Goal: Task Accomplishment & Management: Manage account settings

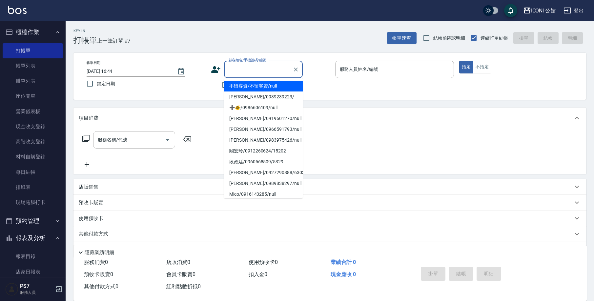
click at [240, 72] on input "顧客姓名/手機號碼/編號" at bounding box center [258, 69] width 63 height 11
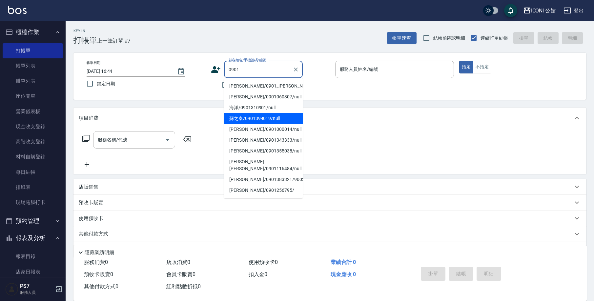
click at [257, 115] on li "蘇之秦/0901394019/null" at bounding box center [263, 118] width 79 height 11
type input "蘇之秦/0901394019/null"
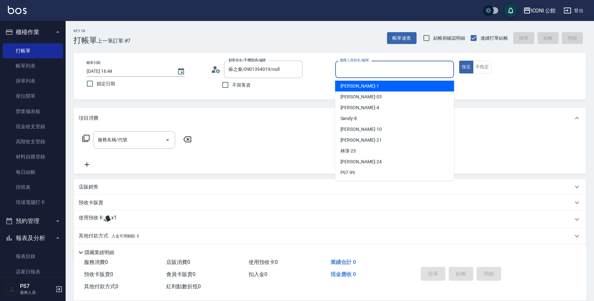
click at [372, 71] on input "服務人員姓名/編號" at bounding box center [394, 69] width 113 height 11
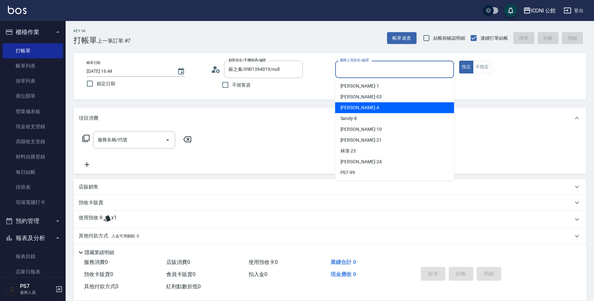
click at [354, 105] on div "Lina -4" at bounding box center [394, 107] width 119 height 11
type input "Lina-4"
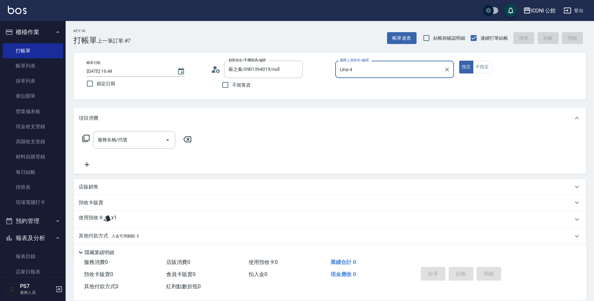
click at [128, 150] on div "服務名稱/代號 服務名稱/代號" at bounding box center [137, 149] width 117 height 37
click at [125, 139] on div "服務名稱/代號 服務名稱/代號" at bounding box center [134, 139] width 82 height 17
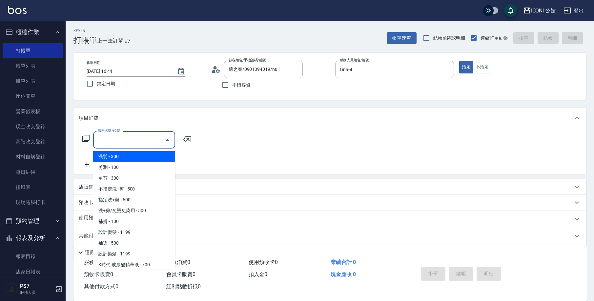
click at [122, 159] on span "洗髮 - 300" at bounding box center [134, 156] width 82 height 11
type input "洗髮(101)"
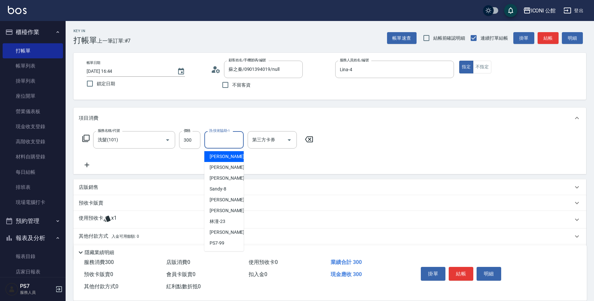
click at [223, 141] on input "洗-技術協助-1" at bounding box center [223, 139] width 33 height 11
click at [228, 230] on div "[PERSON_NAME] -24" at bounding box center [223, 232] width 39 height 11
type input "[PERSON_NAME]-24"
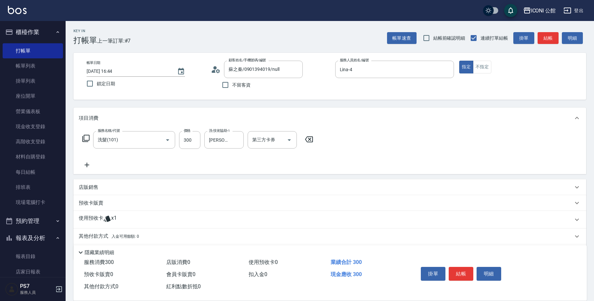
click at [88, 219] on p "使用預收卡" at bounding box center [91, 220] width 25 height 10
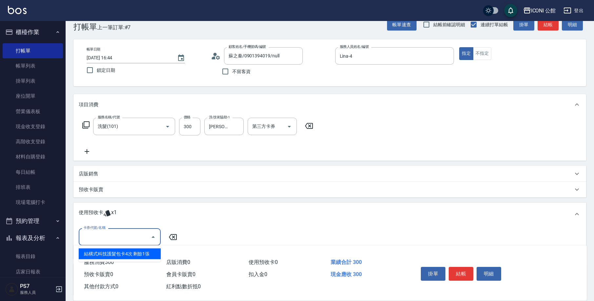
click at [97, 238] on input "卡券代號/名稱" at bounding box center [115, 236] width 66 height 11
click at [113, 254] on div "結構式科技護髮包卡4次 剩餘1張" at bounding box center [120, 254] width 82 height 11
type input "結構式科技護髮包卡4次"
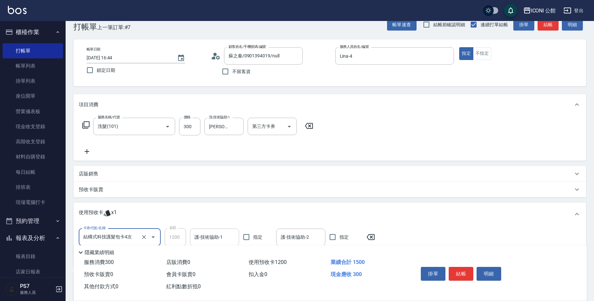
click at [203, 234] on input "護-技術協助-1" at bounding box center [214, 237] width 43 height 11
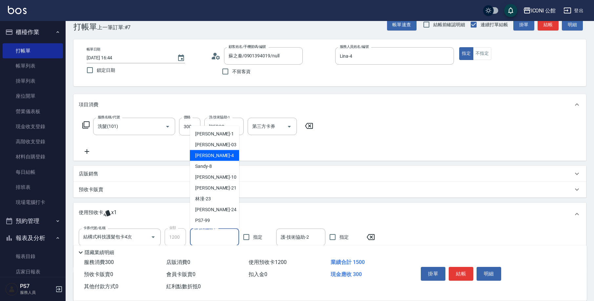
click at [205, 156] on span "Lina -4" at bounding box center [214, 155] width 39 height 7
type input "Lina-4"
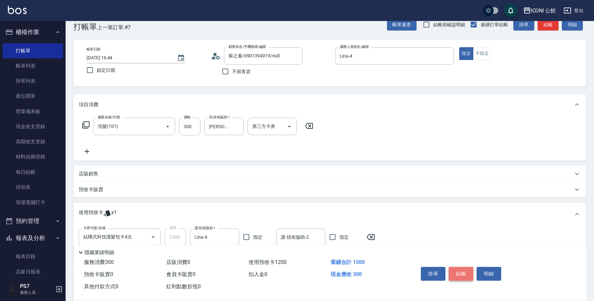
click at [454, 271] on button "結帳" at bounding box center [461, 274] width 25 height 14
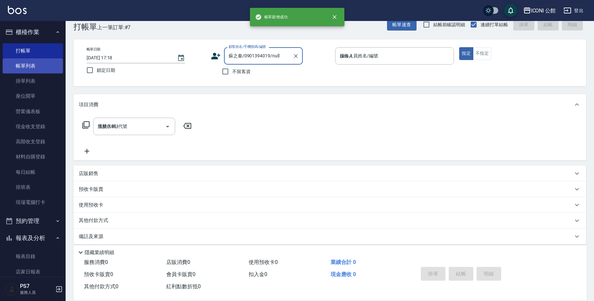
type input "[DATE] 17:18"
click at [38, 67] on link "帳單列表" at bounding box center [33, 65] width 60 height 15
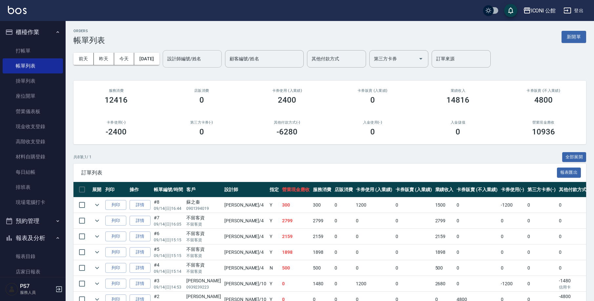
click at [183, 56] on input "設計師編號/姓名" at bounding box center [192, 58] width 53 height 11
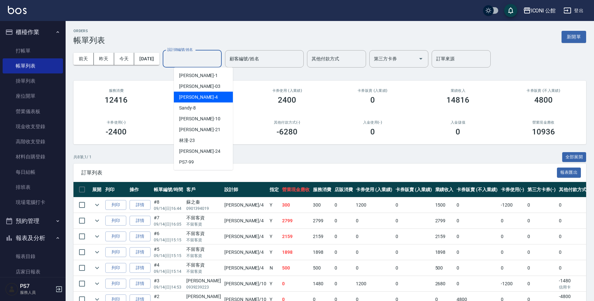
click at [190, 96] on span "Lina -4" at bounding box center [198, 97] width 39 height 7
type input "Lina-4"
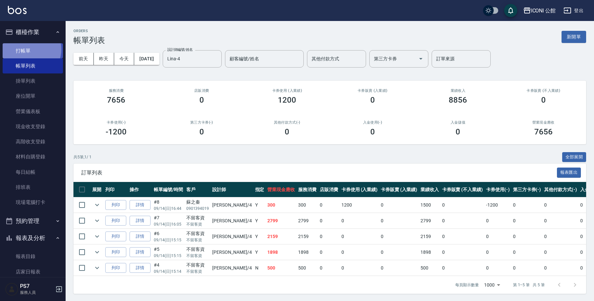
click at [28, 49] on link "打帳單" at bounding box center [33, 50] width 60 height 15
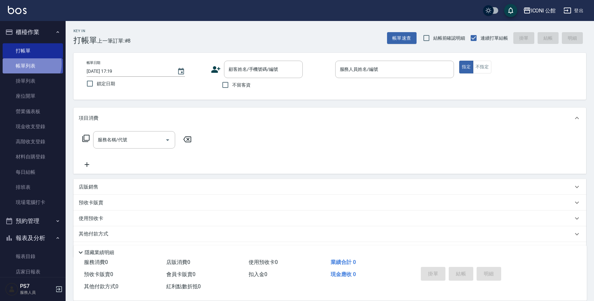
click at [29, 64] on link "帳單列表" at bounding box center [33, 65] width 60 height 15
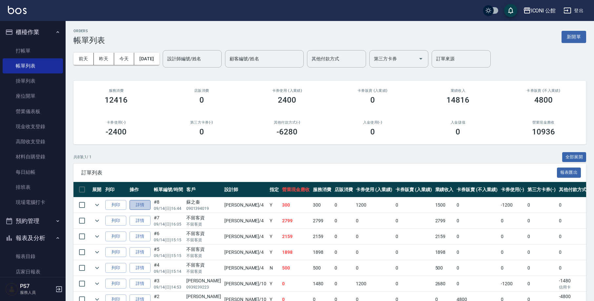
click at [138, 200] on link "詳情" at bounding box center [140, 205] width 21 height 10
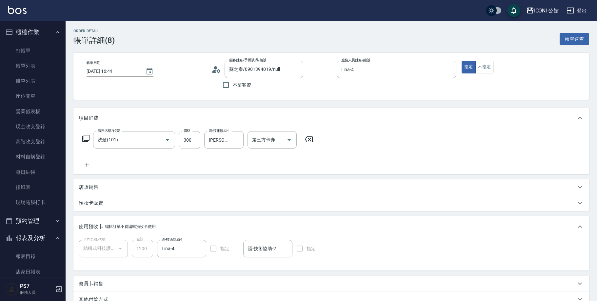
type input "[DATE] 16:44"
type input "蘇之秦/0901394019/null"
type input "Lina-4"
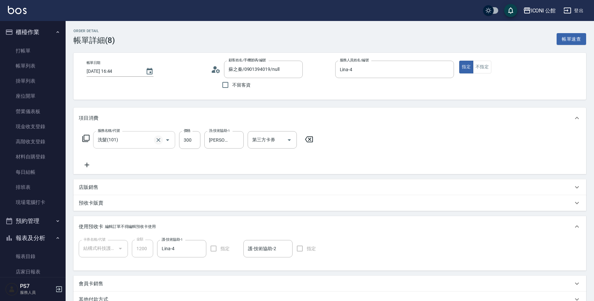
click at [155, 139] on button "Clear" at bounding box center [158, 140] width 9 height 9
click at [140, 140] on input "服務名稱/代號" at bounding box center [125, 139] width 58 height 11
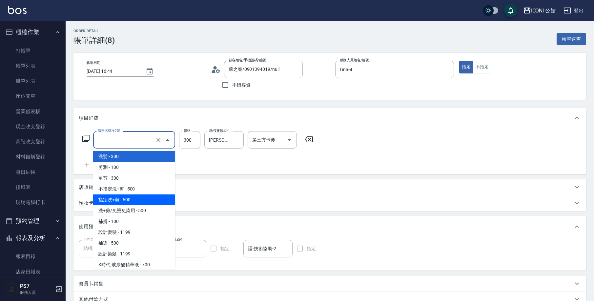
click at [130, 195] on span "指定洗+剪 - 600" at bounding box center [134, 200] width 82 height 11
type input "指定洗+剪(204)"
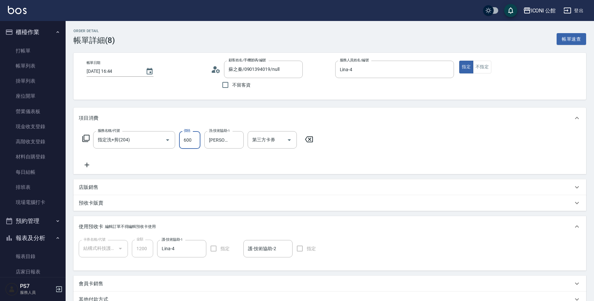
click at [194, 144] on input "600" at bounding box center [189, 140] width 21 height 18
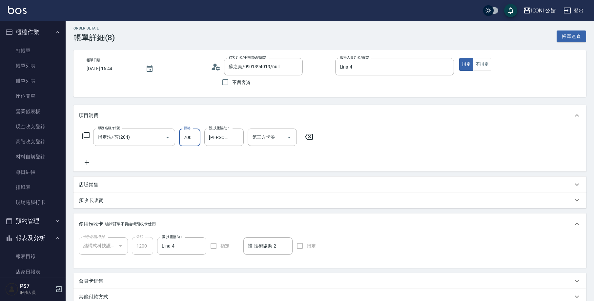
scroll to position [93, 0]
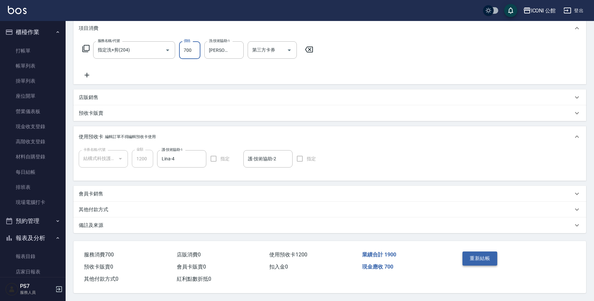
type input "700"
click at [475, 259] on button "重新結帳" at bounding box center [480, 259] width 35 height 14
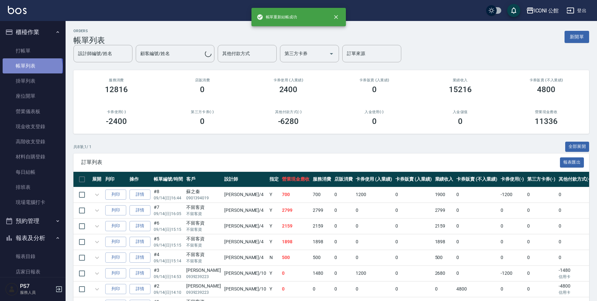
click at [32, 67] on link "帳單列表" at bounding box center [33, 65] width 60 height 15
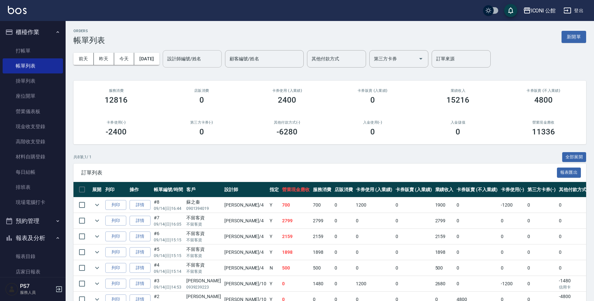
click at [204, 57] on input "設計師編號/姓名" at bounding box center [192, 58] width 53 height 11
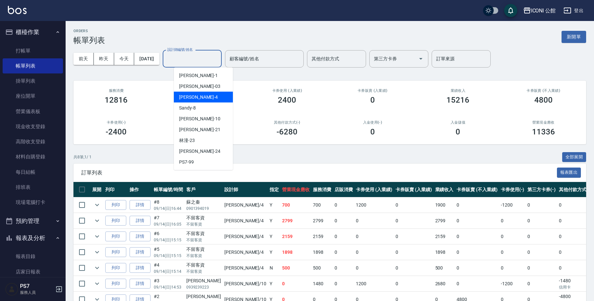
click at [192, 101] on div "Lina -4" at bounding box center [203, 97] width 59 height 11
type input "Lina-4"
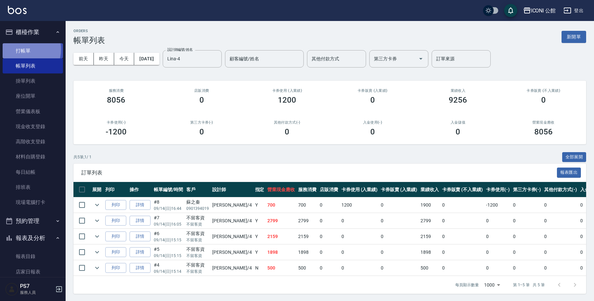
click at [21, 49] on link "打帳單" at bounding box center [33, 50] width 60 height 15
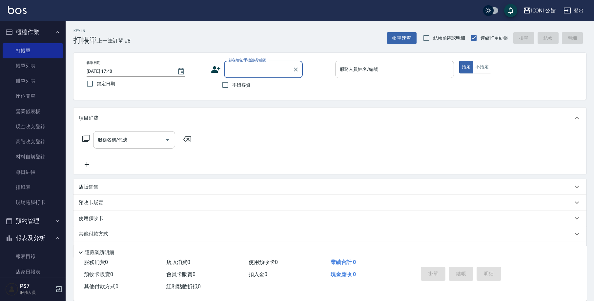
click at [359, 71] on input "服務人員姓名/編號" at bounding box center [394, 69] width 113 height 11
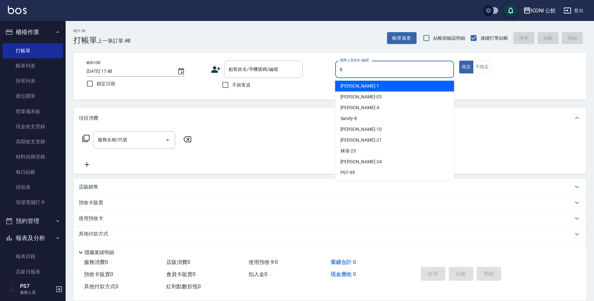
type input "Sandy-8"
type button "true"
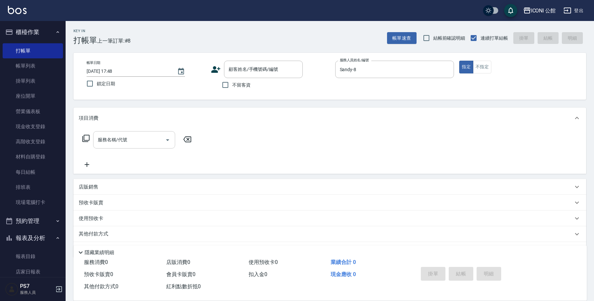
click at [156, 136] on div "服務名稱/代號" at bounding box center [134, 139] width 82 height 17
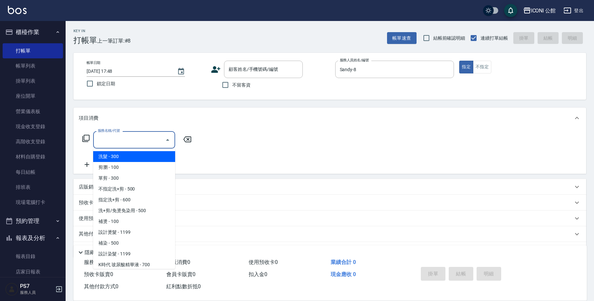
click at [145, 143] on input "服務名稱/代號" at bounding box center [129, 139] width 66 height 11
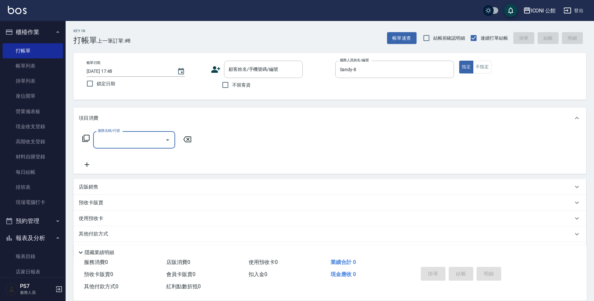
click at [139, 144] on input "服務名稱/代號" at bounding box center [129, 139] width 66 height 11
type input "單剪(202)"
click at [86, 139] on icon at bounding box center [86, 139] width 8 height 8
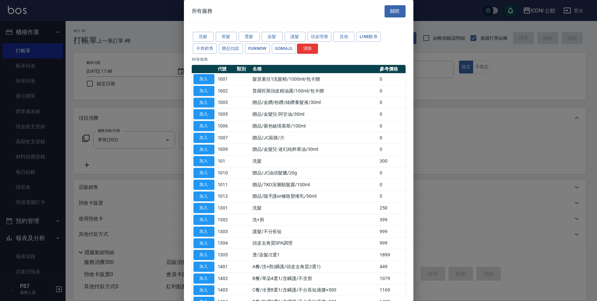
click at [387, 10] on button "關閉" at bounding box center [395, 11] width 21 height 12
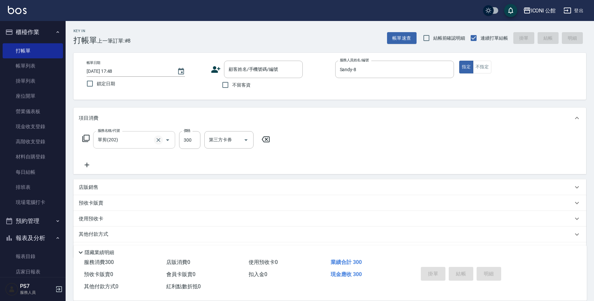
click at [159, 143] on icon "Clear" at bounding box center [158, 140] width 7 height 7
type input "0"
type input "指定洗+剪(204)"
type input "300"
type input "[PERSON_NAME]-24"
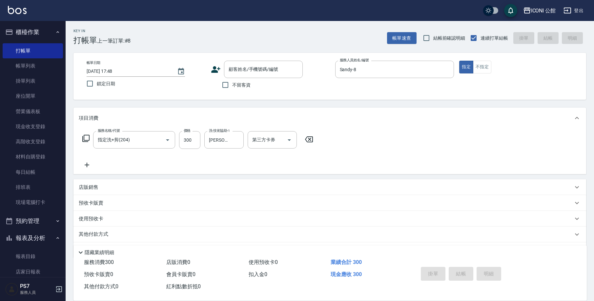
click at [88, 139] on icon at bounding box center [86, 139] width 8 height 8
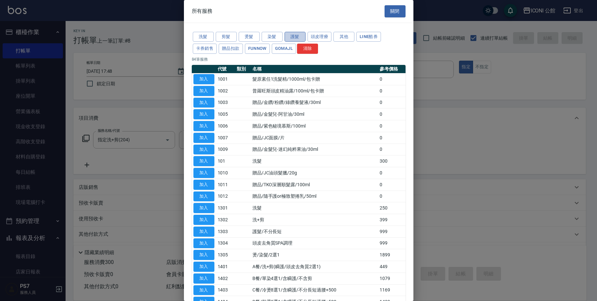
click at [291, 35] on button "護髮" at bounding box center [295, 37] width 21 height 10
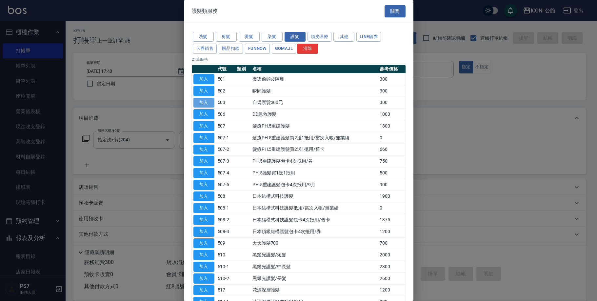
click at [212, 102] on button "加入" at bounding box center [204, 103] width 21 height 10
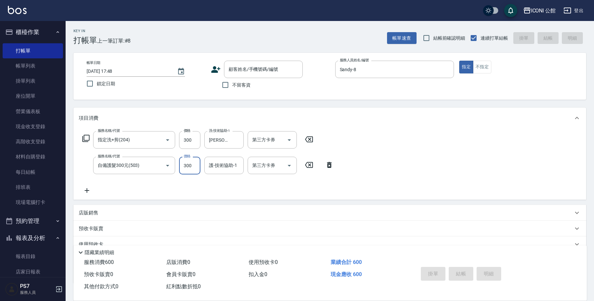
click at [191, 169] on input "300" at bounding box center [189, 166] width 21 height 18
type input "400"
type input "[PERSON_NAME]-24"
click at [101, 209] on div "店販銷售" at bounding box center [329, 213] width 513 height 16
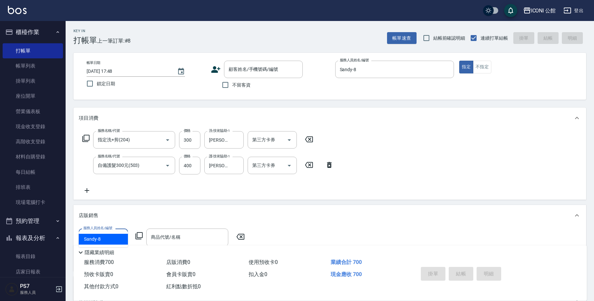
scroll to position [10, 0]
type input "Sandy-8"
click at [140, 234] on icon at bounding box center [139, 236] width 8 height 8
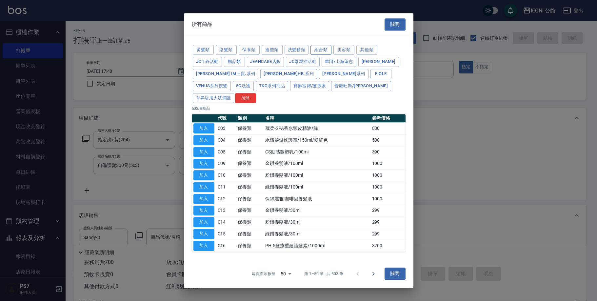
click at [321, 55] on button "組合類" at bounding box center [321, 50] width 21 height 10
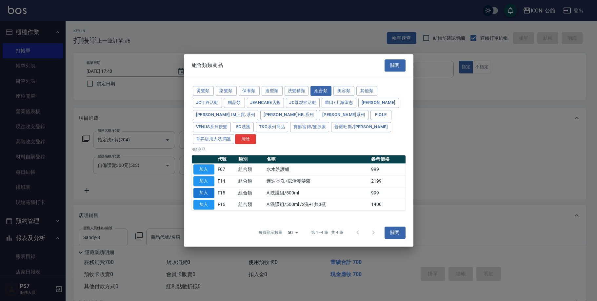
click at [204, 188] on button "加入" at bounding box center [204, 193] width 21 height 10
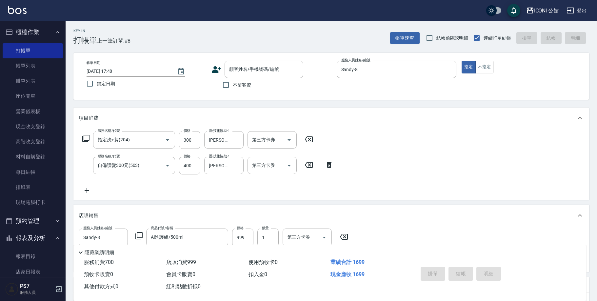
type input "Ai洗護組/500ml"
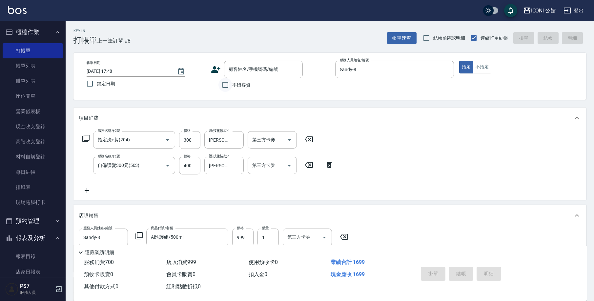
click at [231, 87] on input "不留客資" at bounding box center [226, 85] width 14 height 14
checkbox input "true"
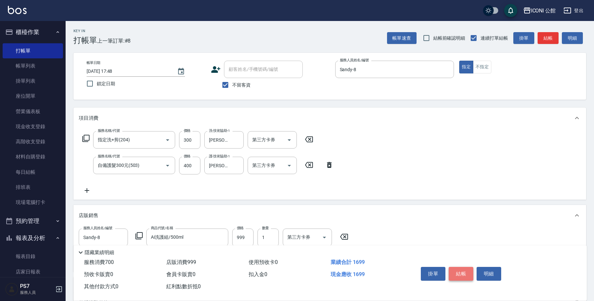
click at [467, 267] on button "結帳" at bounding box center [461, 274] width 25 height 14
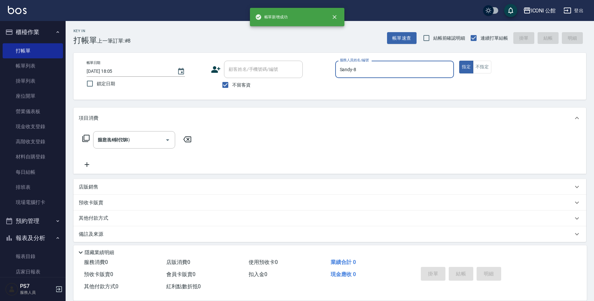
type input "[DATE] 18:05"
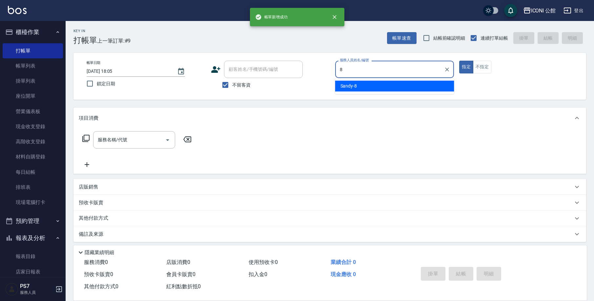
type input "Sandy-8"
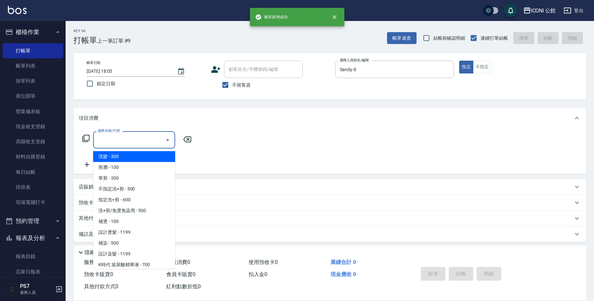
click at [133, 144] on input "服務名稱/代號" at bounding box center [129, 139] width 66 height 11
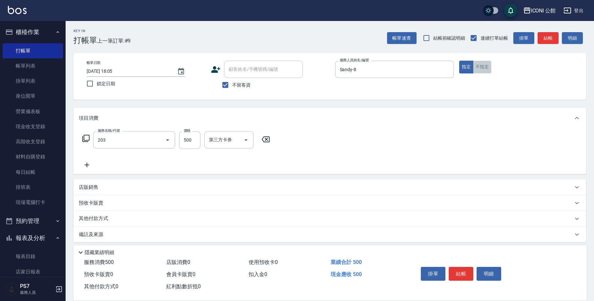
click at [487, 71] on button "不指定" at bounding box center [482, 67] width 18 height 13
type input "不指定洗+剪(203)"
click at [243, 139] on div "洗-技術協助-1" at bounding box center [223, 139] width 39 height 17
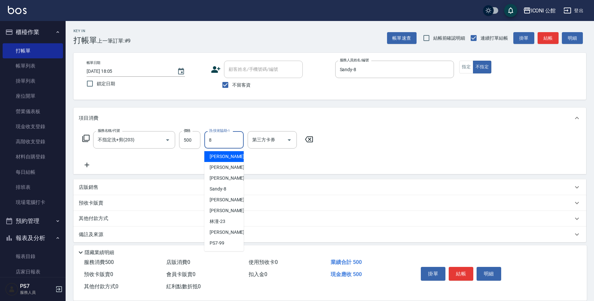
type input "Sandy-8"
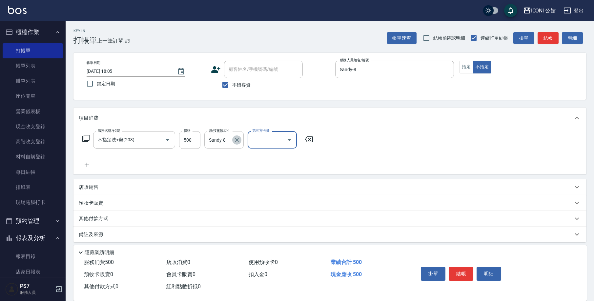
click at [234, 142] on button "Clear" at bounding box center [236, 140] width 9 height 9
type input "[PERSON_NAME]-24"
click at [459, 273] on button "結帳" at bounding box center [461, 274] width 25 height 14
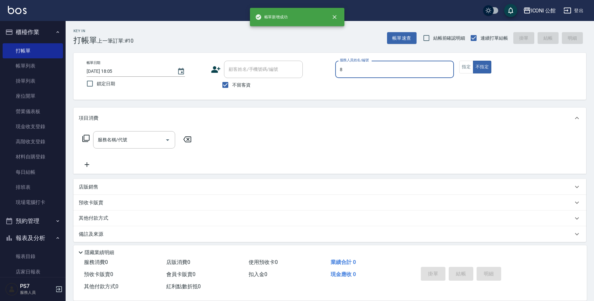
type input "Sandy-8"
type button "false"
click at [469, 74] on div "帳單日期 [DATE] 18:05 鎖定日期 顧客姓名/手機號碼/編號 顧客姓名/手機號碼/編號 不留客資 服務人員姓名/編號 [PERSON_NAME]-8…" at bounding box center [329, 76] width 497 height 31
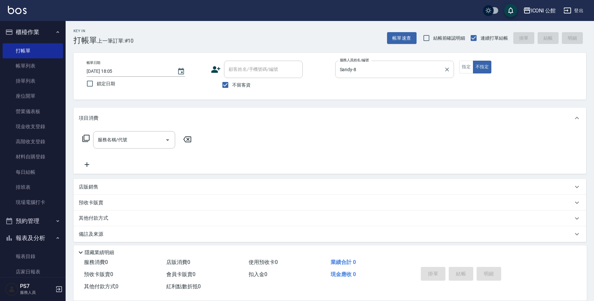
drag, startPoint x: 461, startPoint y: 69, endPoint x: 425, endPoint y: 78, distance: 37.6
click at [461, 69] on button "指定" at bounding box center [466, 67] width 14 height 13
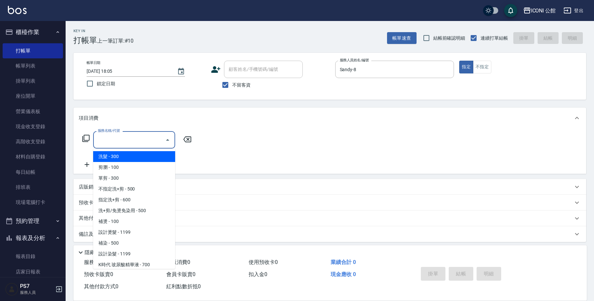
click at [117, 145] on input "服務名稱/代號" at bounding box center [129, 139] width 66 height 11
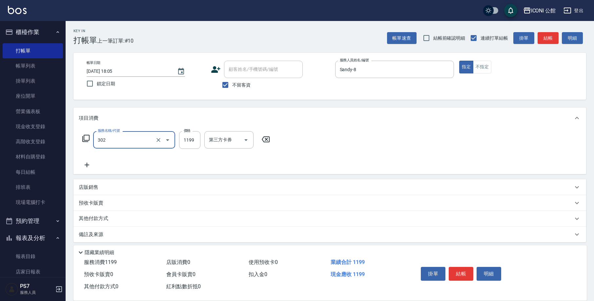
type input "302"
type input "1"
type input "設計燙髮(302)"
type input "1380"
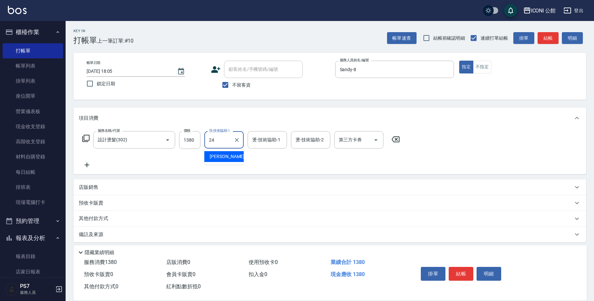
type input "[PERSON_NAME]-24"
type input "Sandy-8"
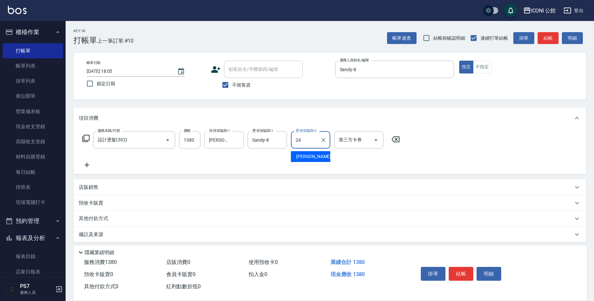
type input "[PERSON_NAME]-24"
click at [465, 271] on button "結帳" at bounding box center [461, 274] width 25 height 14
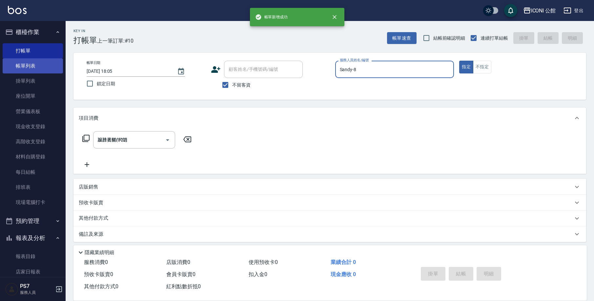
type input "[DATE] 18:06"
click at [40, 69] on link "帳單列表" at bounding box center [33, 65] width 60 height 15
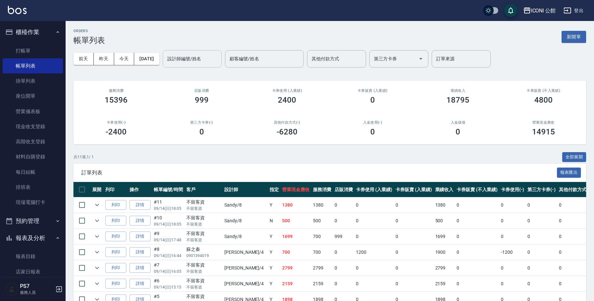
click at [213, 63] on input "設計師編號/姓名" at bounding box center [192, 58] width 53 height 11
type input "Lina-4"
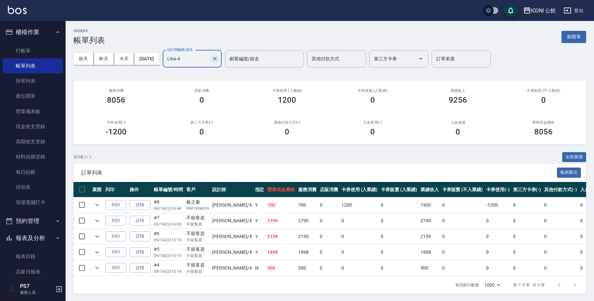
click at [218, 57] on icon "Clear" at bounding box center [215, 58] width 7 height 7
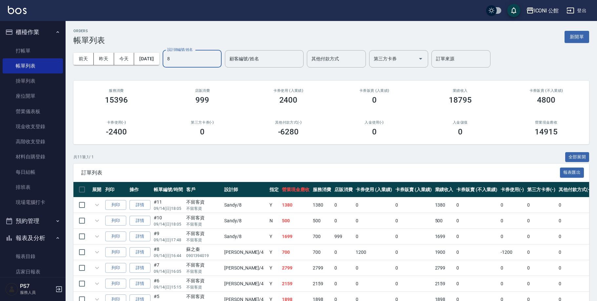
type input "Sandy-8"
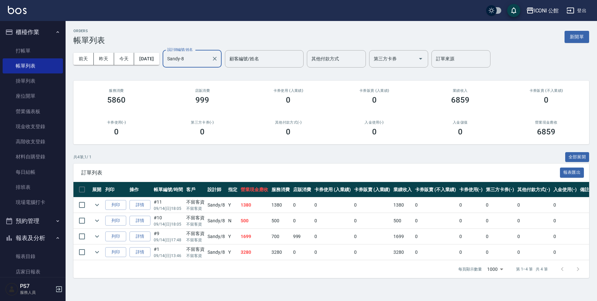
drag, startPoint x: 42, startPoint y: 53, endPoint x: 95, endPoint y: 54, distance: 53.2
click at [42, 53] on link "打帳單" at bounding box center [33, 50] width 60 height 15
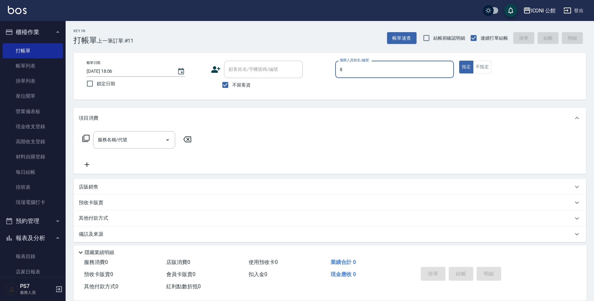
type input "Sandy-8"
type button "true"
click at [130, 147] on div "服務名稱/代號" at bounding box center [134, 139] width 82 height 17
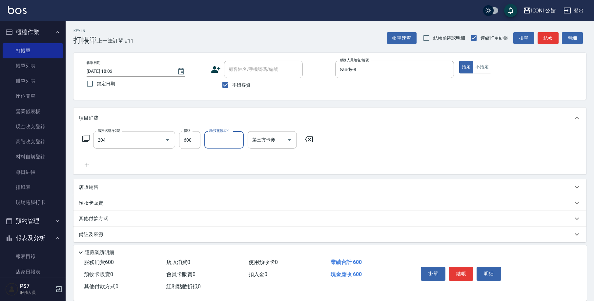
type input "指定洗+剪(204)"
type input "[PERSON_NAME]-24"
click at [82, 140] on div "服務名稱/代號 指定洗+剪(204) 服務名稱/代號 價格 600 價格 洗-技術協助-1 可[PERSON_NAME]-24 洗-技術協助-1 第三方卡券 …" at bounding box center [198, 140] width 239 height 18
click at [89, 139] on icon at bounding box center [85, 138] width 7 height 7
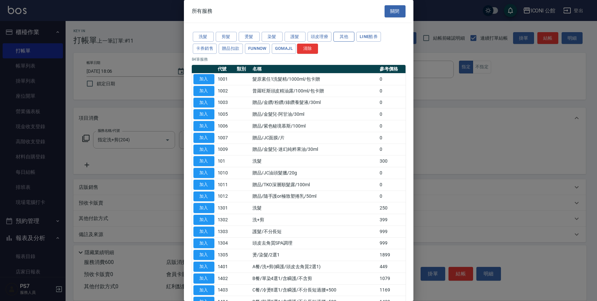
click at [348, 40] on button "其他" at bounding box center [344, 37] width 21 height 10
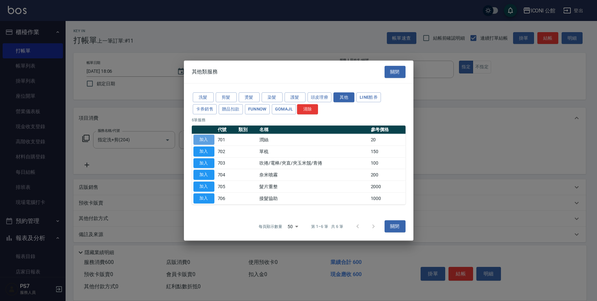
click at [210, 140] on button "加入" at bounding box center [204, 140] width 21 height 10
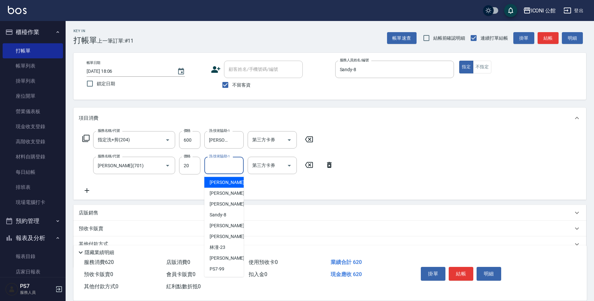
click at [224, 168] on input "洗-技術協助-1" at bounding box center [223, 165] width 33 height 11
type input "[PERSON_NAME]-24"
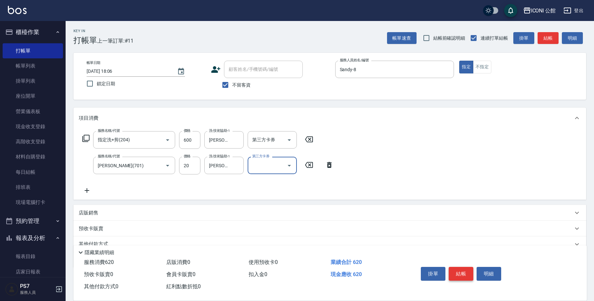
click at [462, 273] on button "結帳" at bounding box center [461, 274] width 25 height 14
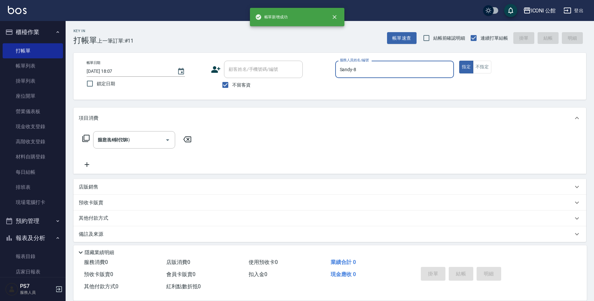
type input "[DATE] 18:07"
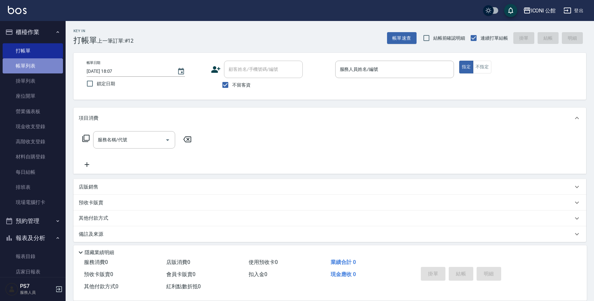
click at [36, 66] on link "帳單列表" at bounding box center [33, 65] width 60 height 15
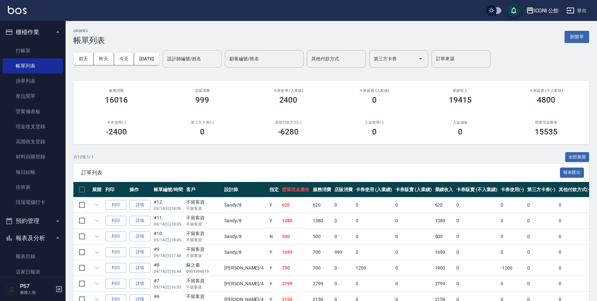
click at [206, 58] on div "設計師編號/姓名 設計師編號/姓名" at bounding box center [192, 58] width 59 height 17
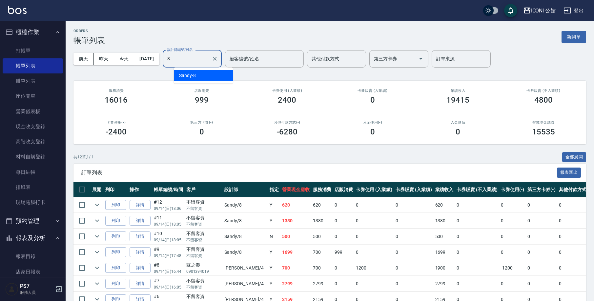
type input "Sandy-8"
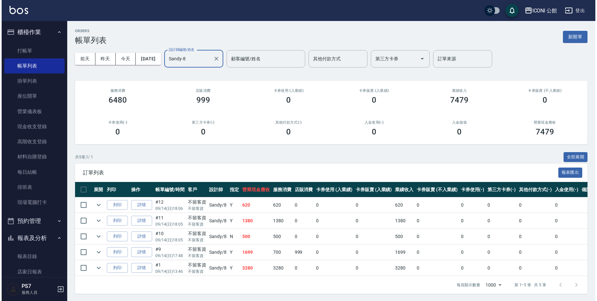
scroll to position [218, 0]
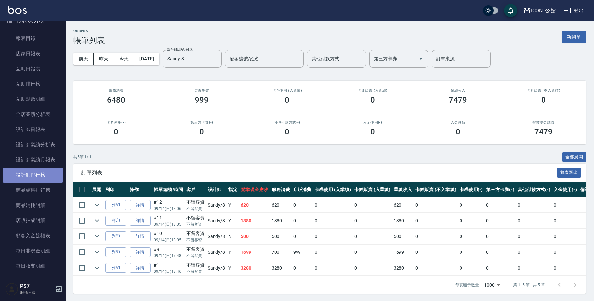
click at [44, 176] on link "設計師排行榜" at bounding box center [33, 175] width 60 height 15
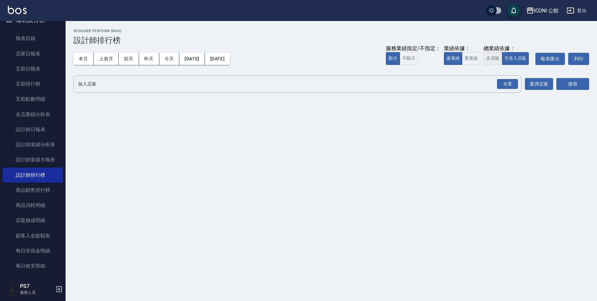
click at [489, 63] on button "含店販" at bounding box center [493, 58] width 18 height 13
click at [512, 85] on div "全選" at bounding box center [507, 84] width 21 height 10
click at [563, 85] on button "搜尋" at bounding box center [573, 84] width 33 height 12
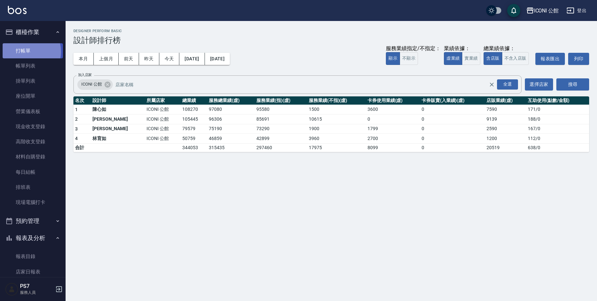
click at [25, 52] on link "打帳單" at bounding box center [33, 50] width 60 height 15
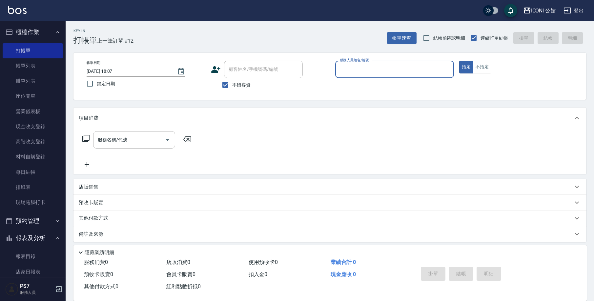
click at [281, 159] on div "服務名稱/代號 服務名稱/代號" at bounding box center [329, 151] width 513 height 45
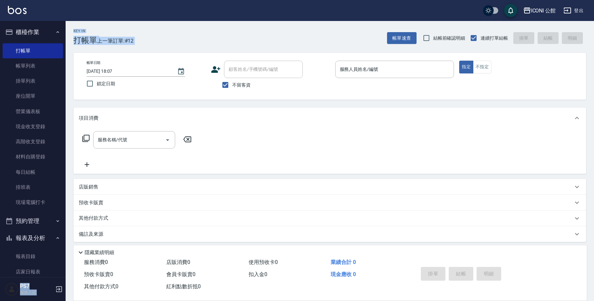
drag, startPoint x: 384, startPoint y: 13, endPoint x: 465, endPoint y: -54, distance: 104.6
click at [465, 0] on html "ICONI 公館 登出 櫃檯作業 打帳單 帳單列表 掛單列表 座位開單 營業儀表板 現金收支登錄 高階收支登錄 材料自購登錄 每日結帳 排班表 現場電腦打卡 …" at bounding box center [297, 152] width 594 height 305
click at [53, 52] on link "打帳單" at bounding box center [33, 50] width 60 height 15
click at [37, 63] on link "帳單列表" at bounding box center [33, 65] width 60 height 15
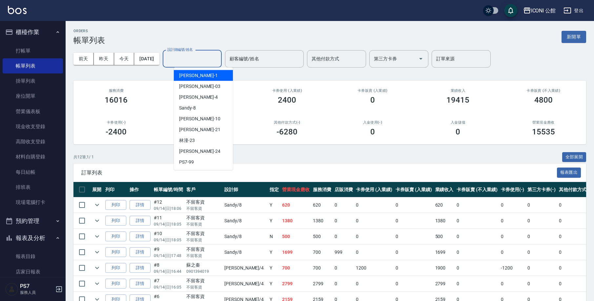
click at [186, 62] on input "設計師編號/姓名" at bounding box center [192, 58] width 53 height 11
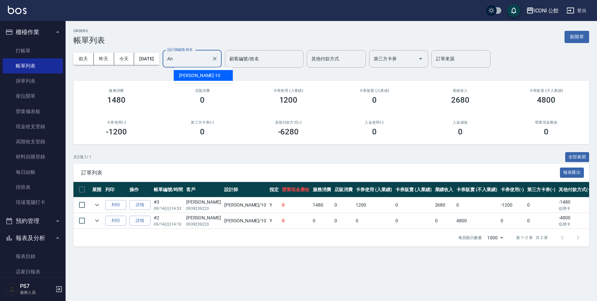
type input "A"
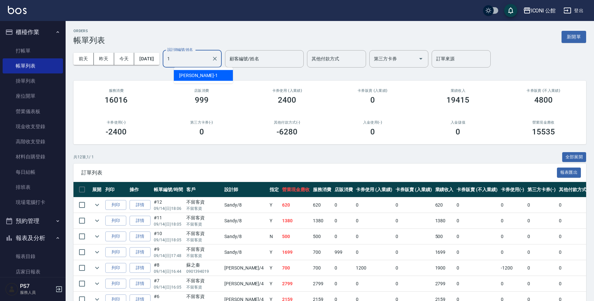
type input "[PERSON_NAME]-1"
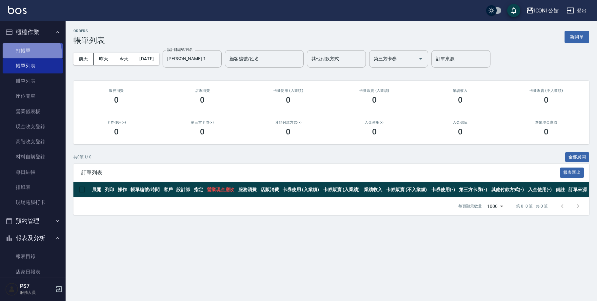
click at [25, 54] on link "打帳單" at bounding box center [33, 50] width 60 height 15
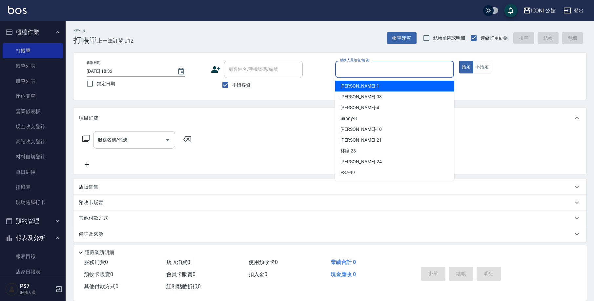
click at [400, 69] on input "服務人員姓名/編號" at bounding box center [394, 69] width 113 height 11
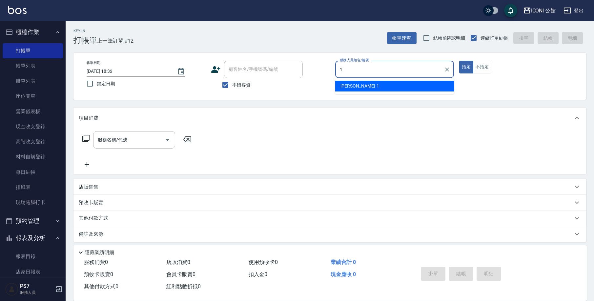
type input "[PERSON_NAME]-1"
type button "true"
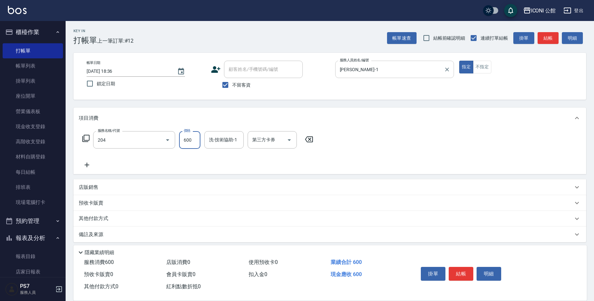
type input "指定洗+剪(204)"
type input "[PERSON_NAME]-1"
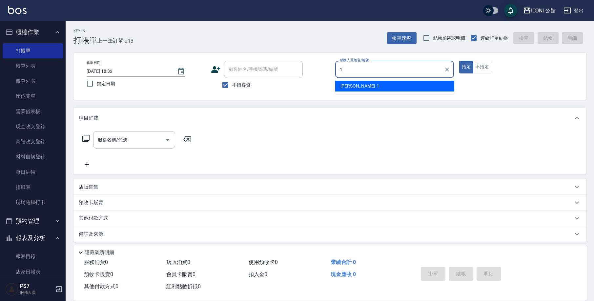
type input "[PERSON_NAME]-1"
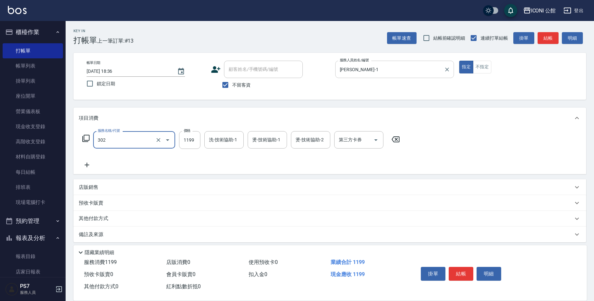
type input "設計燙髮(302)"
type input "1599"
type input "[PERSON_NAME]-1"
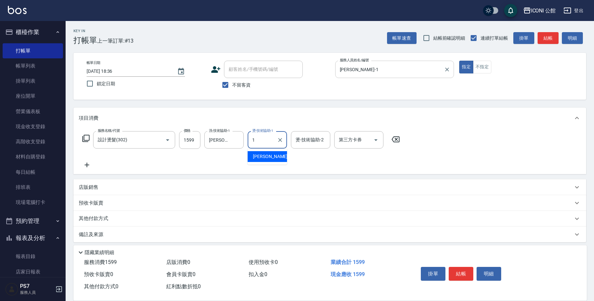
type input "[PERSON_NAME]-1"
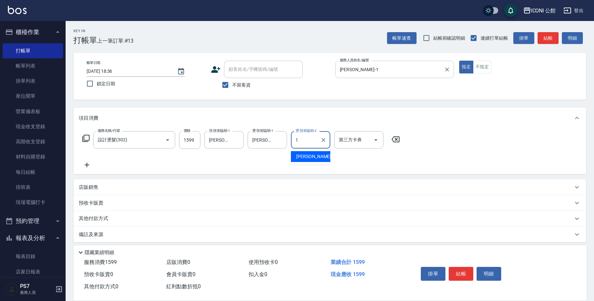
type input "[PERSON_NAME]-1"
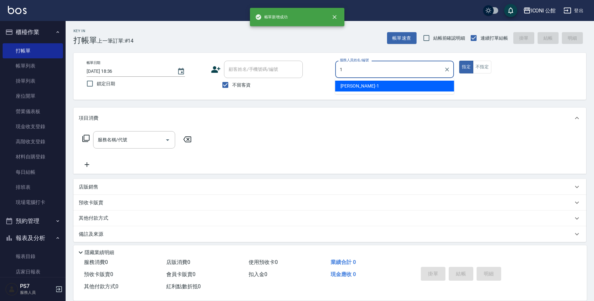
type input "[PERSON_NAME]-1"
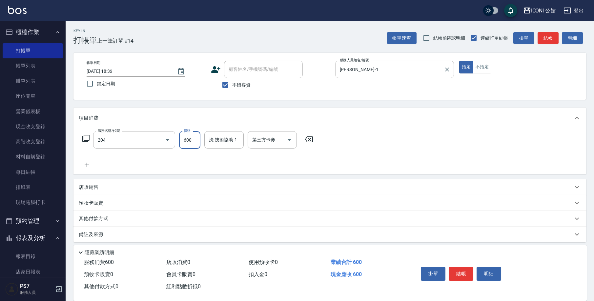
type input "指定洗+剪(204)"
type input "[PERSON_NAME]-1"
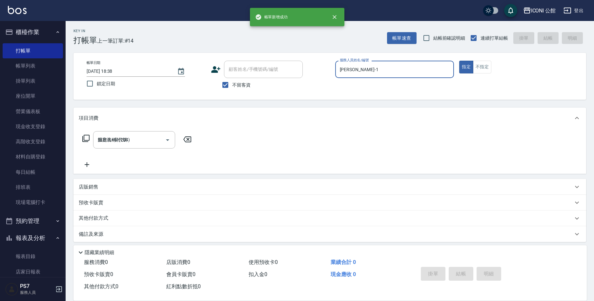
type input "[DATE] 18:38"
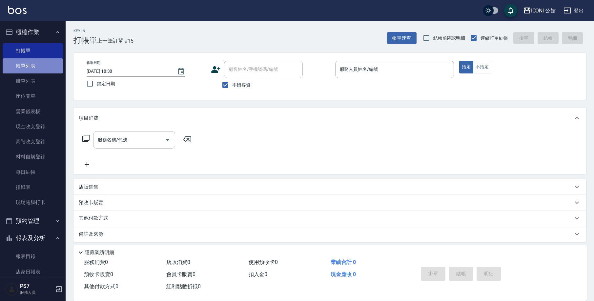
click at [33, 67] on link "帳單列表" at bounding box center [33, 65] width 60 height 15
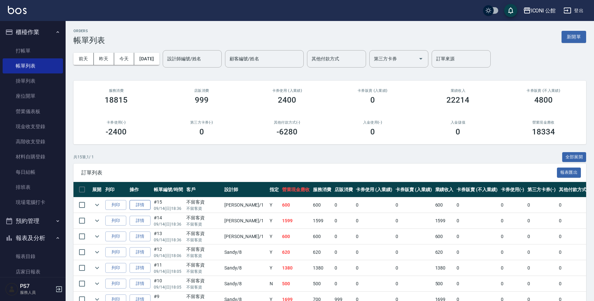
click at [138, 206] on link "詳情" at bounding box center [140, 205] width 21 height 10
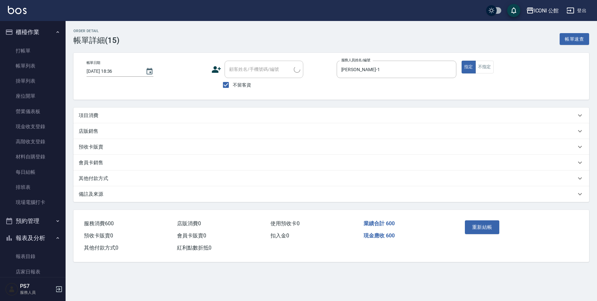
type input "[DATE] 18:36"
checkbox input "true"
type input "[PERSON_NAME]-1"
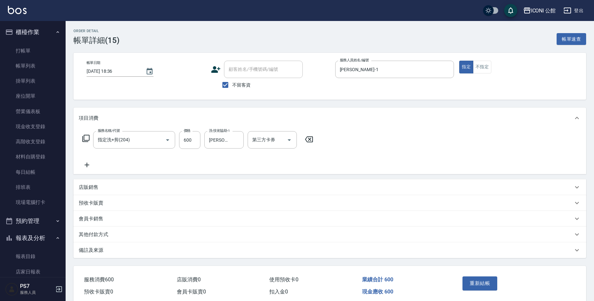
click at [94, 235] on p "其他付款方式" at bounding box center [94, 234] width 30 height 7
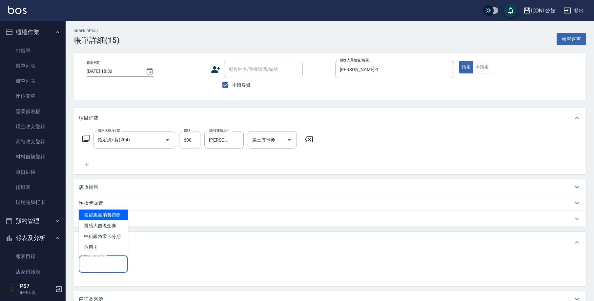
click at [99, 262] on input "其他付款方式" at bounding box center [103, 264] width 43 height 11
click at [108, 249] on span "信用卡" at bounding box center [103, 247] width 49 height 11
type input "信用卡"
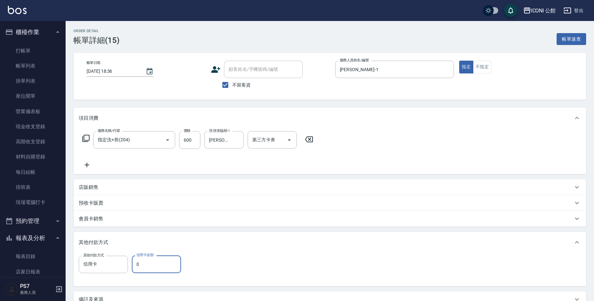
click at [162, 264] on input "0" at bounding box center [156, 265] width 49 height 18
type input "600"
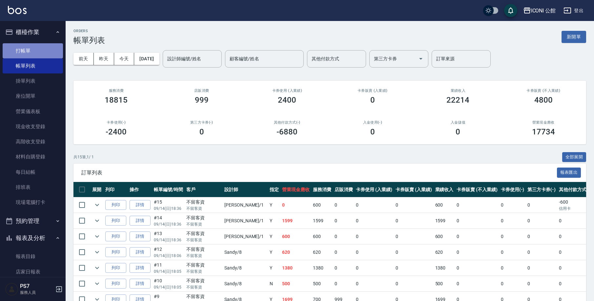
click at [33, 53] on link "打帳單" at bounding box center [33, 50] width 60 height 15
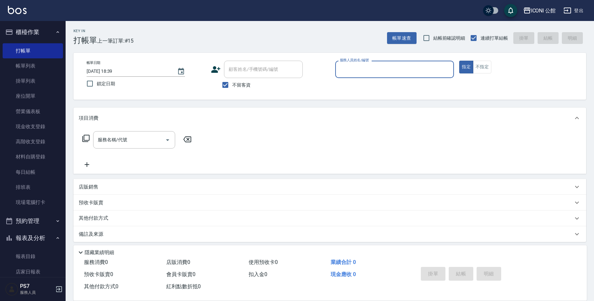
click at [379, 68] on input "服務人員姓名/編號" at bounding box center [394, 69] width 113 height 11
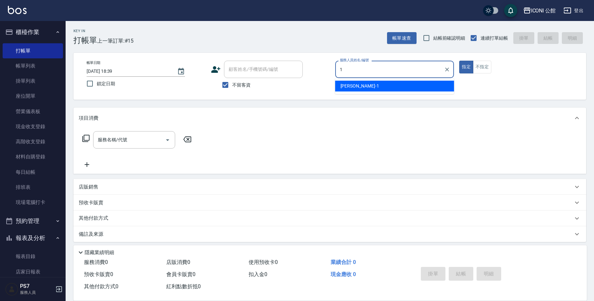
type input "[PERSON_NAME]-1"
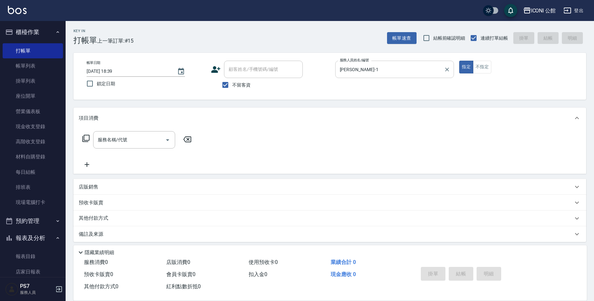
type button "true"
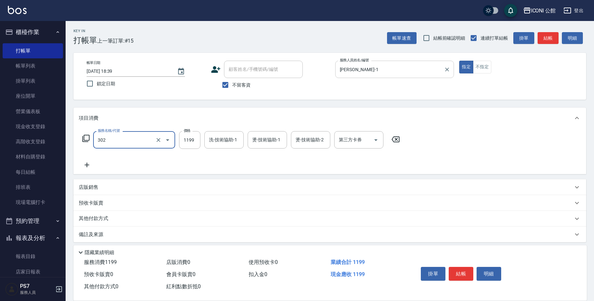
type input "設計燙髮(302)"
type input "1200"
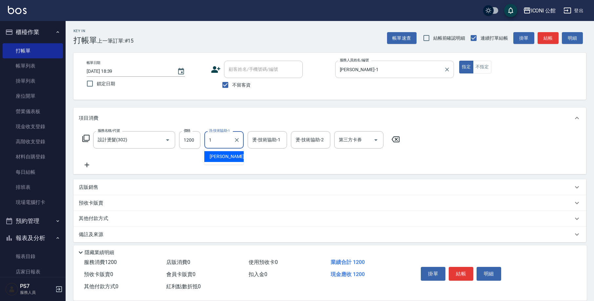
type input "[PERSON_NAME]-1"
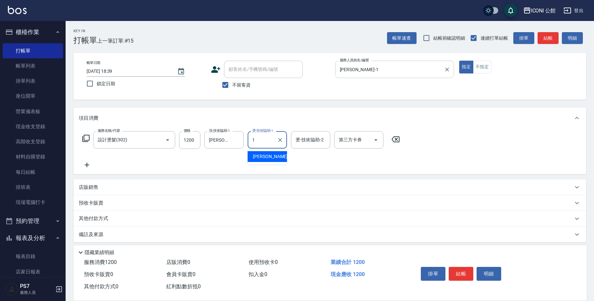
type input "[PERSON_NAME]-1"
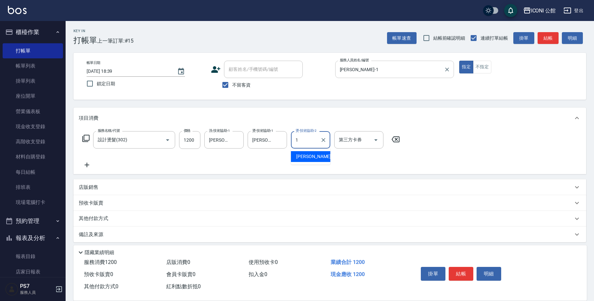
type input "[PERSON_NAME]-1"
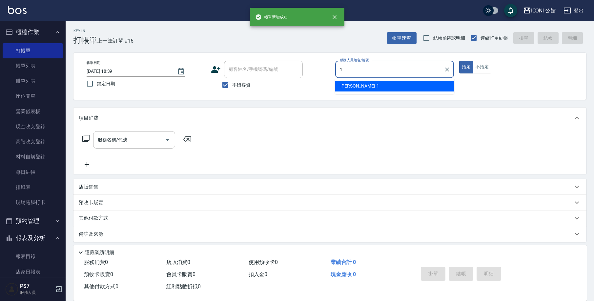
type input "[PERSON_NAME]-1"
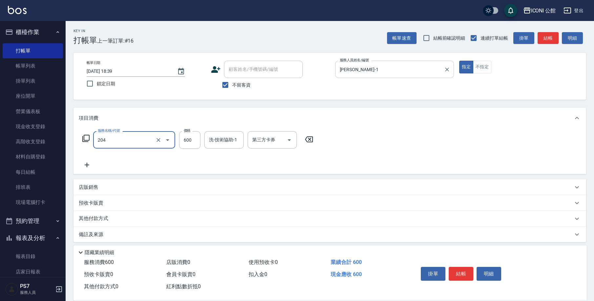
type input "指定洗+剪(204)"
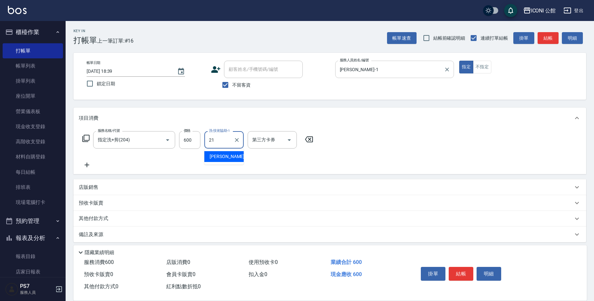
type input "[PERSON_NAME]-21"
click at [90, 218] on p "其他付款方式" at bounding box center [95, 218] width 33 height 7
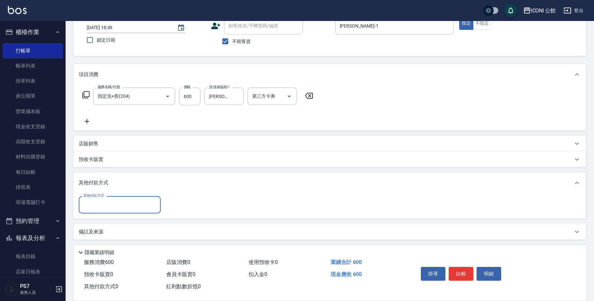
scroll to position [45, 0]
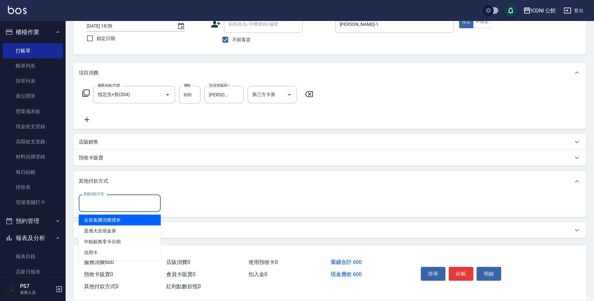
click at [117, 199] on input "其他付款方式" at bounding box center [120, 203] width 76 height 11
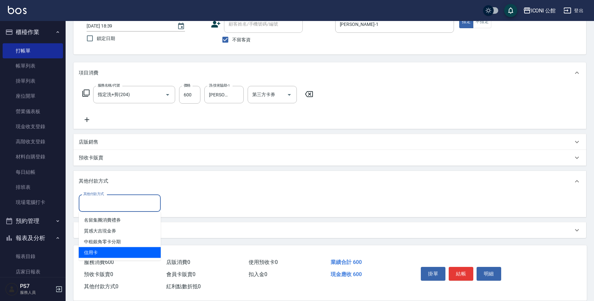
click at [117, 249] on span "信用卡" at bounding box center [120, 252] width 82 height 11
type input "信用卡"
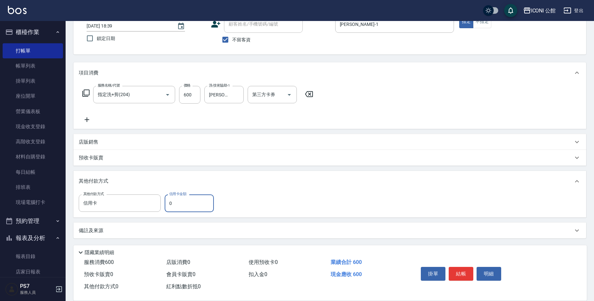
click at [181, 204] on input "0" at bounding box center [189, 204] width 49 height 18
type input "600"
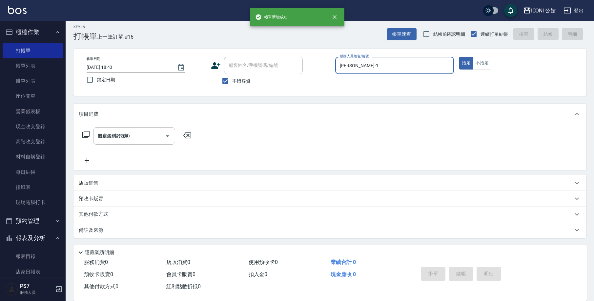
type input "[DATE] 18:40"
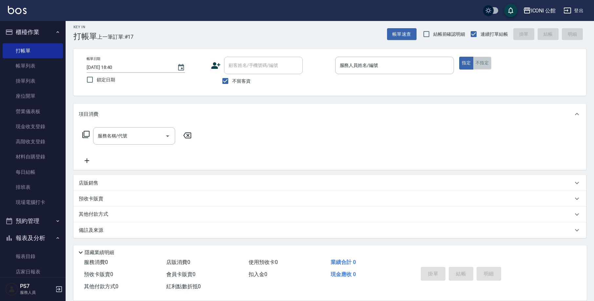
click at [482, 62] on button "不指定" at bounding box center [482, 63] width 18 height 13
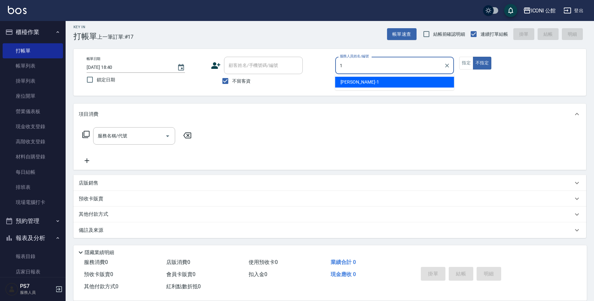
type input "[PERSON_NAME]-1"
type button "false"
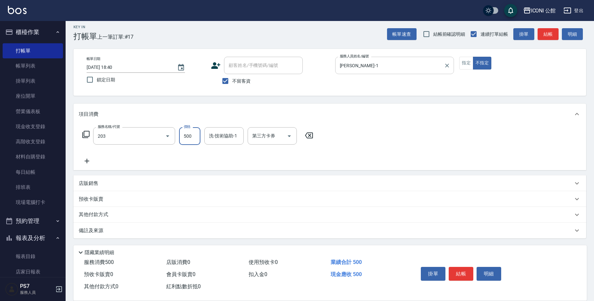
type input "不指定洗+剪(203)"
type input "Lina-4"
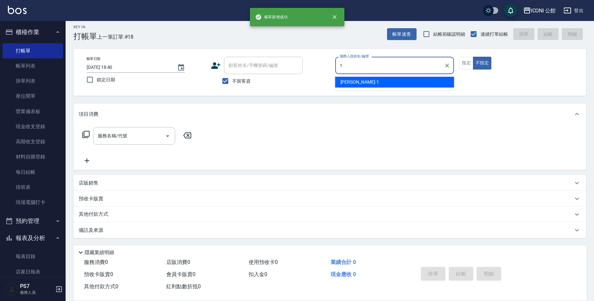
type input "[PERSON_NAME]-1"
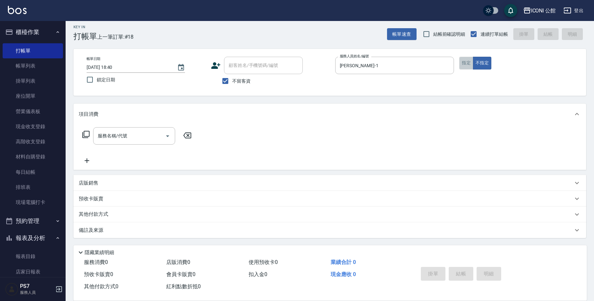
click at [465, 67] on button "指定" at bounding box center [466, 63] width 14 height 13
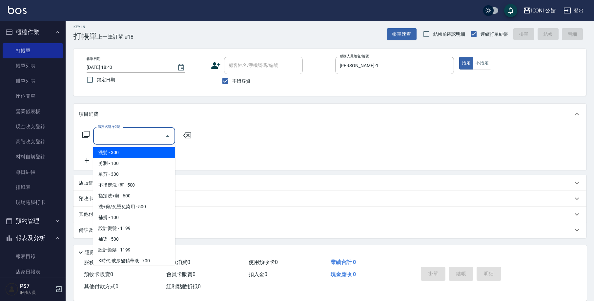
drag, startPoint x: 108, startPoint y: 131, endPoint x: 107, endPoint y: 134, distance: 3.5
click at [107, 134] on input "服務名稱/代號" at bounding box center [129, 135] width 66 height 11
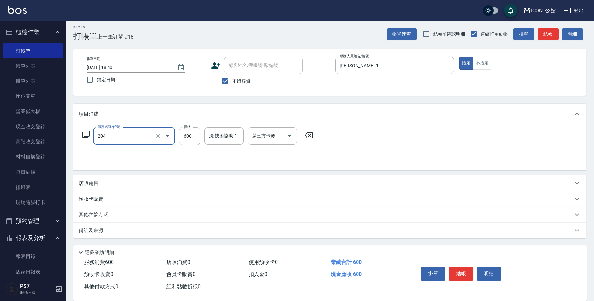
type input "指定洗+剪(204)"
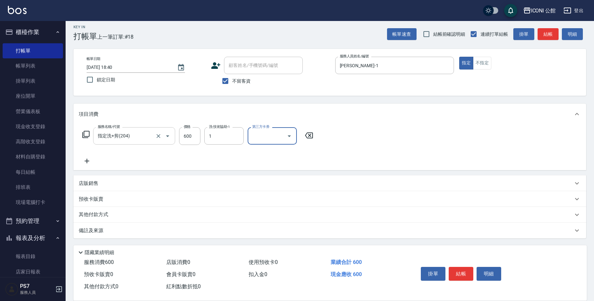
type input "[PERSON_NAME]-1"
click at [86, 215] on p "其他付款方式" at bounding box center [95, 214] width 33 height 7
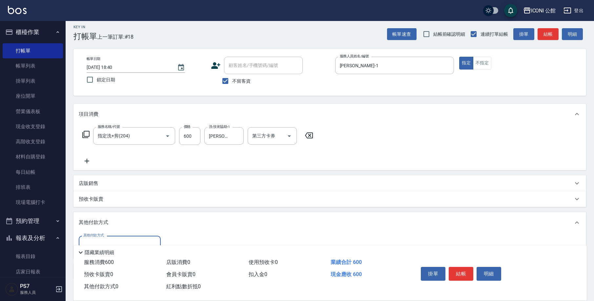
scroll to position [0, 0]
click at [106, 239] on input "其他付款方式" at bounding box center [120, 244] width 76 height 11
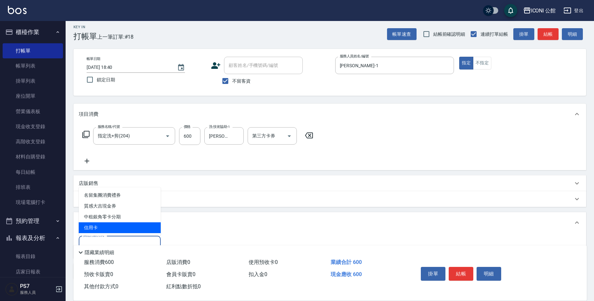
click at [108, 230] on span "信用卡" at bounding box center [120, 227] width 82 height 11
type input "信用卡"
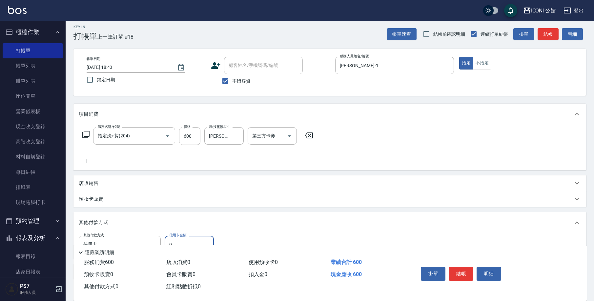
click at [192, 240] on input "0" at bounding box center [189, 245] width 49 height 18
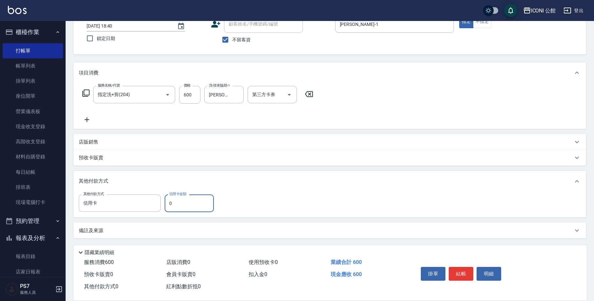
scroll to position [46, 0]
type input "600"
click at [458, 271] on button "結帳" at bounding box center [461, 274] width 25 height 14
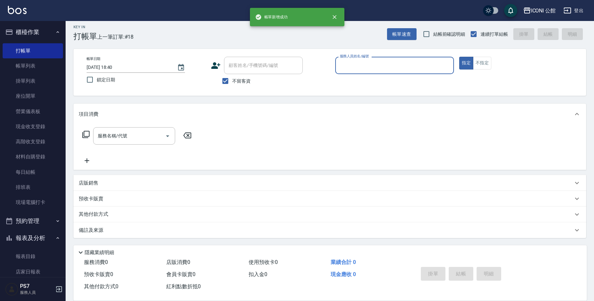
scroll to position [4, 0]
type input "[PERSON_NAME]-1"
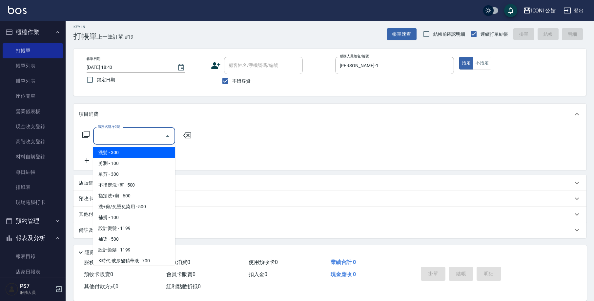
click at [134, 138] on input "服務名稱/代號" at bounding box center [129, 135] width 66 height 11
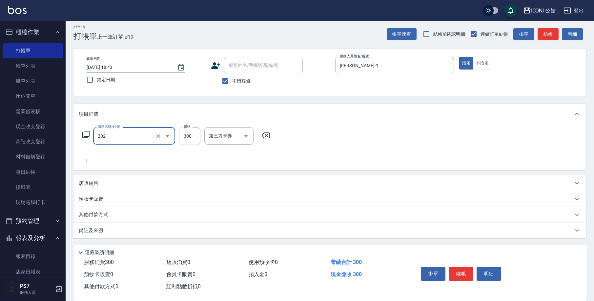
type input "單剪(202)"
type input "400"
click at [107, 211] on p "其他付款方式" at bounding box center [95, 214] width 33 height 7
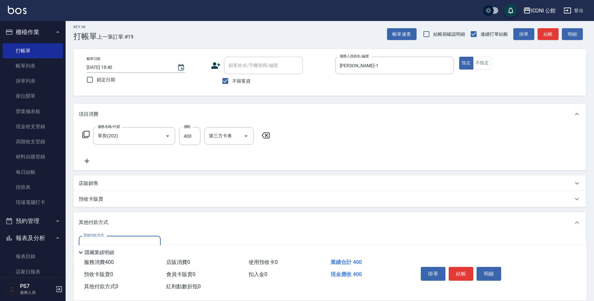
scroll to position [0, 0]
click at [115, 236] on div "其他付款方式" at bounding box center [120, 244] width 82 height 17
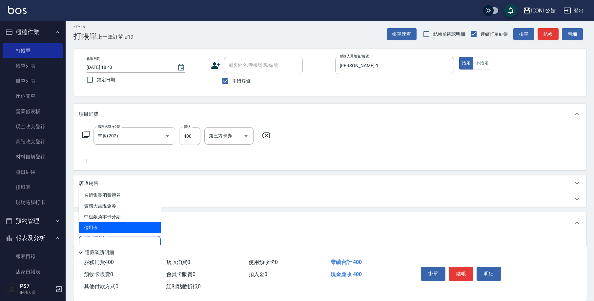
click at [120, 229] on span "信用卡" at bounding box center [120, 227] width 82 height 11
type input "信用卡"
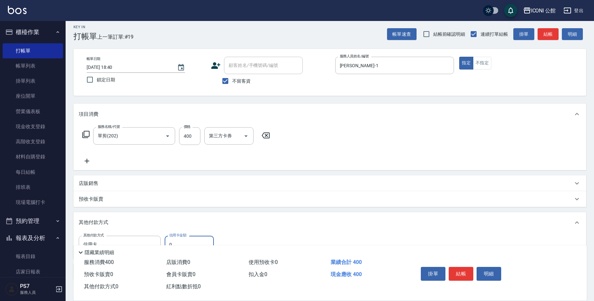
click at [186, 239] on input "0" at bounding box center [189, 245] width 49 height 18
type input "400"
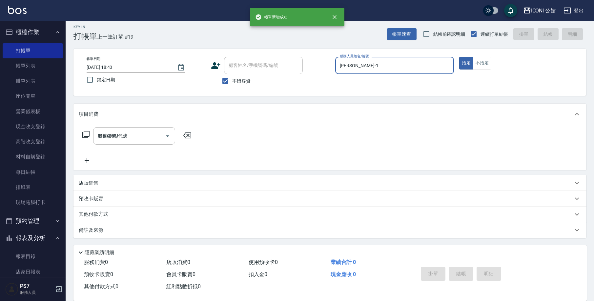
type input "[DATE] 18:41"
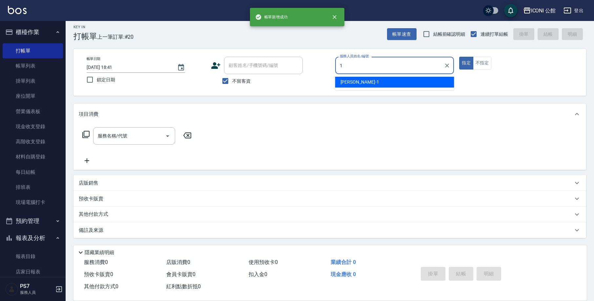
type input "[PERSON_NAME]-1"
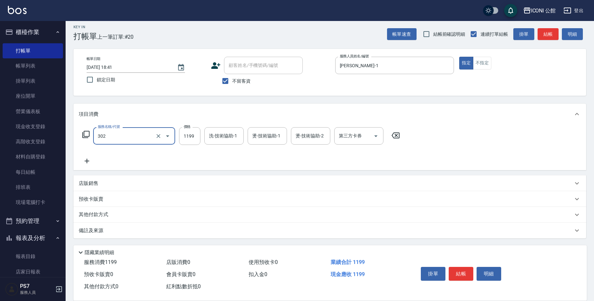
type input "設計燙髮(302)"
type input "1600"
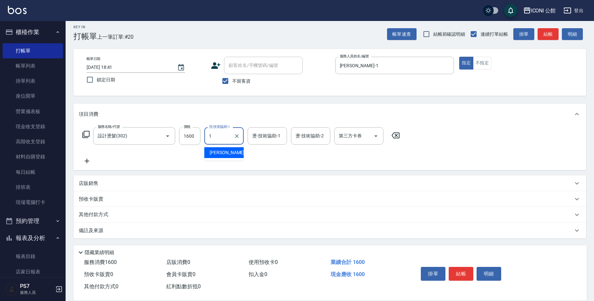
type input "[PERSON_NAME]-1"
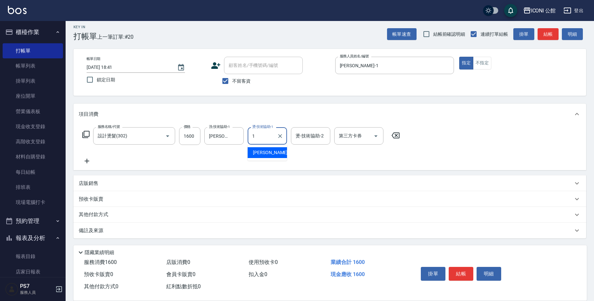
type input "[PERSON_NAME]-1"
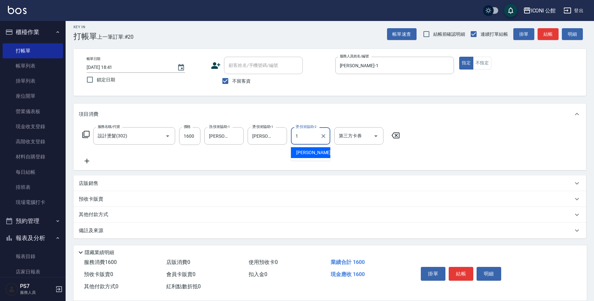
type input "[PERSON_NAME]-1"
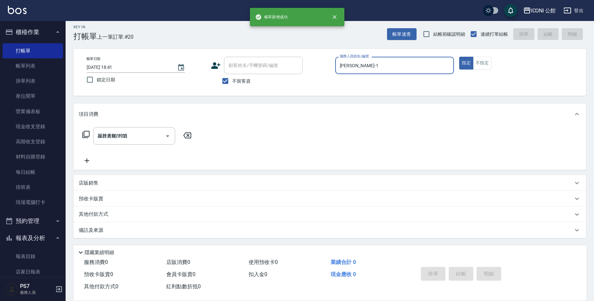
type input "[DATE] 18:42"
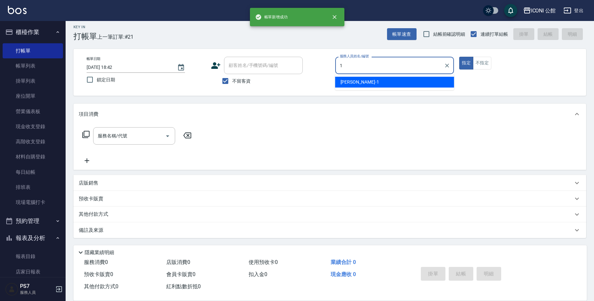
type input "[PERSON_NAME]-1"
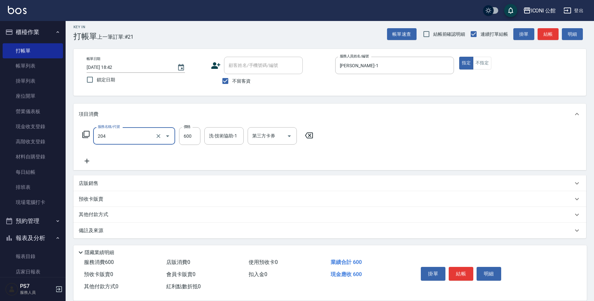
type input "指定洗+剪(204)"
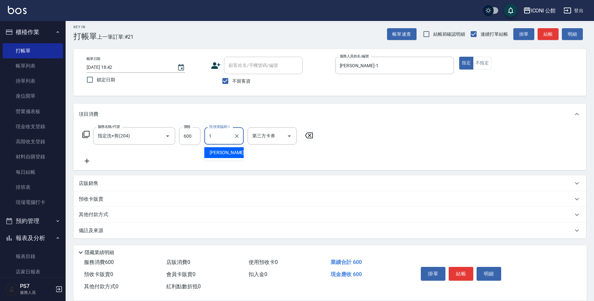
type input "[PERSON_NAME]-1"
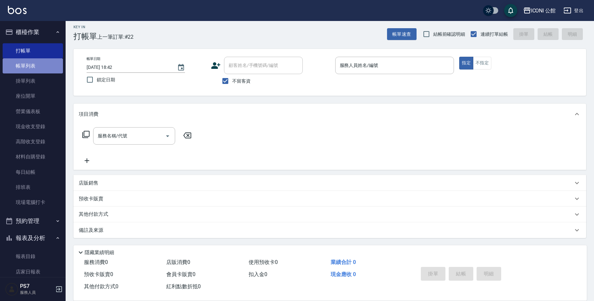
click at [34, 66] on link "帳單列表" at bounding box center [33, 65] width 60 height 15
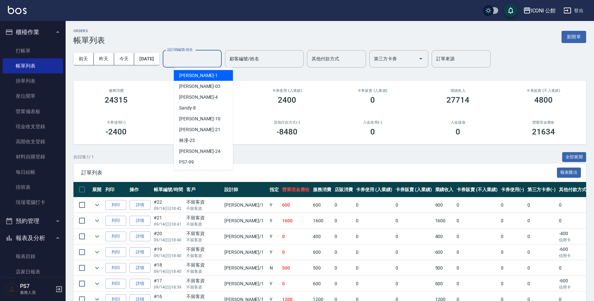
click at [190, 58] on input "設計師編號/姓名" at bounding box center [192, 58] width 53 height 11
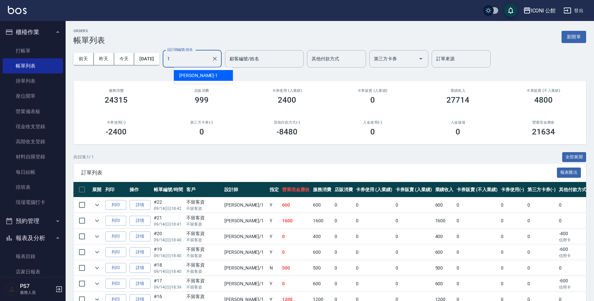
type input "[PERSON_NAME]-1"
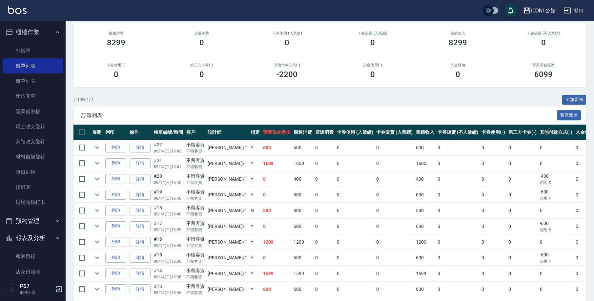
scroll to position [58, 0]
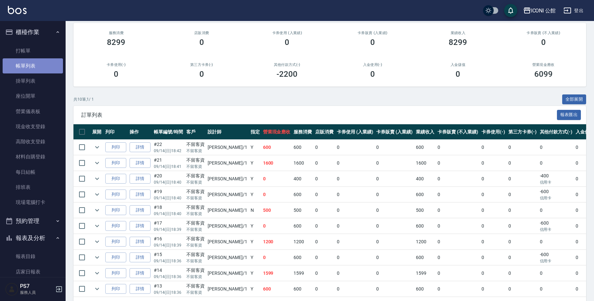
click at [42, 66] on link "帳單列表" at bounding box center [33, 65] width 60 height 15
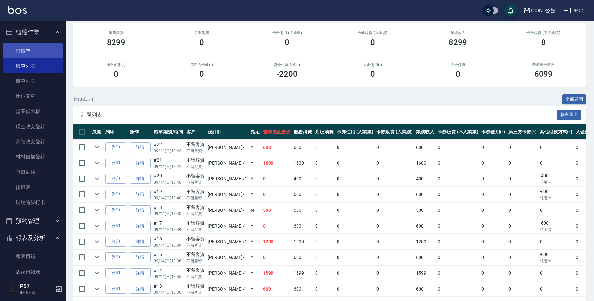
click at [36, 52] on link "打帳單" at bounding box center [33, 50] width 60 height 15
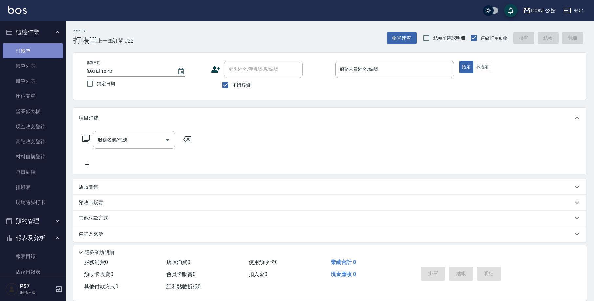
click at [40, 51] on link "打帳單" at bounding box center [33, 50] width 60 height 15
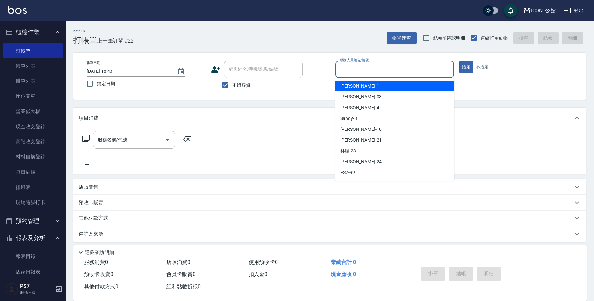
click at [347, 71] on input "服務人員姓名/編號" at bounding box center [394, 69] width 113 height 11
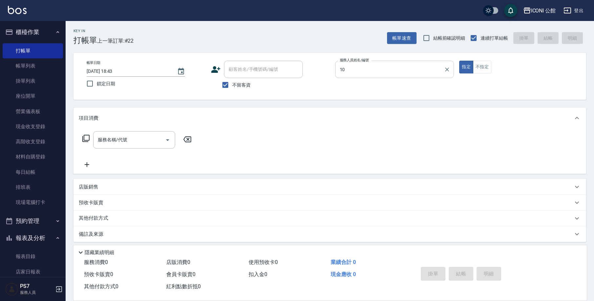
type input "[PERSON_NAME]-10"
type button "true"
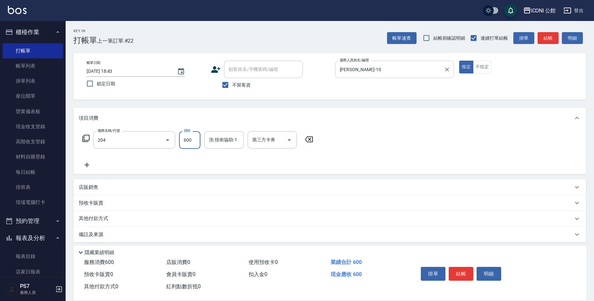
type input "指定洗+剪(204)"
type input "500"
type input "[PERSON_NAME]-21"
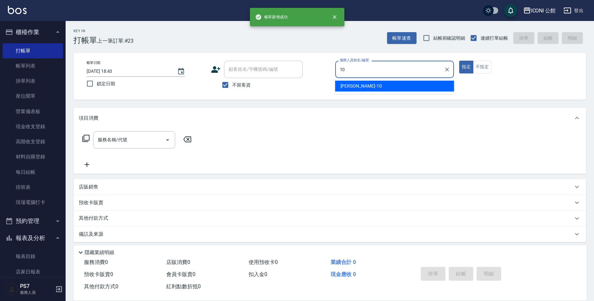
type input "[PERSON_NAME]-10"
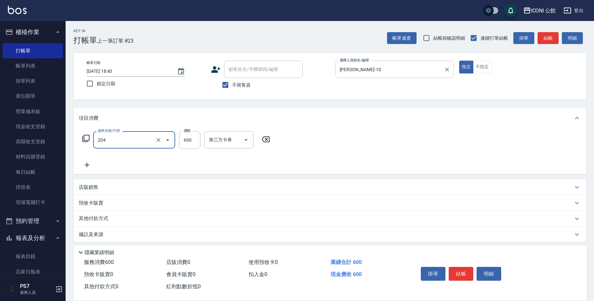
type input "指定洗+剪(204)"
type input "500"
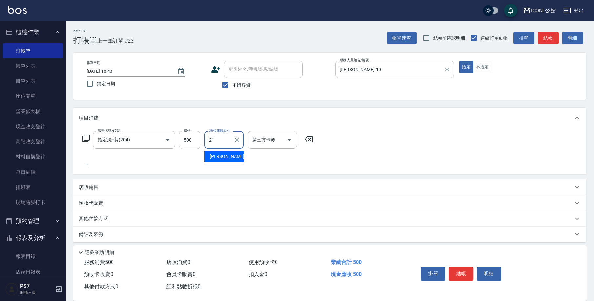
type input "[PERSON_NAME]-21"
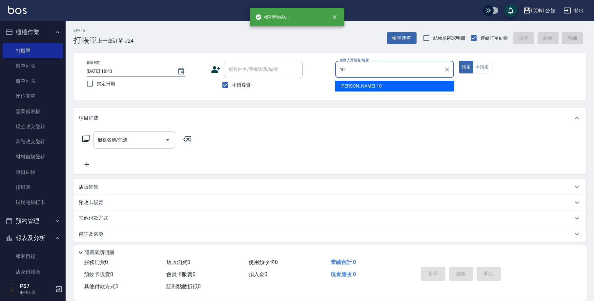
type input "[PERSON_NAME]-10"
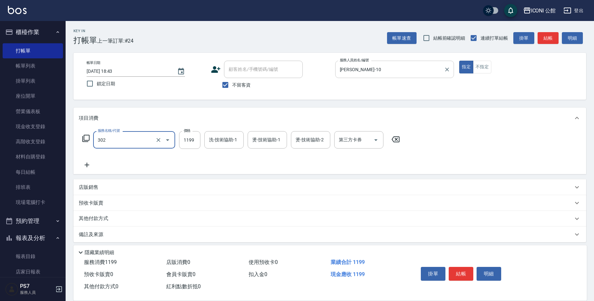
type input "設計燙髮(302)"
type input "1480"
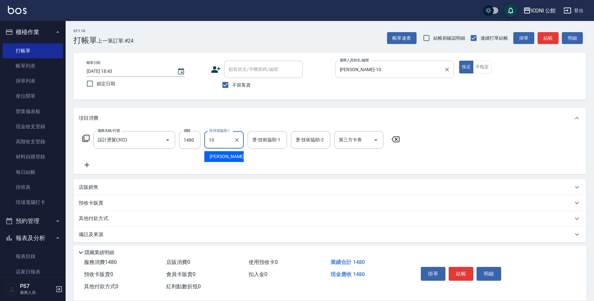
type input "1"
type input "[PERSON_NAME]-21"
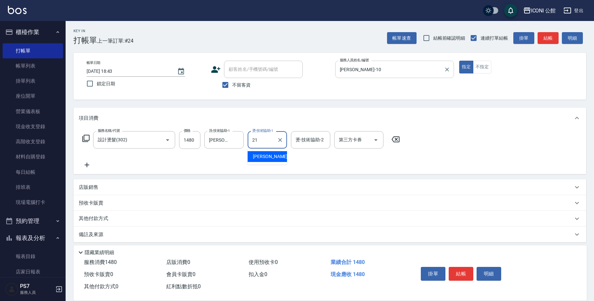
type input "[PERSON_NAME]-21"
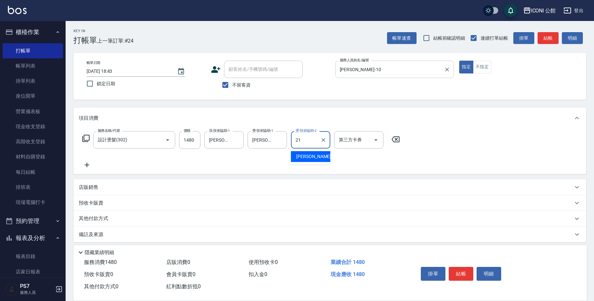
type input "[PERSON_NAME]-21"
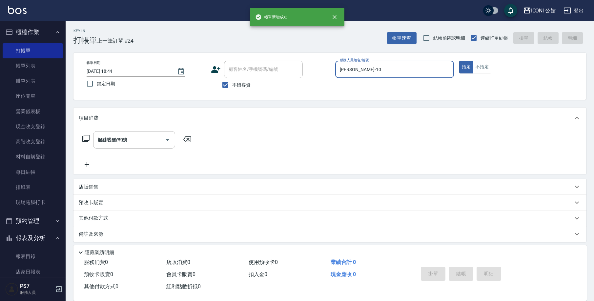
type input "[DATE] 18:44"
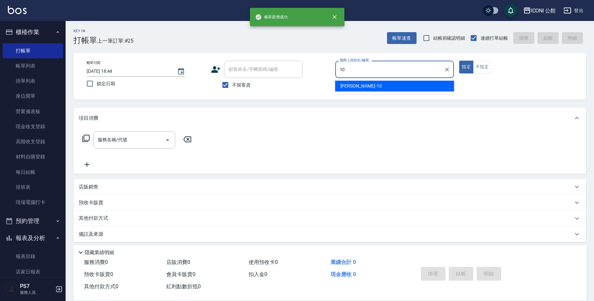
type input "[PERSON_NAME]-10"
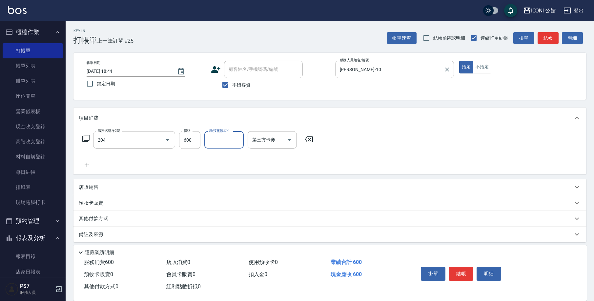
type input "指定洗+剪(204)"
type input "[PERSON_NAME]-21"
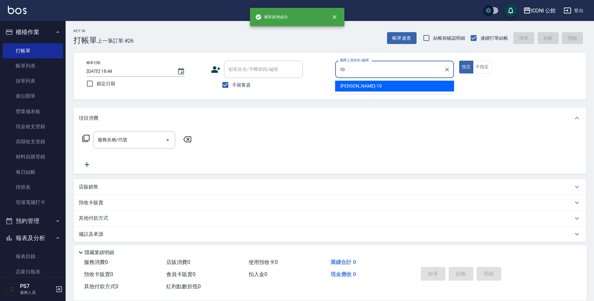
type input "[PERSON_NAME]-10"
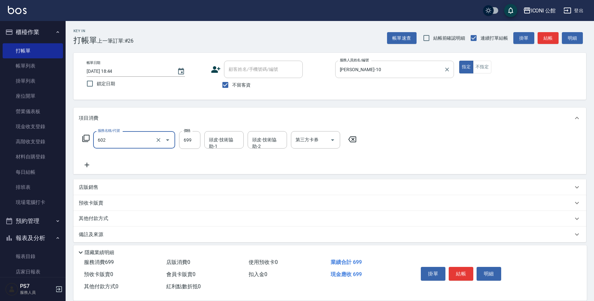
type input "輕度頭皮護理洗髮(602)"
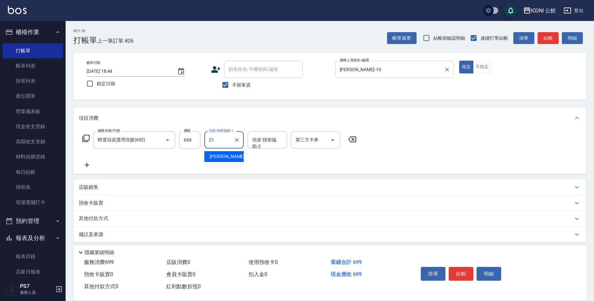
type input "[PERSON_NAME]-21"
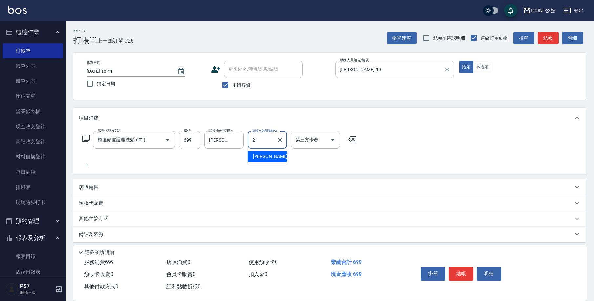
type input "[PERSON_NAME]-21"
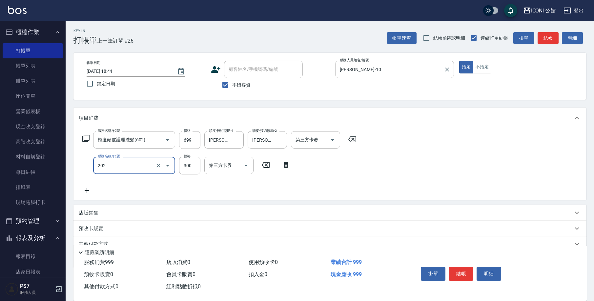
type input "單剪(202)"
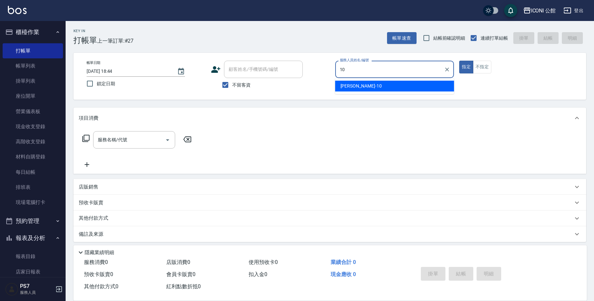
type input "[PERSON_NAME]-10"
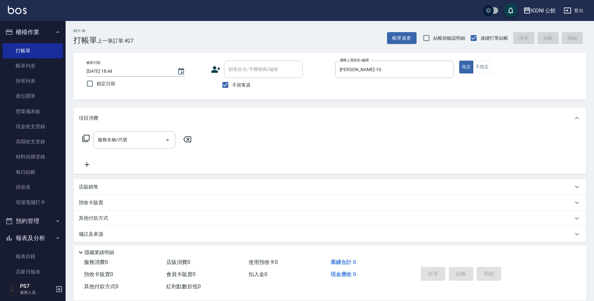
click at [87, 141] on icon at bounding box center [85, 138] width 7 height 7
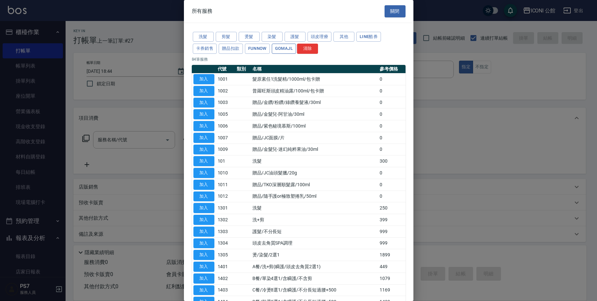
click at [286, 52] on button "GOMAJL" at bounding box center [284, 49] width 24 height 10
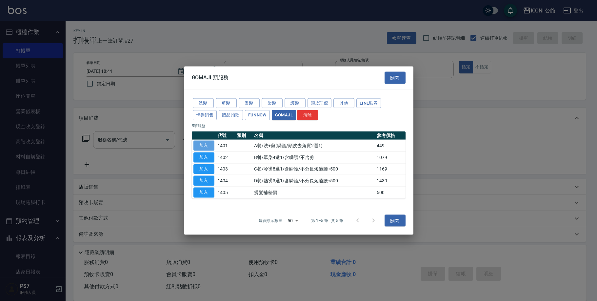
click at [213, 149] on button "加入" at bounding box center [204, 146] width 21 height 10
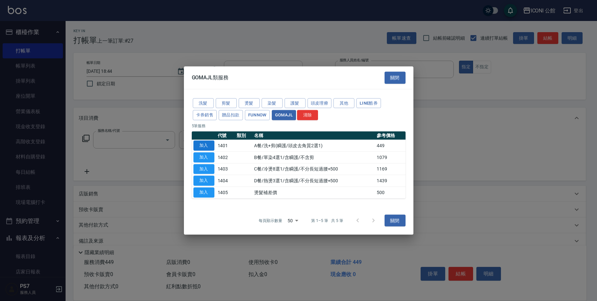
type input "A餐/洗+剪(瞬護/頭皮去角質2選1)(1401)"
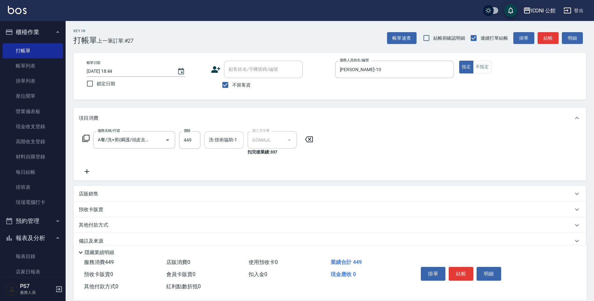
click at [232, 141] on input "洗-技術協助-1" at bounding box center [223, 139] width 33 height 11
type input "[PERSON_NAME]-21"
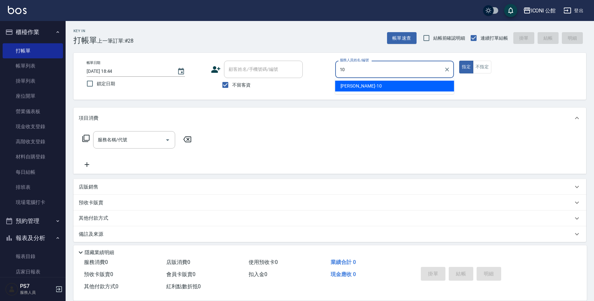
type input "[PERSON_NAME]-10"
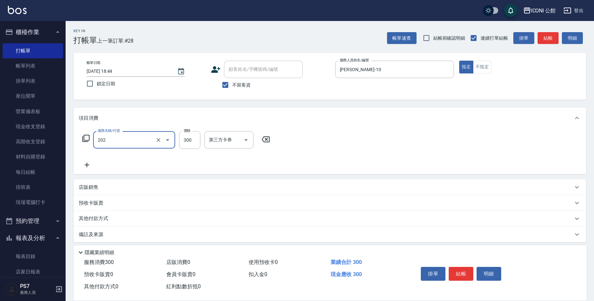
type input "單剪(202)"
click at [87, 138] on icon at bounding box center [86, 139] width 8 height 8
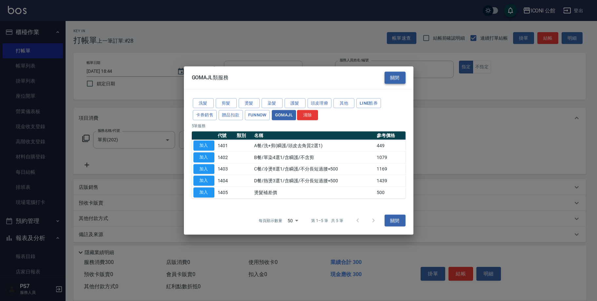
click at [396, 82] on button "關閉" at bounding box center [395, 78] width 21 height 12
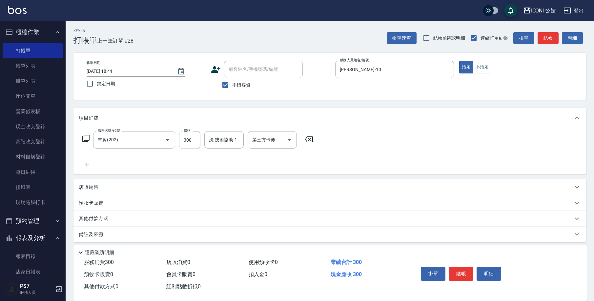
click at [95, 218] on p "其他付款方式" at bounding box center [95, 218] width 33 height 7
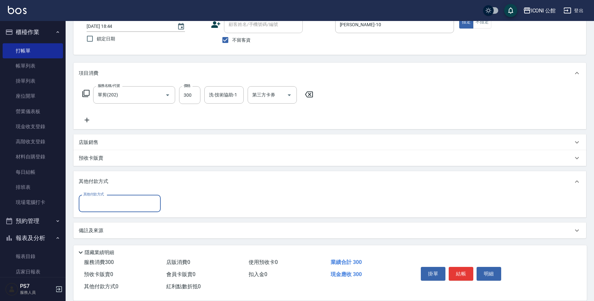
scroll to position [45, 0]
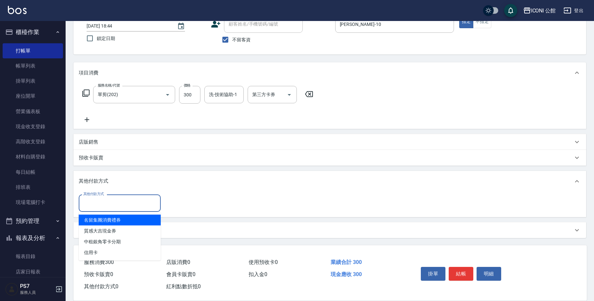
click at [150, 207] on input "其他付款方式" at bounding box center [120, 203] width 76 height 11
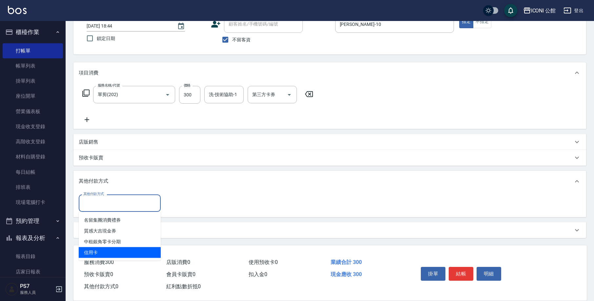
click at [133, 255] on span "信用卡" at bounding box center [120, 252] width 82 height 11
type input "信用卡"
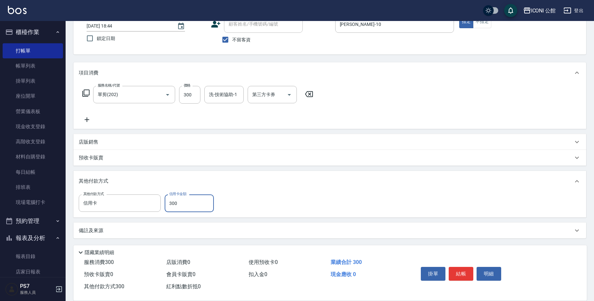
type input "300"
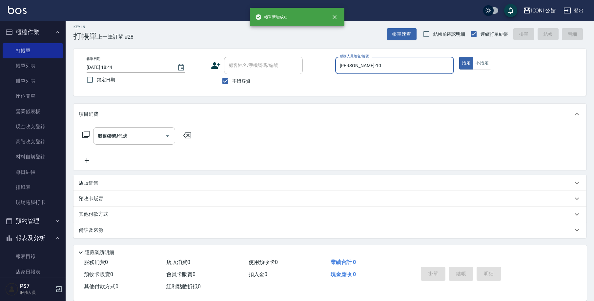
type input "[DATE] 18:45"
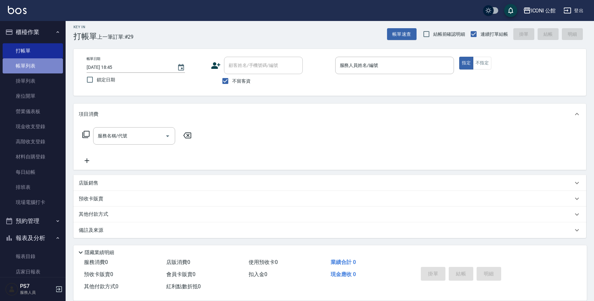
click at [36, 65] on link "帳單列表" at bounding box center [33, 65] width 60 height 15
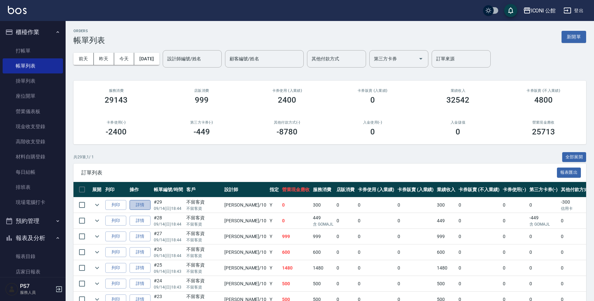
click at [144, 207] on link "詳情" at bounding box center [140, 205] width 21 height 10
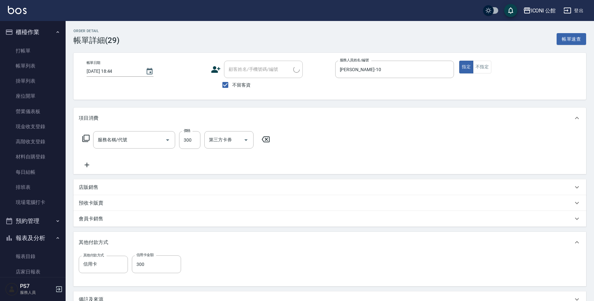
type input "[DATE] 18:44"
checkbox input "true"
type input "[PERSON_NAME]-10"
type input "單剪(202)"
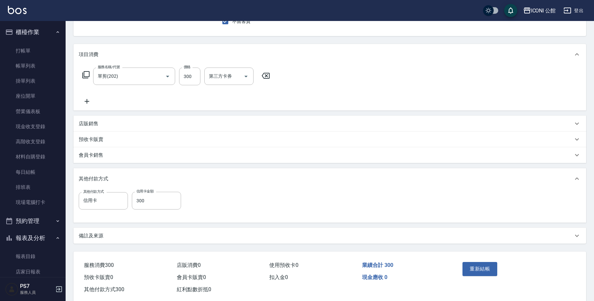
scroll to position [77, 0]
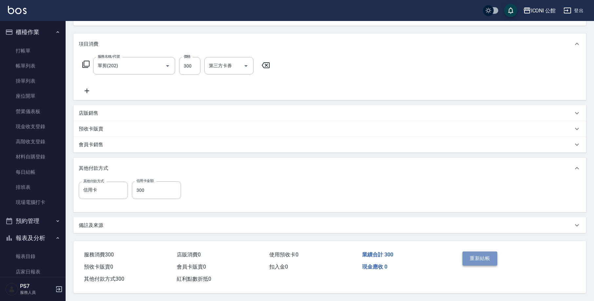
click at [480, 257] on button "重新結帳" at bounding box center [480, 259] width 35 height 14
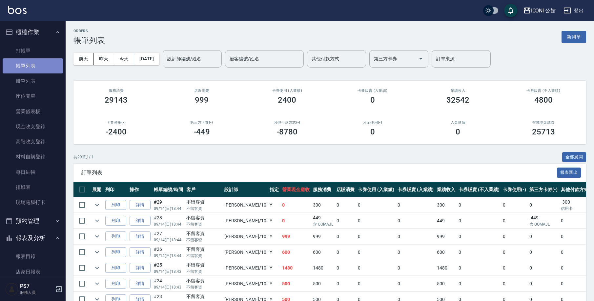
click at [37, 65] on link "帳單列表" at bounding box center [33, 65] width 60 height 15
click at [187, 57] on input "設計師編號/姓名" at bounding box center [192, 58] width 53 height 11
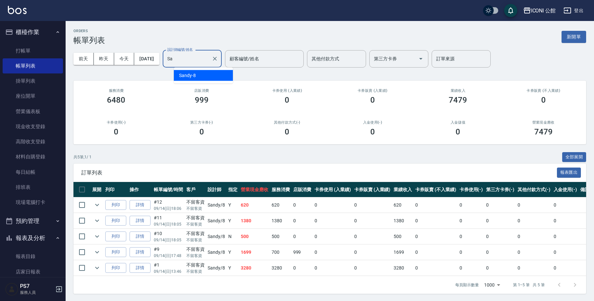
type input "S"
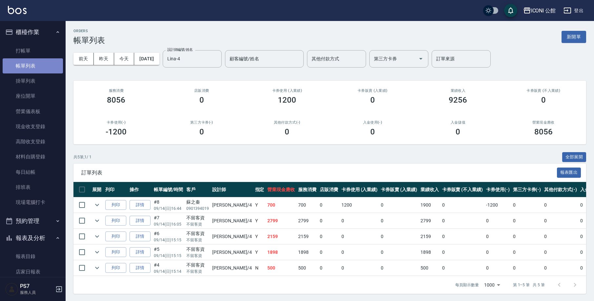
click at [43, 67] on link "帳單列表" at bounding box center [33, 65] width 60 height 15
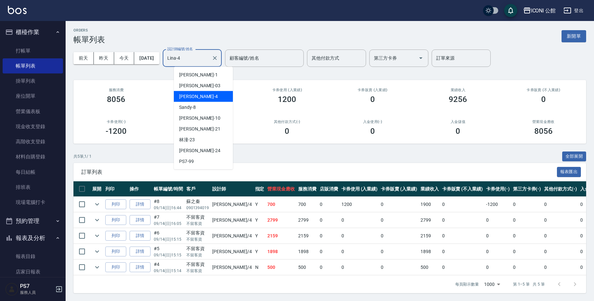
click at [196, 57] on input "Lina-4" at bounding box center [187, 57] width 43 height 11
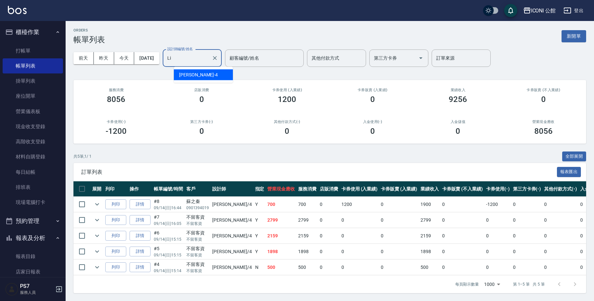
type input "L"
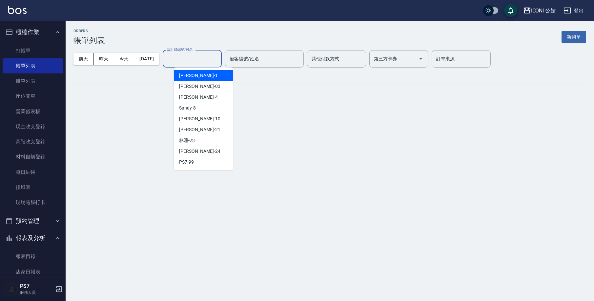
scroll to position [0, 0]
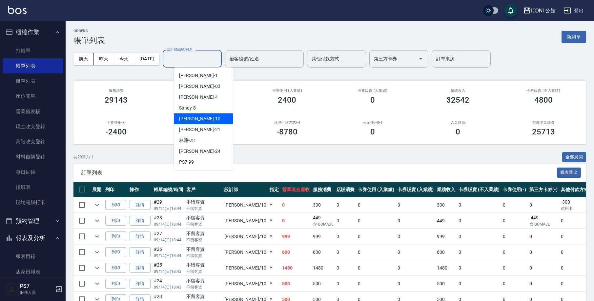
click at [194, 122] on span "[PERSON_NAME] -10" at bounding box center [199, 118] width 41 height 7
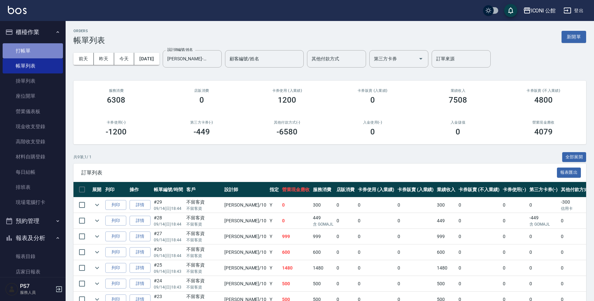
click at [33, 48] on link "打帳單" at bounding box center [33, 50] width 60 height 15
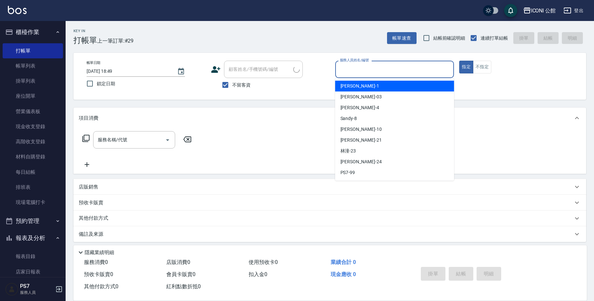
click at [356, 71] on input "服務人員姓名/編號" at bounding box center [394, 69] width 113 height 11
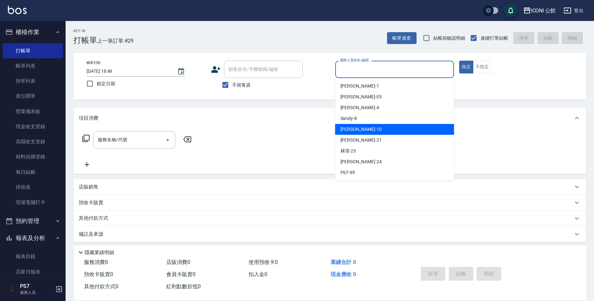
click at [367, 126] on div "[PERSON_NAME] -10" at bounding box center [394, 129] width 119 height 11
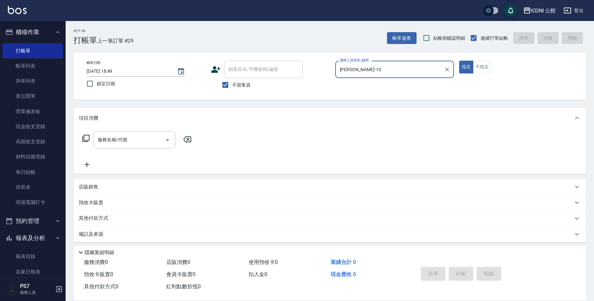
click at [87, 138] on icon at bounding box center [86, 139] width 8 height 8
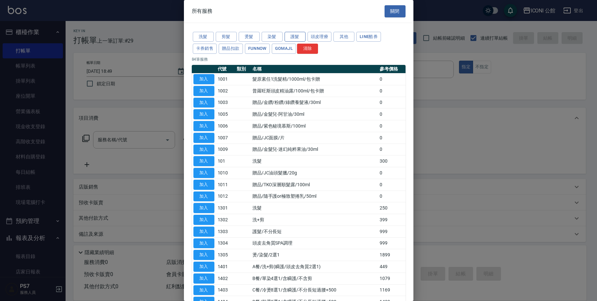
click at [295, 34] on button "護髮" at bounding box center [295, 37] width 21 height 10
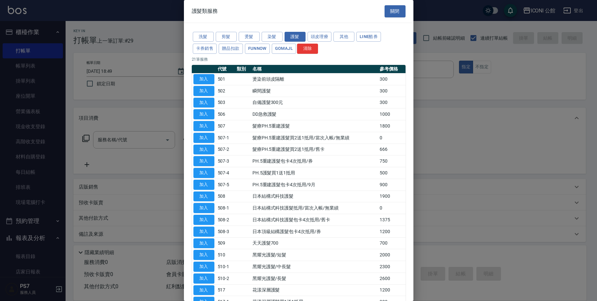
click at [204, 118] on td "加入" at bounding box center [204, 115] width 24 height 12
click at [207, 114] on button "加入" at bounding box center [204, 114] width 21 height 10
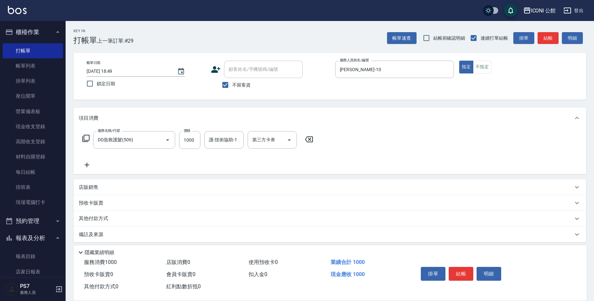
click at [85, 140] on icon at bounding box center [86, 139] width 8 height 8
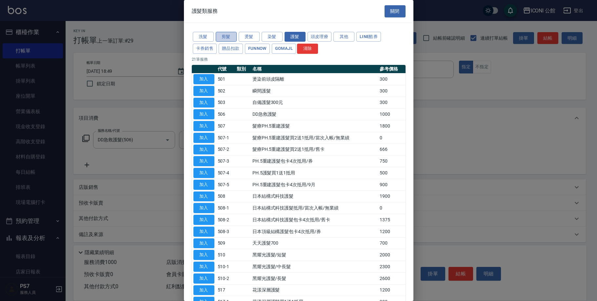
click at [224, 38] on button "剪髮" at bounding box center [226, 37] width 21 height 10
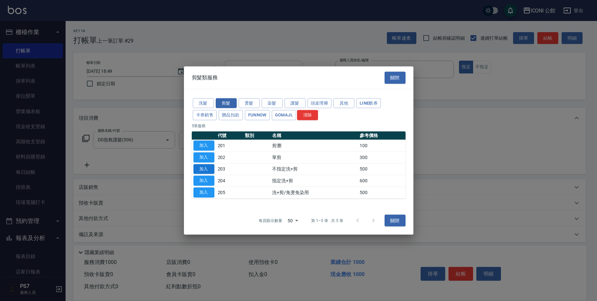
click at [206, 168] on button "加入" at bounding box center [204, 169] width 21 height 10
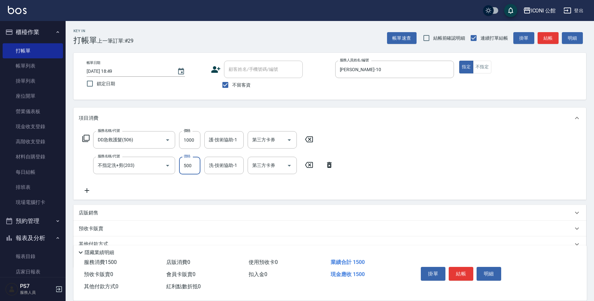
drag, startPoint x: 182, startPoint y: 138, endPoint x: 202, endPoint y: 139, distance: 20.0
click at [206, 141] on div "服務名稱/代號 DD急救護髮(506) 服務名稱/代號 價格 1000 價格 護-技術協助-1 護-技術協助-1 第三方卡券 第三方卡券" at bounding box center [198, 140] width 239 height 18
click at [192, 140] on input "1000" at bounding box center [189, 140] width 21 height 18
drag, startPoint x: 195, startPoint y: 139, endPoint x: 178, endPoint y: 136, distance: 17.2
click at [178, 136] on div "服務名稱/代號 DD急救護髮(506) 服務名稱/代號 價格 1000 價格 護-技術協助-1 護-技術協助-1 第三方卡券 第三方卡券" at bounding box center [198, 140] width 239 height 18
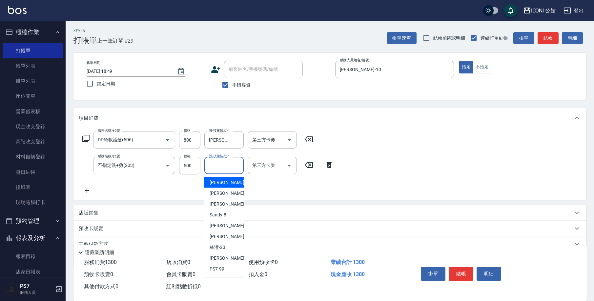
click at [215, 169] on input "洗-技術協助-1" at bounding box center [223, 165] width 33 height 11
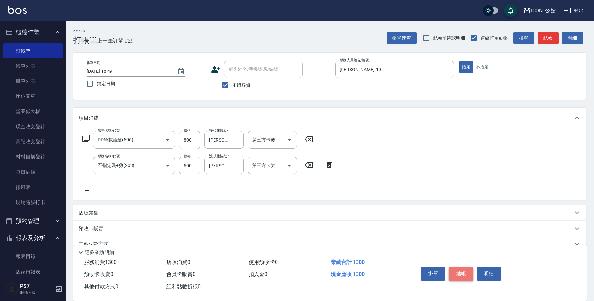
click at [467, 274] on button "結帳" at bounding box center [461, 274] width 25 height 14
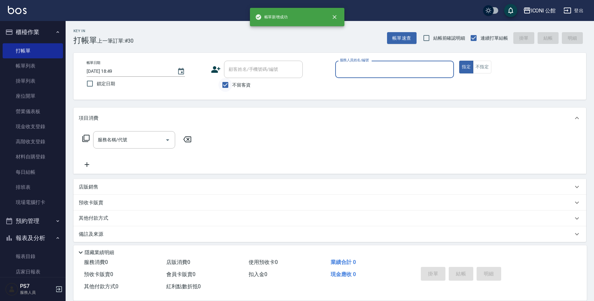
click at [228, 85] on input "不留客資" at bounding box center [226, 85] width 14 height 14
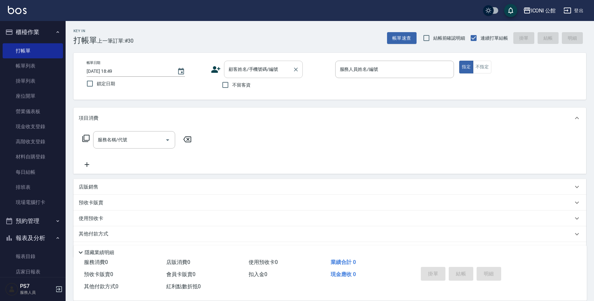
click at [238, 73] on input "顧客姓名/手機號碼/編號" at bounding box center [258, 69] width 63 height 11
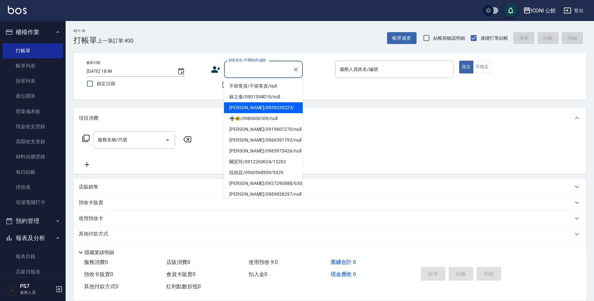
click at [246, 106] on li "[PERSON_NAME]/0939239223/" at bounding box center [263, 107] width 79 height 11
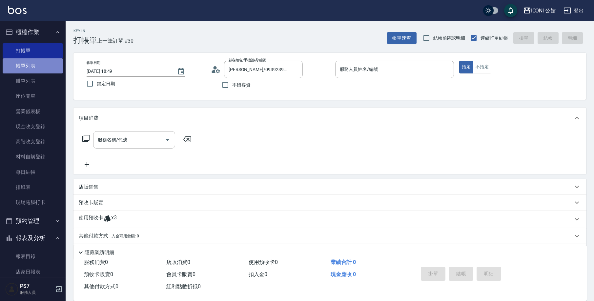
click at [35, 70] on link "帳單列表" at bounding box center [33, 65] width 60 height 15
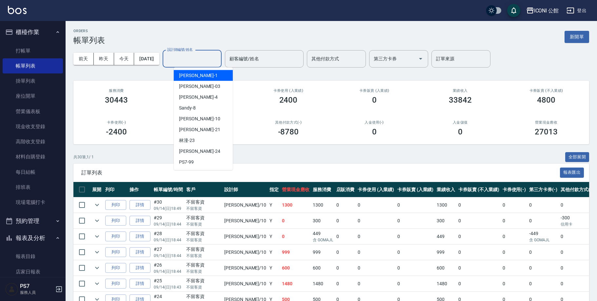
click at [179, 56] on div "設計師編號/姓名 設計師編號/姓名" at bounding box center [192, 58] width 59 height 17
click at [181, 53] on input "設計師編號/姓名" at bounding box center [192, 58] width 53 height 11
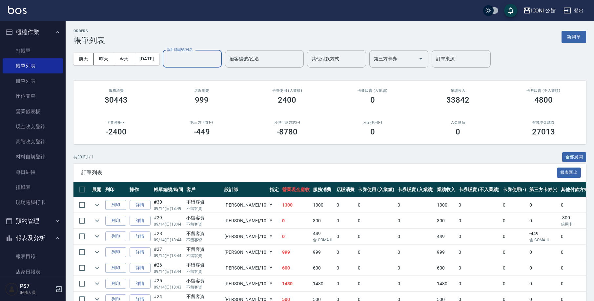
click at [183, 60] on input "設計師編號/姓名" at bounding box center [192, 58] width 53 height 11
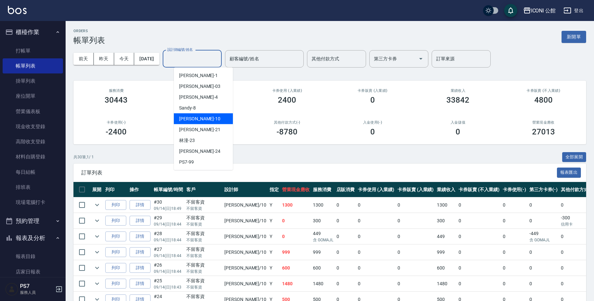
click at [202, 120] on div "[PERSON_NAME] -10" at bounding box center [203, 119] width 59 height 11
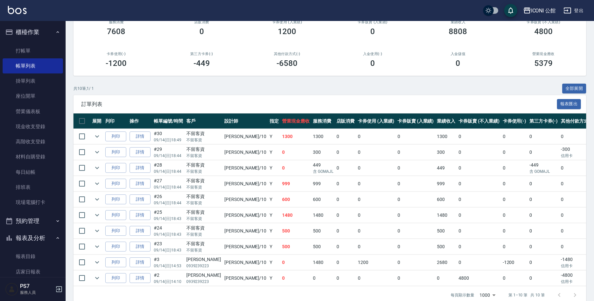
scroll to position [69, 0]
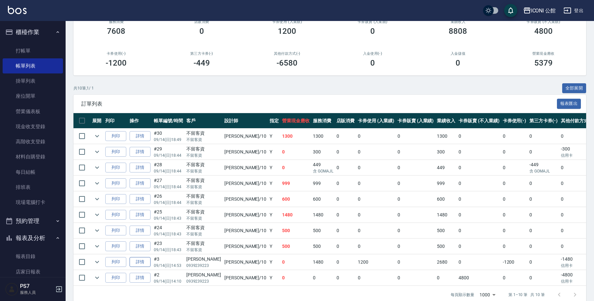
click at [148, 261] on link "詳情" at bounding box center [140, 262] width 21 height 10
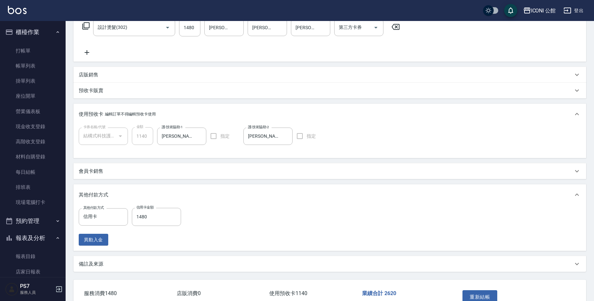
scroll to position [113, 0]
drag, startPoint x: 156, startPoint y: 218, endPoint x: 134, endPoint y: 219, distance: 21.3
click at [134, 219] on input "1480" at bounding box center [156, 216] width 49 height 18
drag, startPoint x: 134, startPoint y: 219, endPoint x: 144, endPoint y: 216, distance: 10.5
click at [136, 218] on input "1480" at bounding box center [156, 216] width 49 height 18
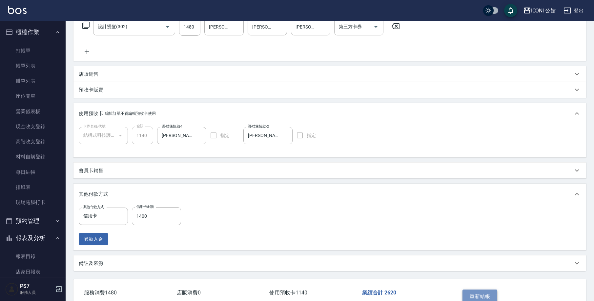
click at [485, 295] on button "重新結帳" at bounding box center [480, 297] width 35 height 14
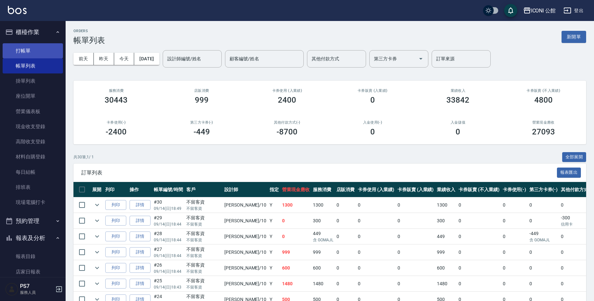
click at [34, 55] on link "打帳單" at bounding box center [33, 50] width 60 height 15
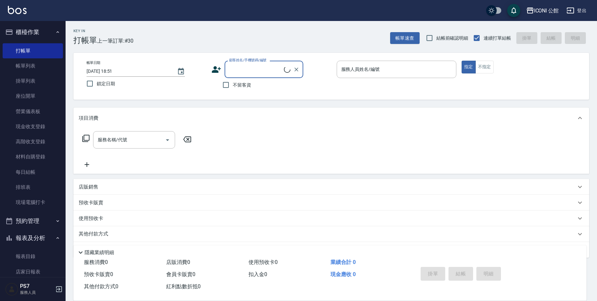
drag, startPoint x: 34, startPoint y: 55, endPoint x: 357, endPoint y: 69, distance: 323.1
click at [357, 69] on div "服務人員姓名/編號 服務人員姓名/編號" at bounding box center [397, 69] width 120 height 17
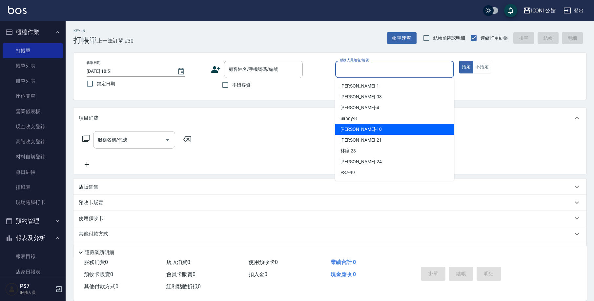
click at [369, 130] on div "[PERSON_NAME] -10" at bounding box center [394, 129] width 119 height 11
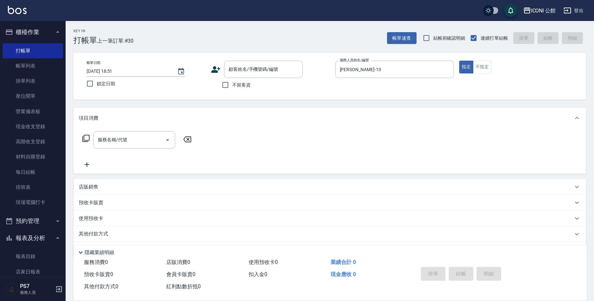
click at [87, 138] on icon at bounding box center [86, 139] width 8 height 8
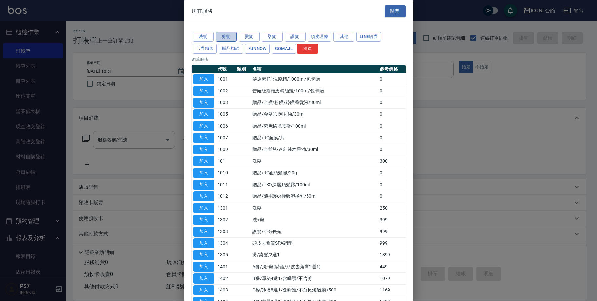
click at [232, 38] on button "剪髮" at bounding box center [226, 37] width 21 height 10
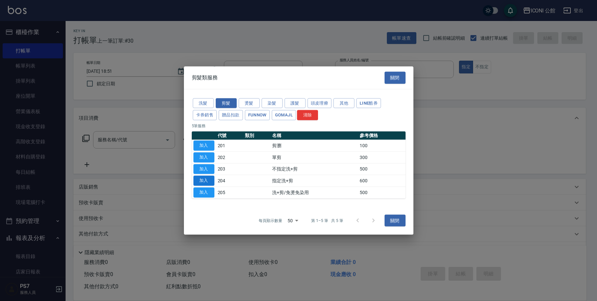
click at [204, 181] on button "加入" at bounding box center [204, 181] width 21 height 10
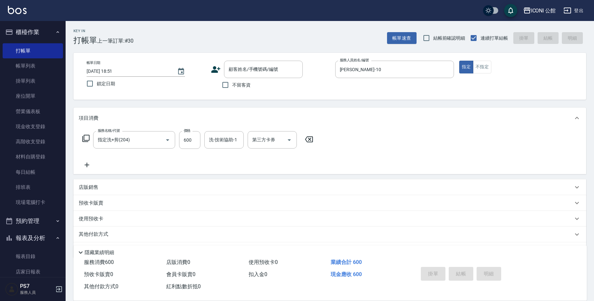
click at [87, 139] on icon at bounding box center [86, 139] width 8 height 8
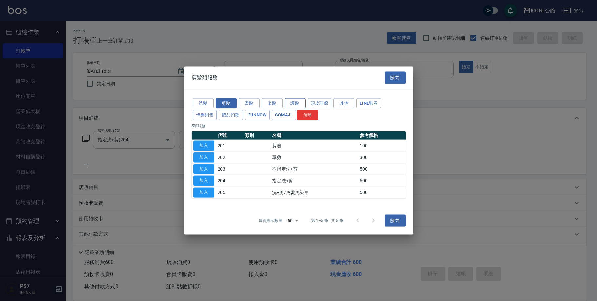
click at [295, 103] on button "護髮" at bounding box center [295, 103] width 21 height 10
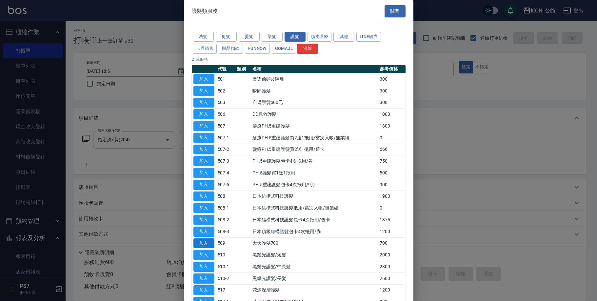
click at [200, 239] on button "加入" at bounding box center [204, 244] width 21 height 10
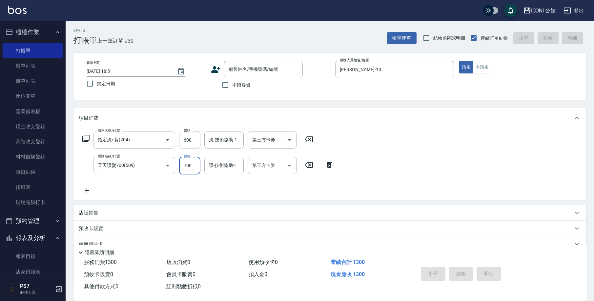
drag, startPoint x: 182, startPoint y: 166, endPoint x: 198, endPoint y: 167, distance: 16.7
click at [198, 167] on input "700" at bounding box center [189, 166] width 21 height 18
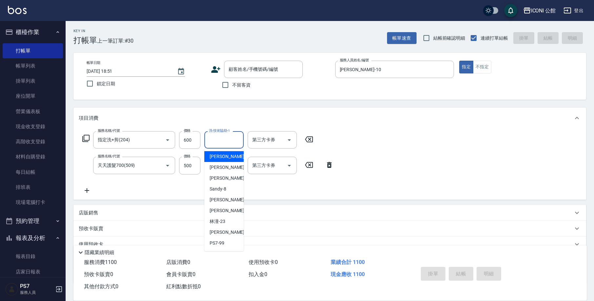
click at [213, 139] on input "洗-技術協助-1" at bounding box center [223, 139] width 33 height 11
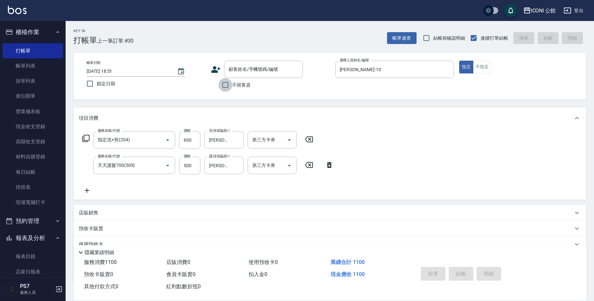
click at [227, 86] on input "不留客資" at bounding box center [226, 85] width 14 height 14
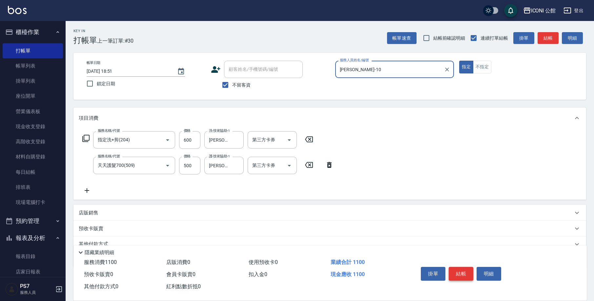
click at [461, 274] on button "結帳" at bounding box center [461, 274] width 25 height 14
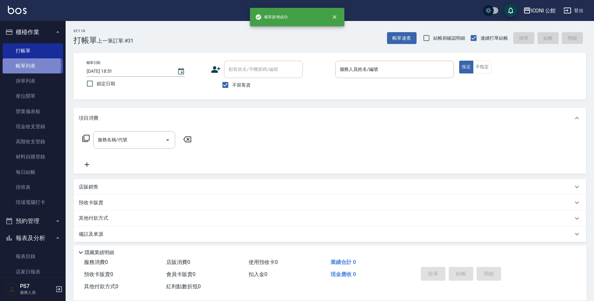
click at [26, 65] on link "帳單列表" at bounding box center [33, 65] width 60 height 15
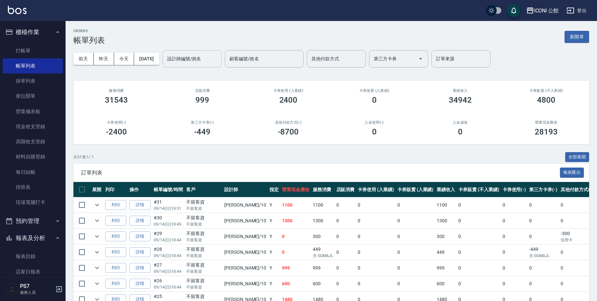
click at [174, 58] on div "[DATE] [DATE] [DATE] [DATE] 設計師編號/姓名 設計師編號/姓名 顧客編號/姓名 顧客編號/姓名 其他付款方式 其他付款方式 第三方…" at bounding box center [331, 59] width 516 height 28
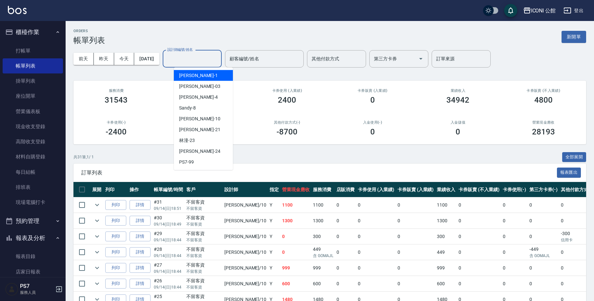
click at [198, 62] on input "設計師編號/姓名" at bounding box center [192, 58] width 53 height 11
click at [200, 115] on div "[PERSON_NAME] -10" at bounding box center [203, 119] width 59 height 11
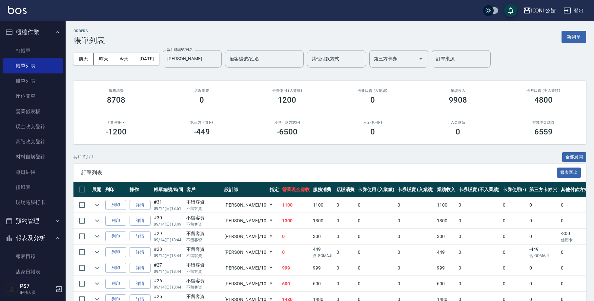
drag, startPoint x: 132, startPoint y: 15, endPoint x: 127, endPoint y: 2, distance: 14.1
click at [131, 14] on div "ICONI 公館 登出" at bounding box center [297, 10] width 594 height 21
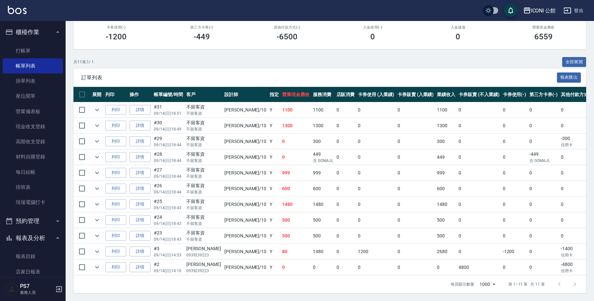
scroll to position [99, 0]
click at [146, 152] on link "詳情" at bounding box center [140, 157] width 21 height 10
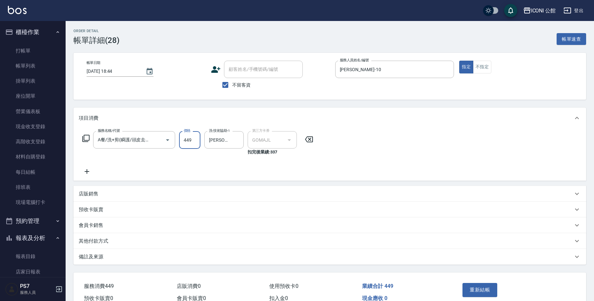
drag, startPoint x: 182, startPoint y: 139, endPoint x: 200, endPoint y: 146, distance: 19.7
click at [200, 146] on div "服務名稱/代號 A餐/洗+剪(瞬護/頭皮去角質2選1)(1401) 服務名稱/代號 價格 449 價格 洗-技術協助-1 [PERSON_NAME]-21 洗…" at bounding box center [198, 143] width 239 height 24
click at [478, 293] on button "重新結帳" at bounding box center [480, 290] width 35 height 14
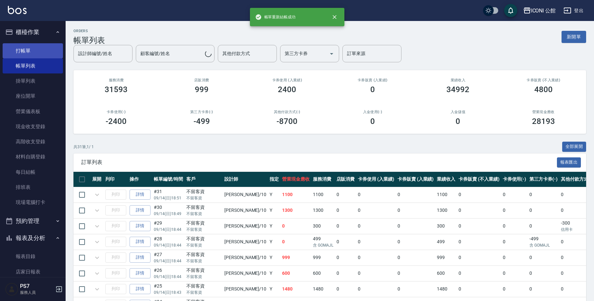
click at [25, 52] on link "打帳單" at bounding box center [33, 50] width 60 height 15
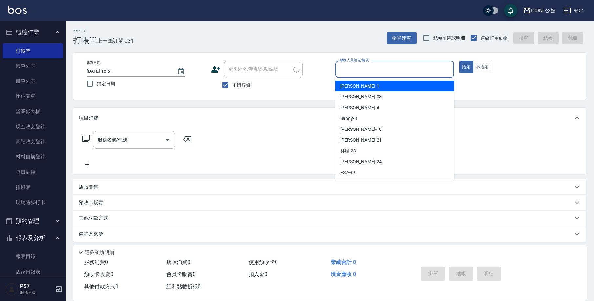
click at [371, 66] on input "服務人員姓名/編號" at bounding box center [394, 69] width 113 height 11
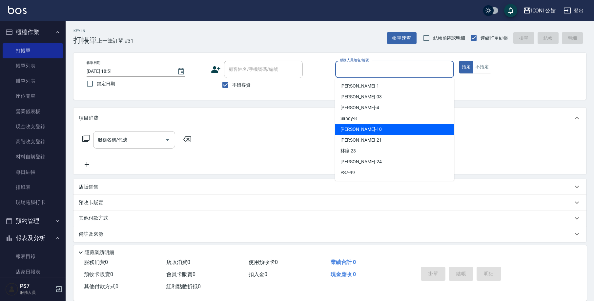
click at [375, 129] on div "[PERSON_NAME] -10" at bounding box center [394, 129] width 119 height 11
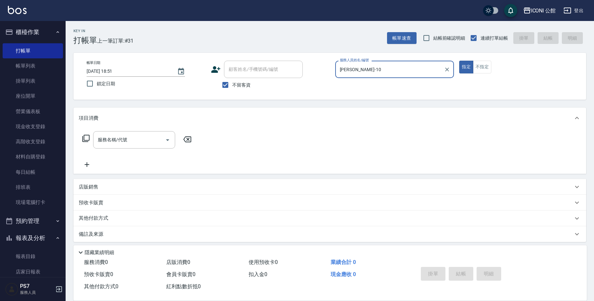
click at [86, 138] on icon at bounding box center [86, 139] width 8 height 8
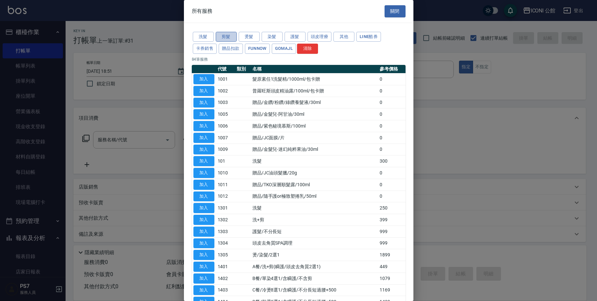
click at [229, 39] on button "剪髮" at bounding box center [226, 37] width 21 height 10
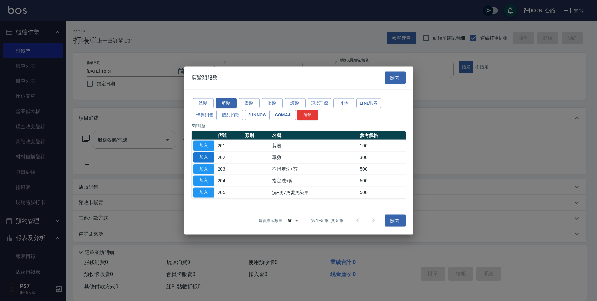
click at [197, 155] on button "加入" at bounding box center [204, 157] width 21 height 10
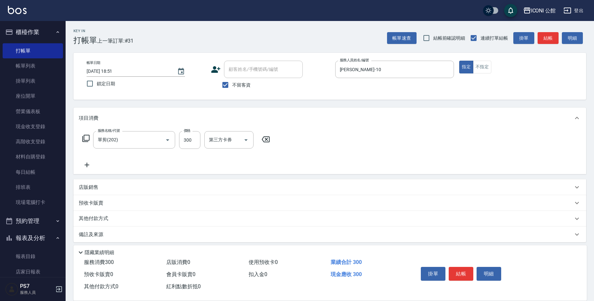
click at [87, 137] on icon at bounding box center [86, 139] width 8 height 8
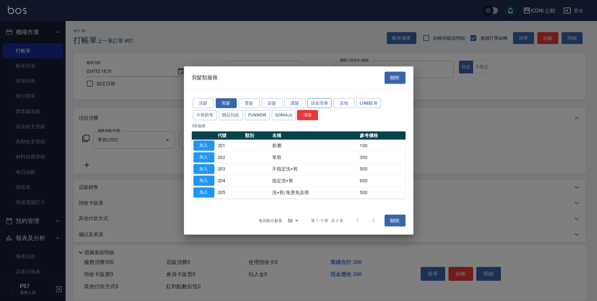
click at [324, 104] on button "頭皮理療" at bounding box center [320, 103] width 24 height 10
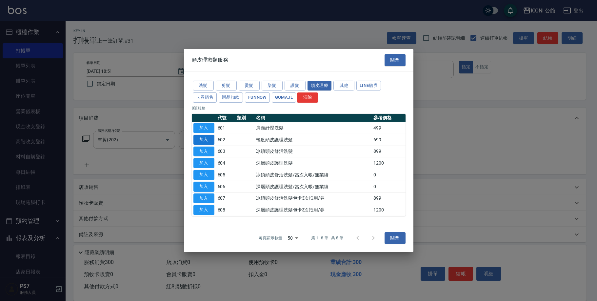
click at [199, 140] on button "加入" at bounding box center [204, 140] width 21 height 10
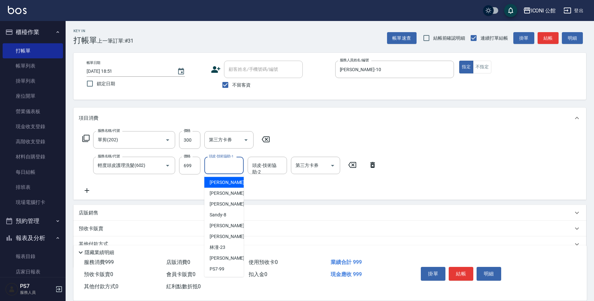
click at [218, 167] on input "頭皮-技術協助-1" at bounding box center [223, 165] width 33 height 11
click at [219, 236] on span "[PERSON_NAME] -21" at bounding box center [230, 236] width 41 height 7
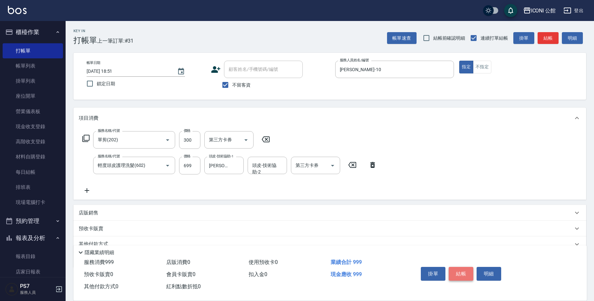
click at [463, 275] on button "結帳" at bounding box center [461, 274] width 25 height 14
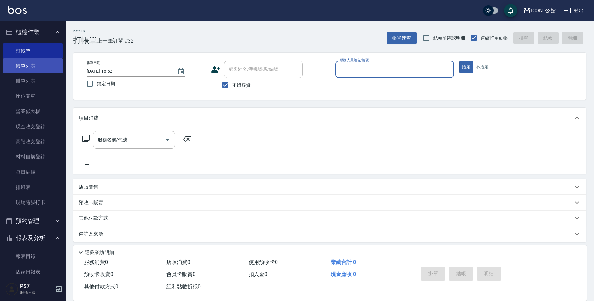
click at [33, 64] on link "帳單列表" at bounding box center [33, 65] width 60 height 15
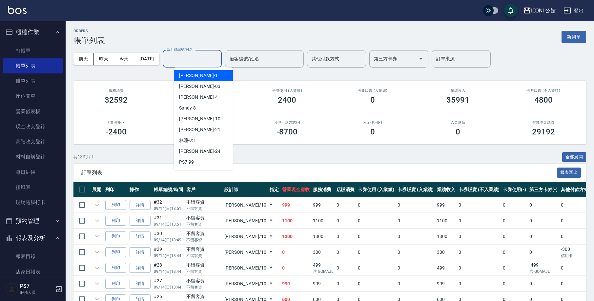
click at [200, 60] on input "設計師編號/姓名" at bounding box center [192, 58] width 53 height 11
click at [196, 122] on div "[PERSON_NAME] -10" at bounding box center [203, 119] width 59 height 11
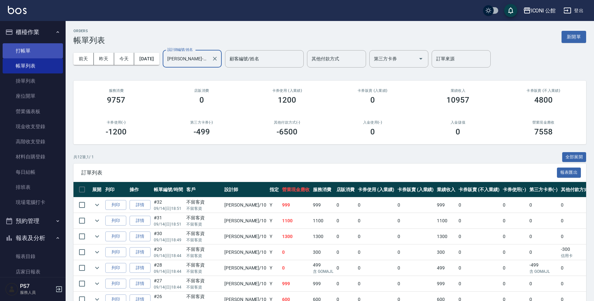
click at [12, 56] on link "打帳單" at bounding box center [33, 50] width 60 height 15
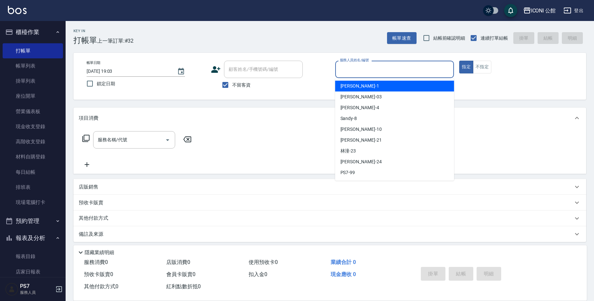
click at [386, 68] on input "服務人員姓名/編號" at bounding box center [394, 69] width 113 height 11
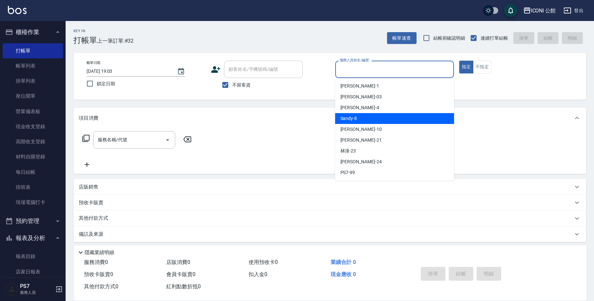
drag, startPoint x: 404, startPoint y: 115, endPoint x: 398, endPoint y: 109, distance: 8.6
click at [402, 113] on ul "[PERSON_NAME] -1 [PERSON_NAME] -03 [PERSON_NAME] -4 Sandy -8 [PERSON_NAME] -10 …" at bounding box center [394, 129] width 119 height 103
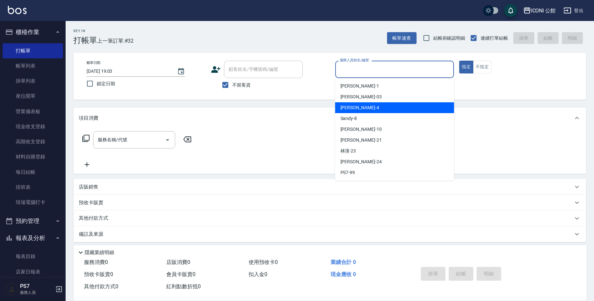
click at [398, 109] on div "Lina -4" at bounding box center [394, 107] width 119 height 11
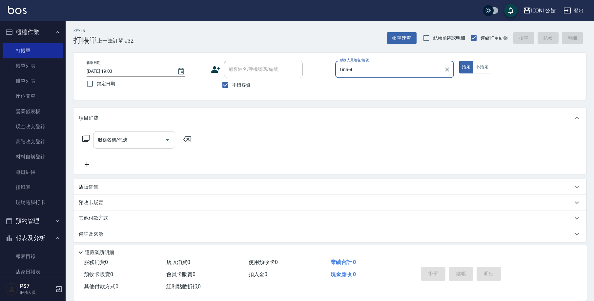
click at [122, 143] on input "服務名稱/代號" at bounding box center [129, 139] width 66 height 11
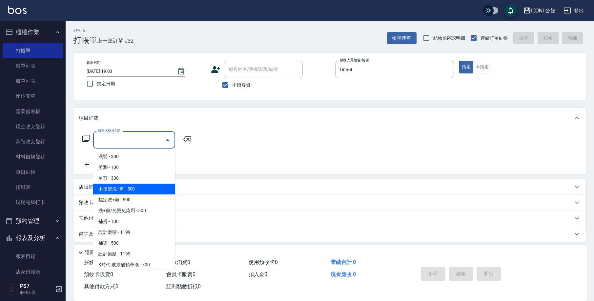
click at [118, 188] on span "不指定洗+剪 - 500" at bounding box center [134, 189] width 82 height 11
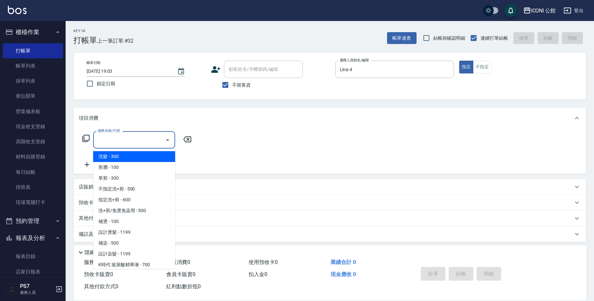
click at [193, 138] on icon at bounding box center [187, 140] width 16 height 8
click at [129, 141] on input "服務名稱/代號" at bounding box center [129, 139] width 66 height 11
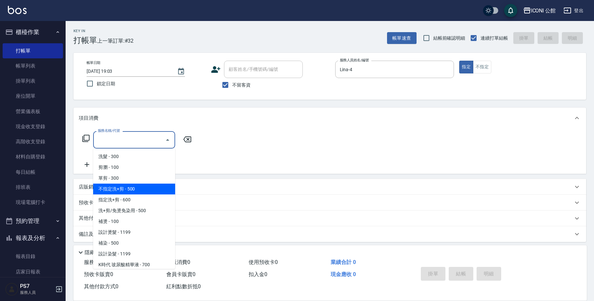
click at [119, 187] on span "不指定洗+剪 - 500" at bounding box center [134, 189] width 82 height 11
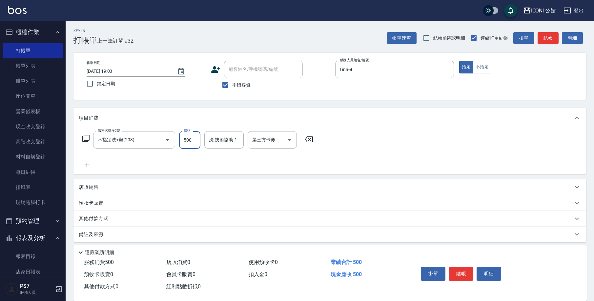
click at [196, 140] on input "500" at bounding box center [189, 140] width 21 height 18
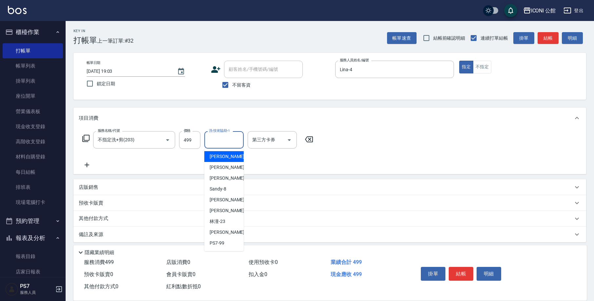
click at [215, 142] on input "洗-技術協助-1" at bounding box center [223, 139] width 33 height 11
click at [220, 232] on span "[PERSON_NAME] -24" at bounding box center [230, 232] width 41 height 7
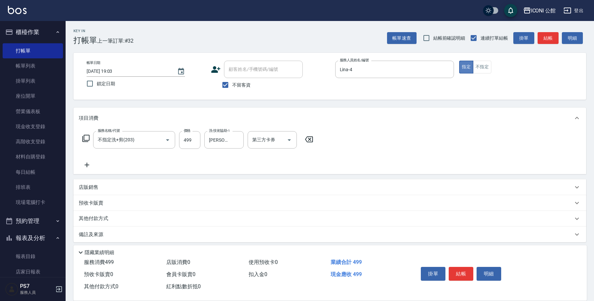
click at [471, 67] on button "指定" at bounding box center [466, 67] width 14 height 13
click at [477, 67] on button "不指定" at bounding box center [482, 67] width 18 height 13
click at [465, 268] on button "結帳" at bounding box center [461, 274] width 25 height 14
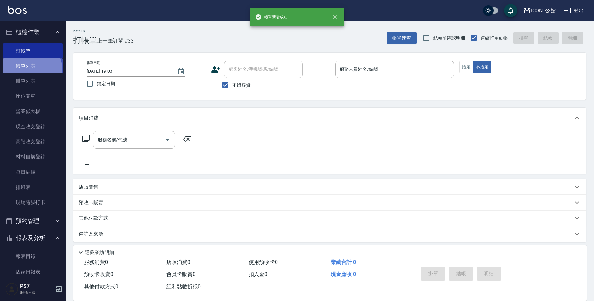
click at [30, 69] on link "帳單列表" at bounding box center [33, 65] width 60 height 15
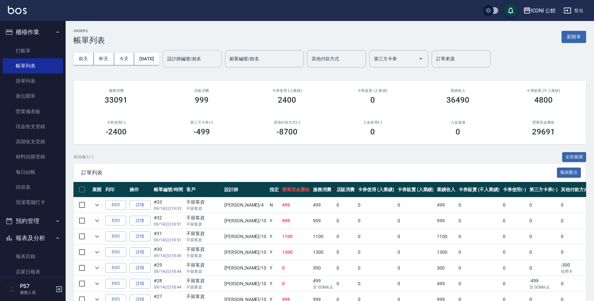
click at [191, 51] on div "設計師編號/姓名" at bounding box center [192, 58] width 59 height 17
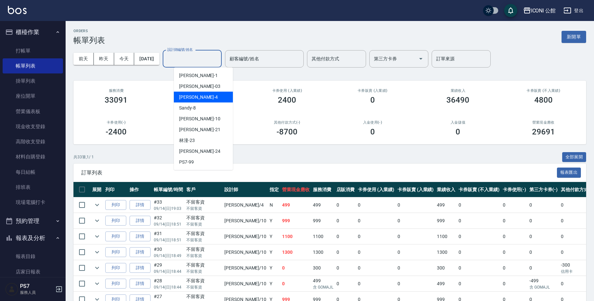
click at [198, 96] on div "Lina -4" at bounding box center [203, 97] width 59 height 11
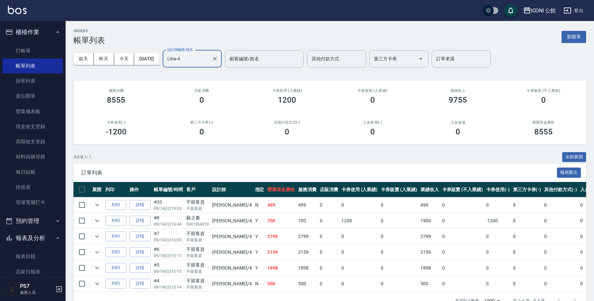
scroll to position [11, 0]
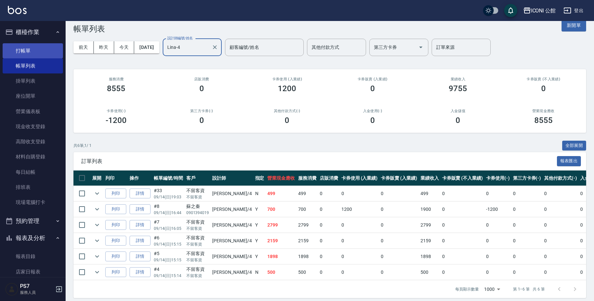
click at [12, 49] on link "打帳單" at bounding box center [33, 50] width 60 height 15
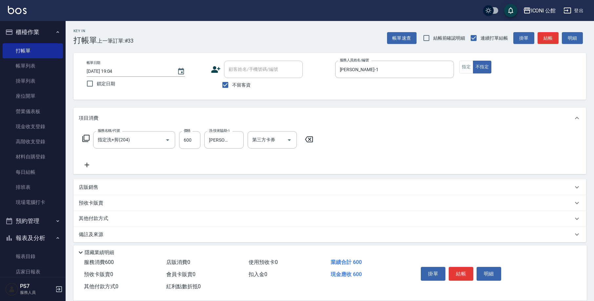
click at [93, 216] on p "其他付款方式" at bounding box center [95, 218] width 33 height 7
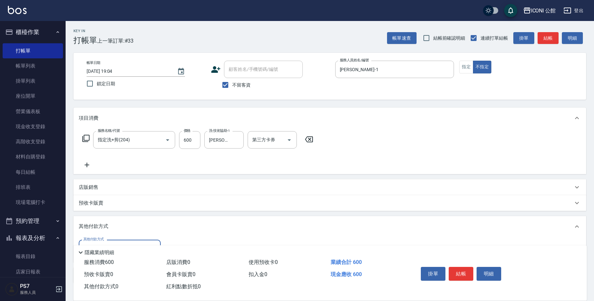
click at [124, 240] on div "其他付款方式 其他付款方式" at bounding box center [329, 249] width 513 height 25
click at [141, 245] on div "隱藏業績明細" at bounding box center [329, 250] width 513 height 11
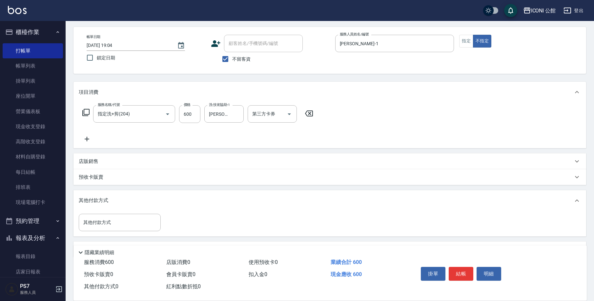
scroll to position [45, 0]
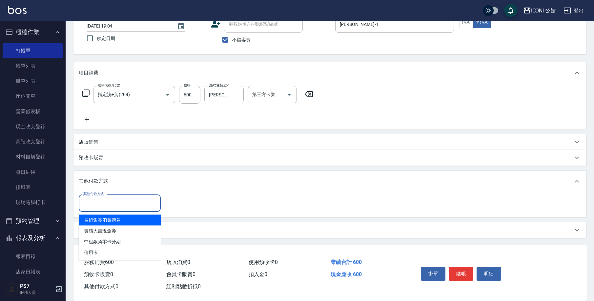
click at [101, 203] on input "其他付款方式" at bounding box center [120, 203] width 76 height 11
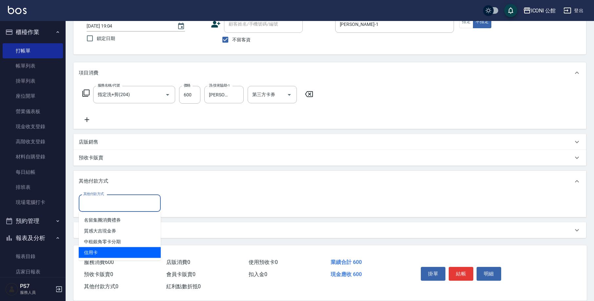
click at [98, 251] on span "信用卡" at bounding box center [120, 252] width 82 height 11
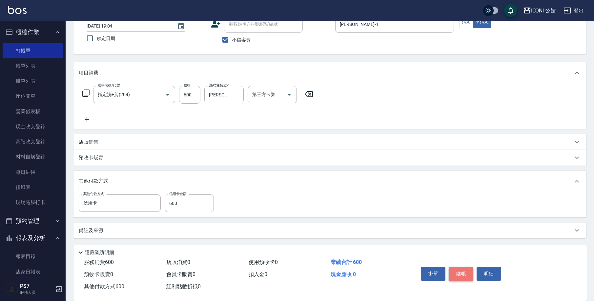
click at [468, 273] on button "結帳" at bounding box center [461, 274] width 25 height 14
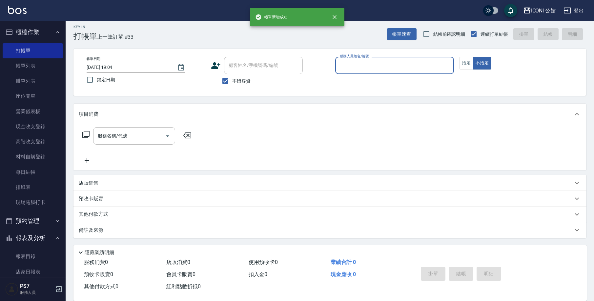
scroll to position [4, 0]
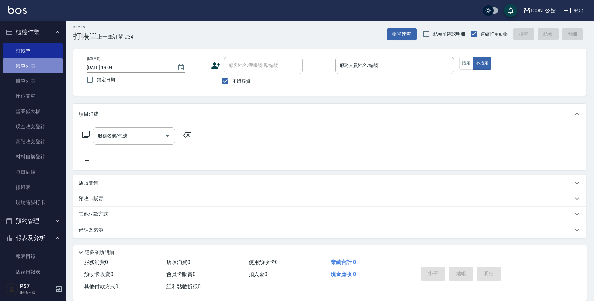
click at [38, 67] on link "帳單列表" at bounding box center [33, 65] width 60 height 15
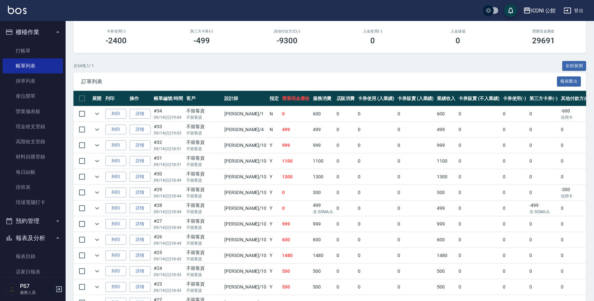
scroll to position [61, 0]
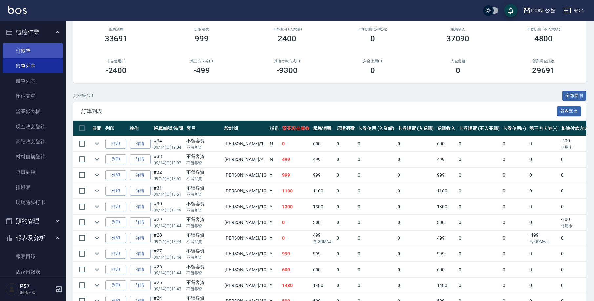
click at [28, 50] on link "打帳單" at bounding box center [33, 50] width 60 height 15
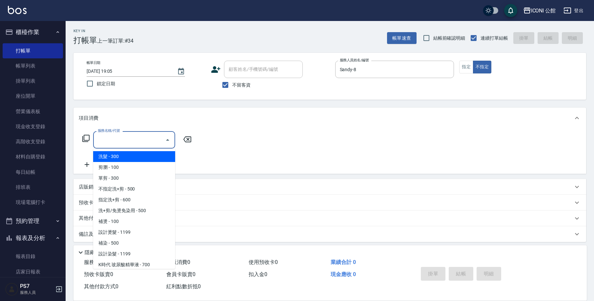
click at [139, 143] on input "服務名稱/代號" at bounding box center [129, 139] width 66 height 11
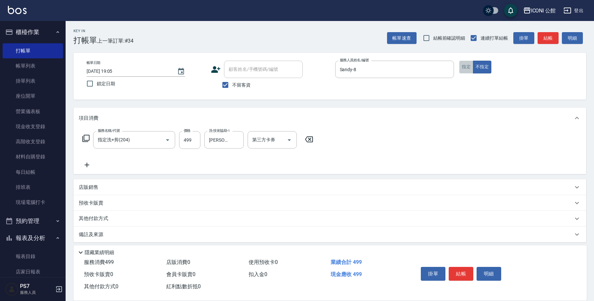
click at [472, 72] on button "指定" at bounding box center [466, 67] width 14 height 13
click at [465, 269] on button "結帳" at bounding box center [461, 274] width 25 height 14
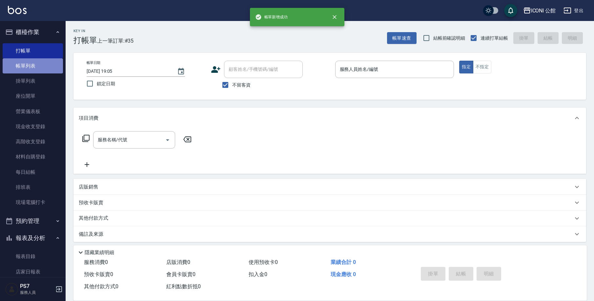
click at [41, 66] on link "帳單列表" at bounding box center [33, 65] width 60 height 15
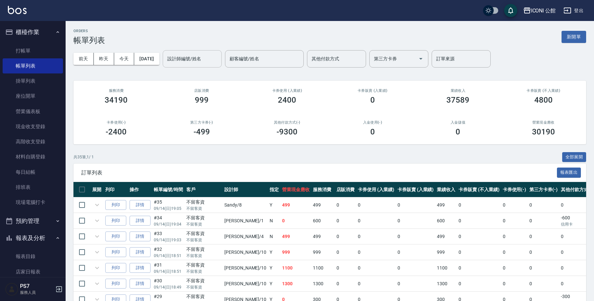
click at [201, 66] on div "設計師編號/姓名" at bounding box center [192, 58] width 59 height 17
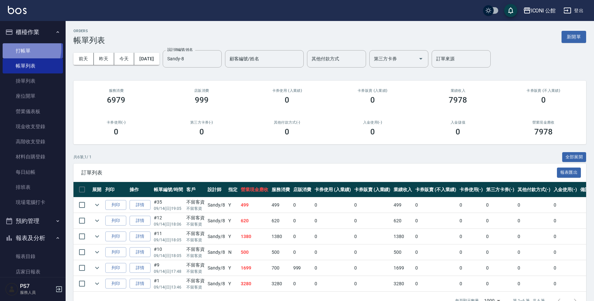
drag, startPoint x: 20, startPoint y: 49, endPoint x: 11, endPoint y: 52, distance: 9.6
click at [20, 49] on link "打帳單" at bounding box center [33, 50] width 60 height 15
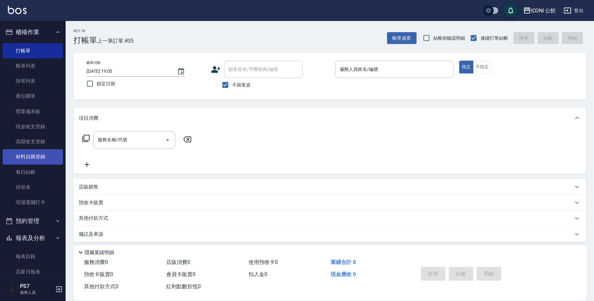
drag, startPoint x: 32, startPoint y: 23, endPoint x: 21, endPoint y: 151, distance: 128.8
click at [21, 151] on div "ICONI 公館 登出 櫃檯作業 打帳單 帳單列表 掛單列表 座位開單 營業儀表板 現金收支登錄 高階收支登錄 材料自購登錄 每日結帳 排班表 現場電腦打卡 …" at bounding box center [297, 152] width 594 height 305
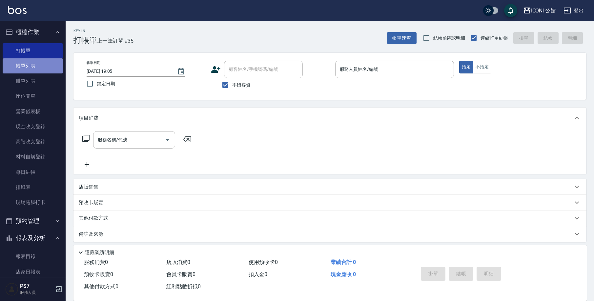
click at [45, 62] on link "帳單列表" at bounding box center [33, 65] width 60 height 15
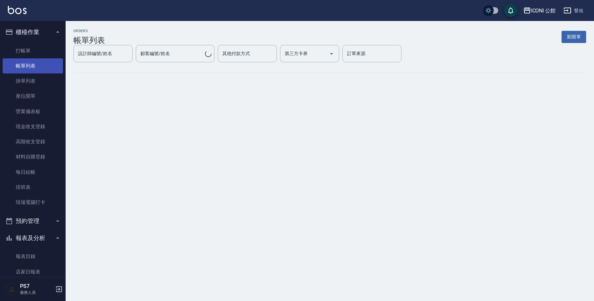
click at [46, 67] on link "帳單列表" at bounding box center [33, 65] width 60 height 15
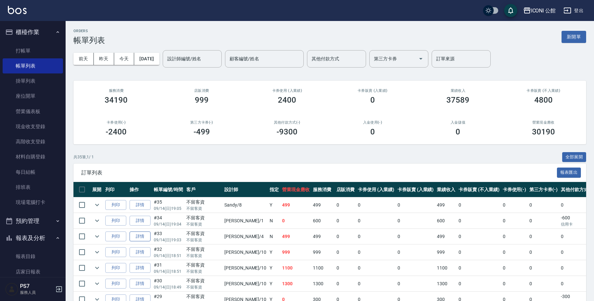
drag, startPoint x: 147, startPoint y: 230, endPoint x: 145, endPoint y: 233, distance: 3.7
click at [147, 230] on td "詳情" at bounding box center [140, 236] width 24 height 15
click at [145, 233] on link "詳情" at bounding box center [140, 237] width 21 height 10
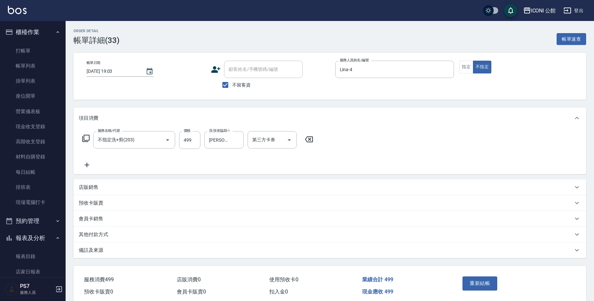
click at [458, 66] on div "帳單日期 [DATE] 19:03 顧客姓名/手機號碼/編號 顧客姓名/手機號碼/編號 不留客資 服務人員姓名/編號 [PERSON_NAME]-4 服務人員…" at bounding box center [329, 76] width 497 height 31
click at [464, 66] on button "指定" at bounding box center [466, 67] width 14 height 13
click at [476, 284] on button "重新結帳" at bounding box center [480, 284] width 35 height 14
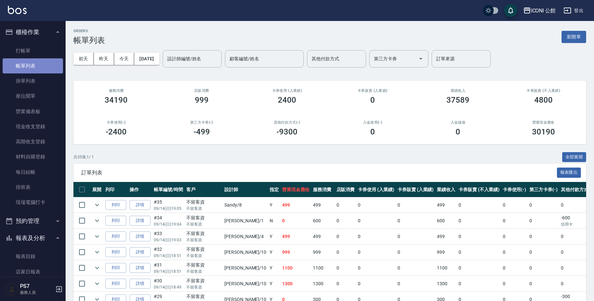
click at [36, 65] on link "帳單列表" at bounding box center [33, 65] width 60 height 15
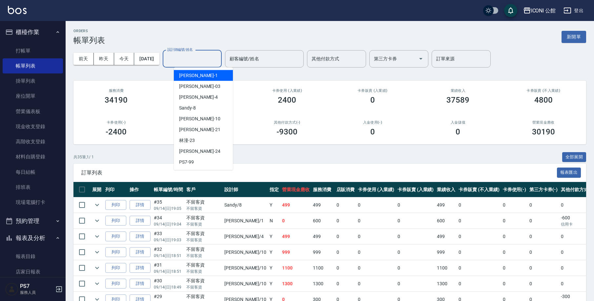
click at [198, 57] on input "設計師編號/姓名" at bounding box center [192, 58] width 53 height 11
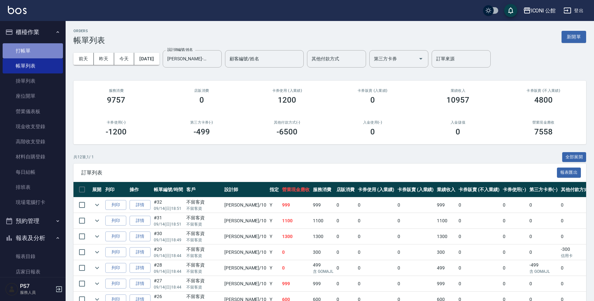
click at [34, 54] on link "打帳單" at bounding box center [33, 50] width 60 height 15
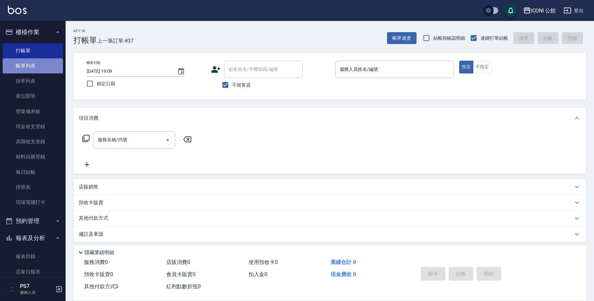
click at [33, 67] on link "帳單列表" at bounding box center [33, 65] width 60 height 15
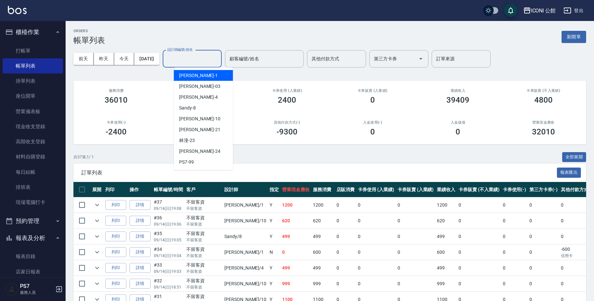
click at [215, 58] on input "設計師編號/姓名" at bounding box center [192, 58] width 53 height 11
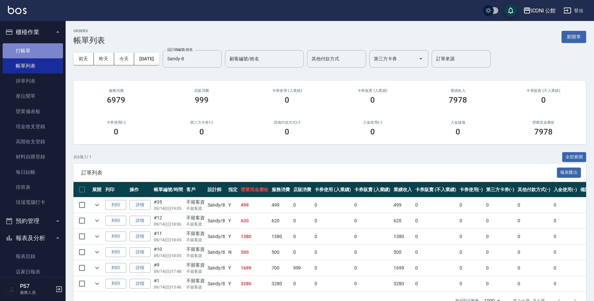
click at [33, 49] on link "打帳單" at bounding box center [33, 50] width 60 height 15
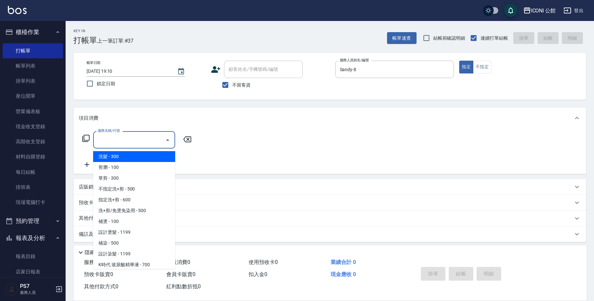
click at [104, 136] on div "服務名稱/代號 服務名稱/代號" at bounding box center [134, 139] width 82 height 17
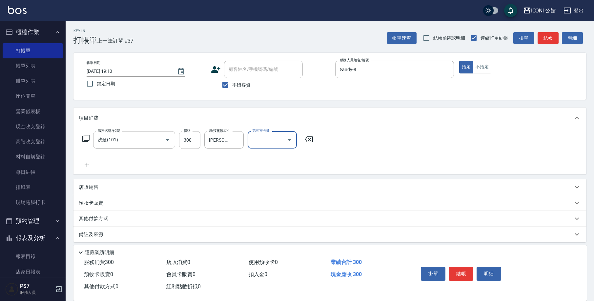
click at [85, 139] on icon at bounding box center [86, 139] width 8 height 8
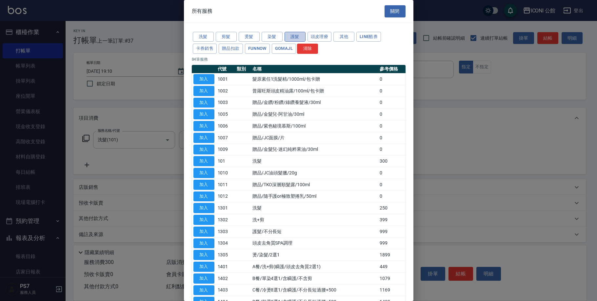
click at [293, 37] on button "護髮" at bounding box center [295, 37] width 21 height 10
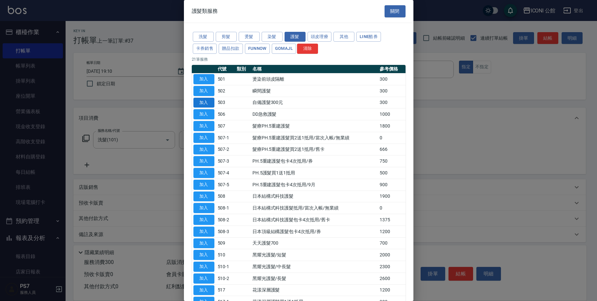
click at [204, 103] on button "加入" at bounding box center [204, 103] width 21 height 10
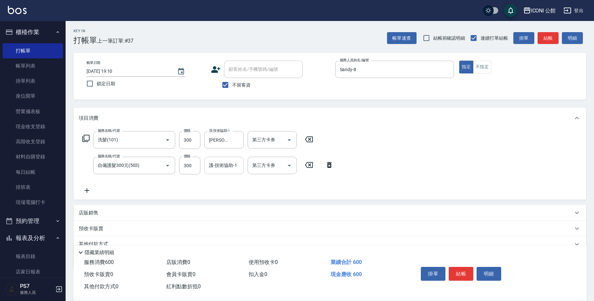
click at [214, 166] on input "護-技術協助-1" at bounding box center [223, 165] width 33 height 11
click at [468, 269] on button "結帳" at bounding box center [461, 274] width 25 height 14
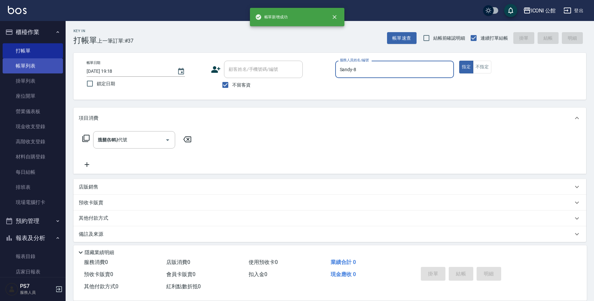
click at [36, 65] on link "帳單列表" at bounding box center [33, 65] width 60 height 15
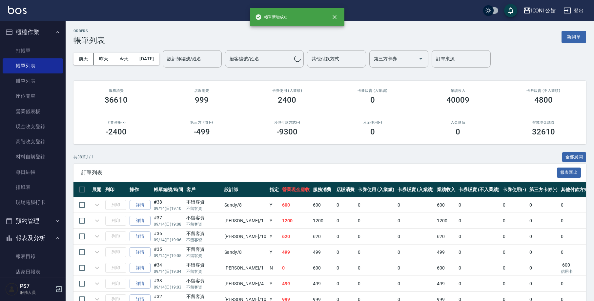
click at [179, 56] on div "設計師編號/姓名 設計師編號/姓名" at bounding box center [192, 58] width 59 height 17
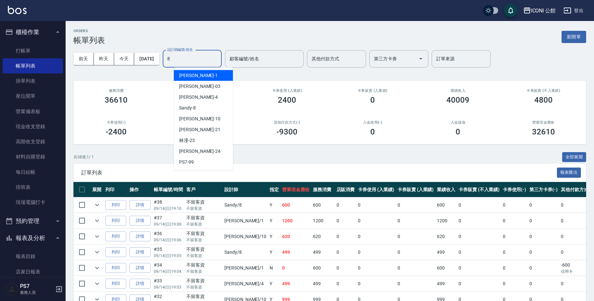
click at [184, 57] on input "8" at bounding box center [192, 58] width 53 height 11
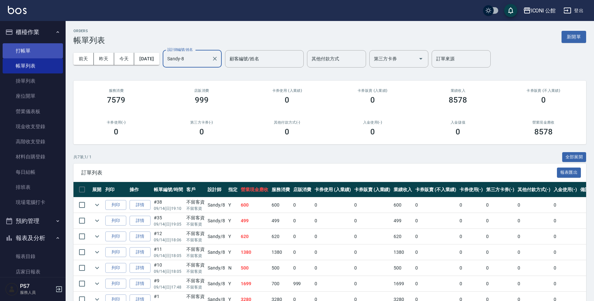
click at [44, 48] on link "打帳單" at bounding box center [33, 50] width 60 height 15
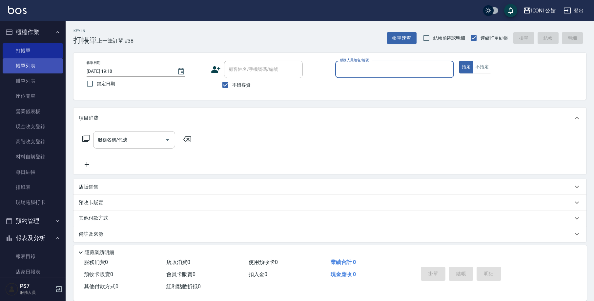
click at [17, 71] on link "帳單列表" at bounding box center [33, 65] width 60 height 15
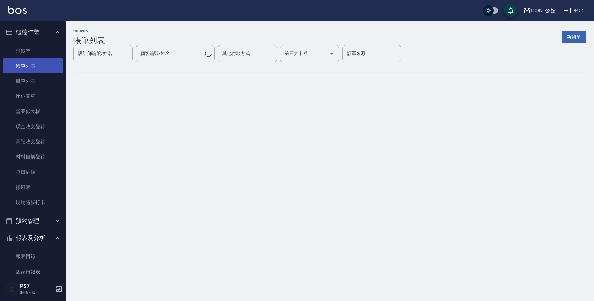
click at [17, 71] on link "帳單列表" at bounding box center [33, 65] width 60 height 15
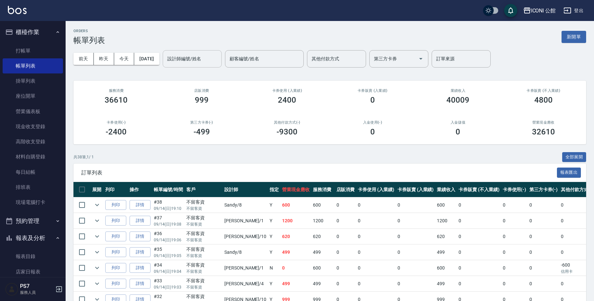
drag, startPoint x: 192, startPoint y: 65, endPoint x: 192, endPoint y: 59, distance: 5.2
click at [192, 64] on div "設計師編號/姓名" at bounding box center [192, 58] width 59 height 17
click at [193, 63] on input "設計師編號/姓名" at bounding box center [192, 58] width 53 height 11
click at [192, 59] on input "設計師編號/姓名" at bounding box center [192, 58] width 53 height 11
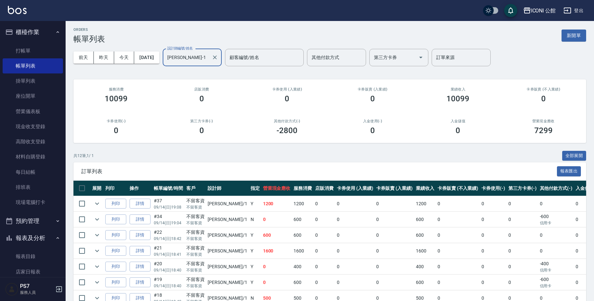
scroll to position [115, 0]
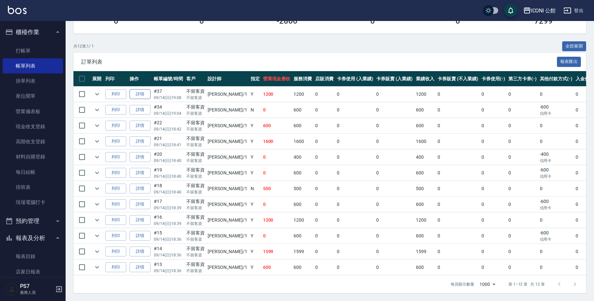
click at [142, 91] on link "詳情" at bounding box center [140, 94] width 21 height 10
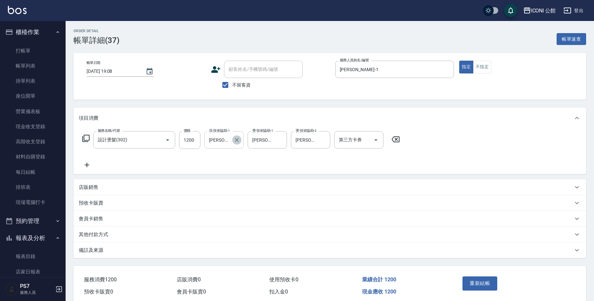
click at [236, 137] on icon "Clear" at bounding box center [237, 140] width 7 height 7
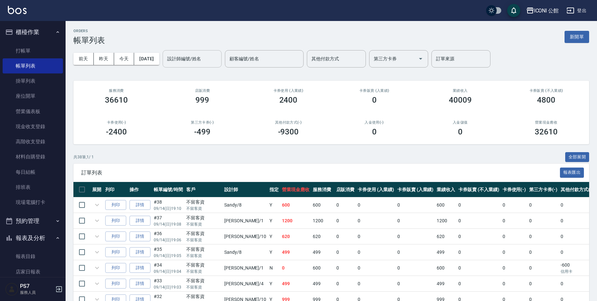
click at [190, 62] on input "設計師編號/姓名" at bounding box center [192, 58] width 53 height 11
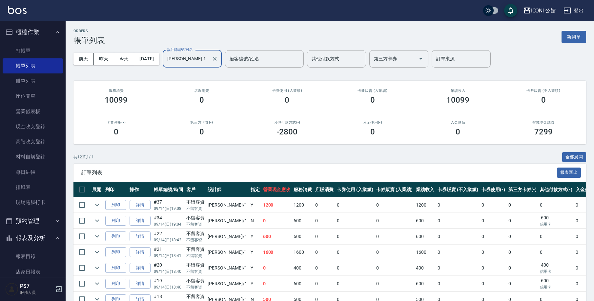
scroll to position [55, 0]
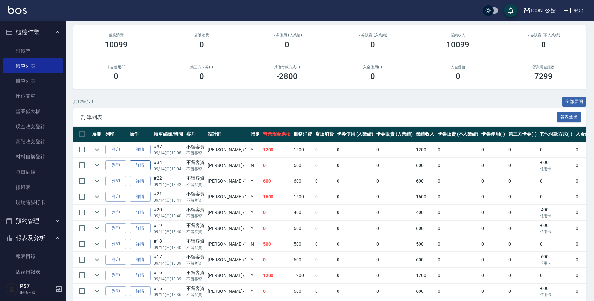
click at [145, 167] on link "詳情" at bounding box center [140, 165] width 21 height 10
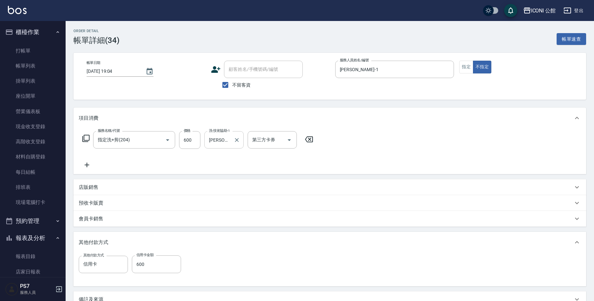
click at [227, 142] on input "[PERSON_NAME]-1" at bounding box center [219, 139] width 24 height 11
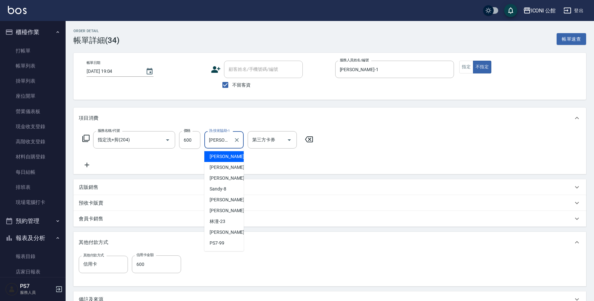
click at [227, 142] on input "[PERSON_NAME]-1" at bounding box center [219, 139] width 24 height 11
click at [229, 139] on input "[PERSON_NAME]-1" at bounding box center [219, 139] width 24 height 11
click at [230, 193] on div "Sandy -8" at bounding box center [223, 189] width 39 height 11
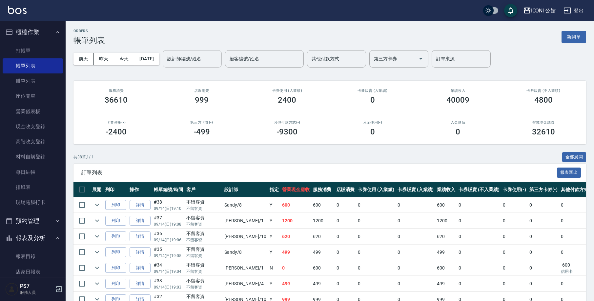
click at [201, 62] on input "設計師編號/姓名" at bounding box center [192, 58] width 53 height 11
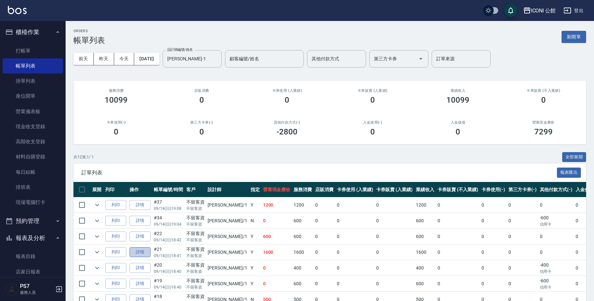
click at [145, 254] on link "詳情" at bounding box center [140, 252] width 21 height 10
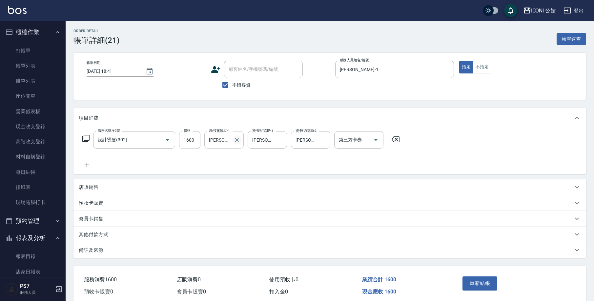
click at [235, 142] on icon "Clear" at bounding box center [237, 140] width 7 height 7
click at [236, 142] on input "洗-技術協助-1" at bounding box center [223, 139] width 33 height 11
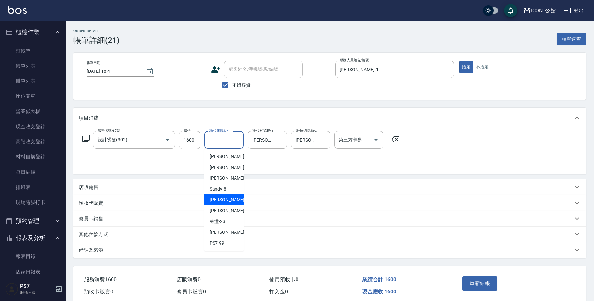
click at [223, 189] on span "Sandy -8" at bounding box center [218, 189] width 17 height 7
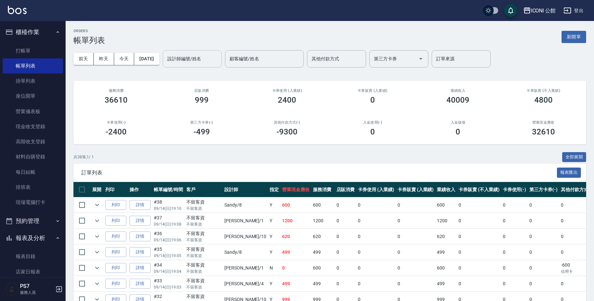
click at [188, 55] on input "設計師編號/姓名" at bounding box center [192, 58] width 53 height 11
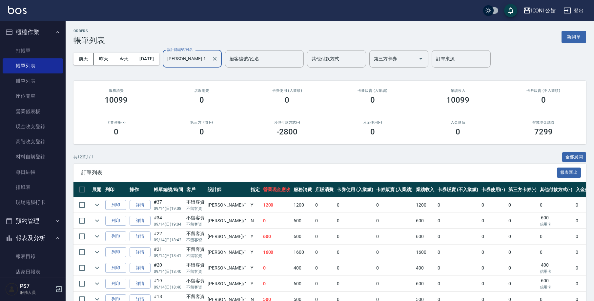
scroll to position [115, 0]
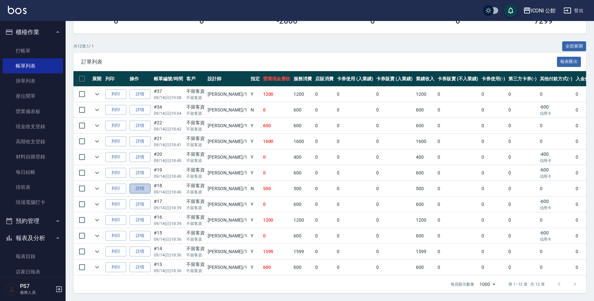
click at [143, 185] on link "詳情" at bounding box center [140, 189] width 21 height 10
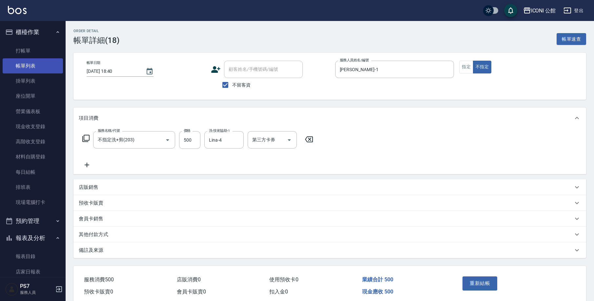
click at [22, 60] on link "帳單列表" at bounding box center [33, 65] width 60 height 15
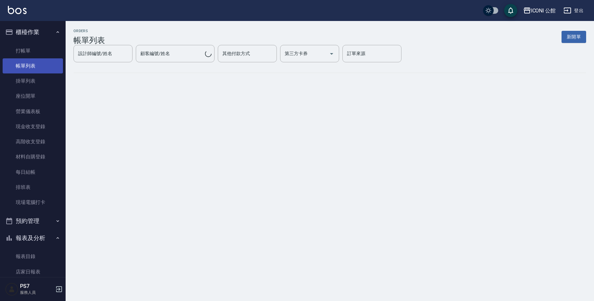
click at [22, 60] on link "帳單列表" at bounding box center [33, 65] width 60 height 15
click at [23, 62] on link "帳單列表" at bounding box center [33, 65] width 60 height 15
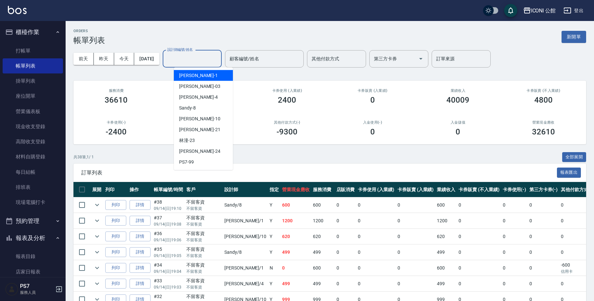
drag, startPoint x: 199, startPoint y: 61, endPoint x: 199, endPoint y: 57, distance: 3.3
click at [199, 61] on input "設計師編號/姓名" at bounding box center [192, 58] width 53 height 11
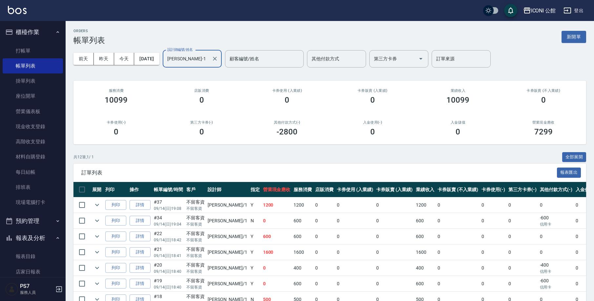
click at [209, 60] on input "[PERSON_NAME]-1" at bounding box center [187, 58] width 43 height 11
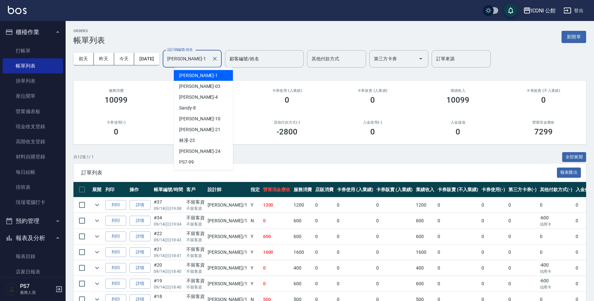
click at [209, 60] on input "[PERSON_NAME]-1" at bounding box center [187, 58] width 43 height 11
click at [218, 60] on icon "Clear" at bounding box center [215, 58] width 7 height 7
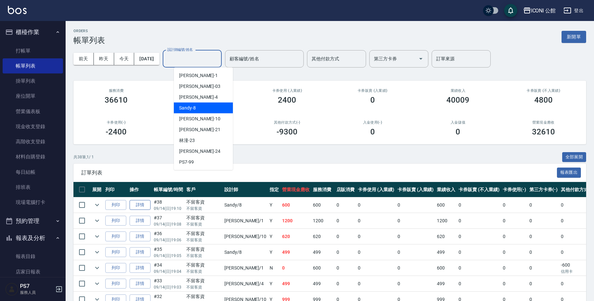
click at [147, 208] on link "詳情" at bounding box center [140, 205] width 21 height 10
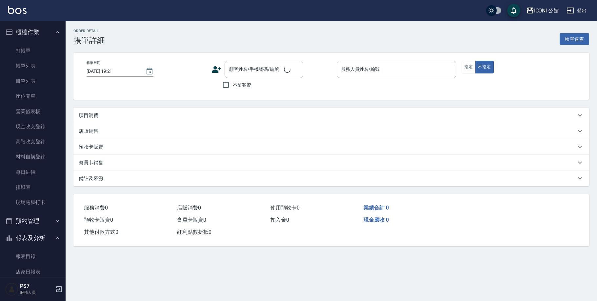
click at [147, 206] on div "Order detail 帳單詳細 帳單速查 帳單日期 [DATE] 19:21 顧客姓名/手機號碼/編號 顧客姓名/手機號碼/編號 不留客資 服務人員姓名/…" at bounding box center [332, 137] width 532 height 233
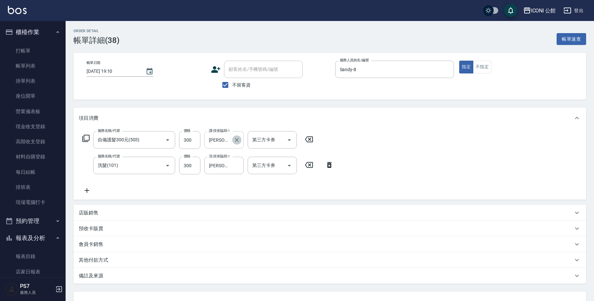
click at [237, 142] on icon "Clear" at bounding box center [237, 140] width 7 height 7
click at [242, 161] on div "[PERSON_NAME]-24 洗-技術協助-1" at bounding box center [223, 165] width 39 height 17
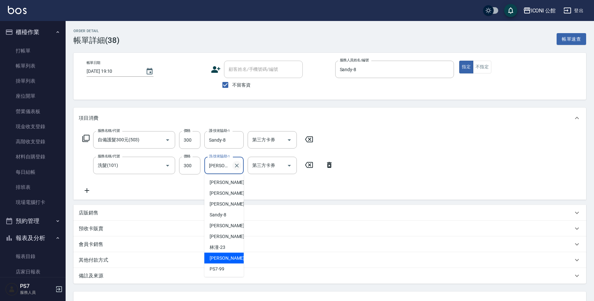
click at [239, 163] on icon "Clear" at bounding box center [237, 165] width 7 height 7
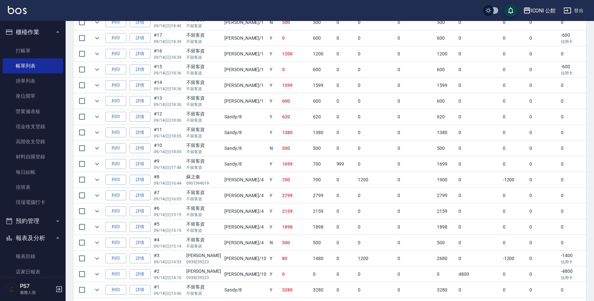
scroll to position [525, 0]
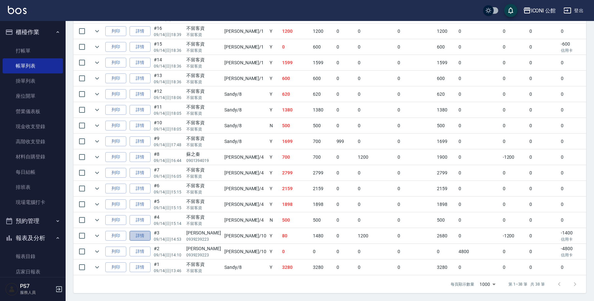
click at [145, 231] on link "詳情" at bounding box center [140, 236] width 21 height 10
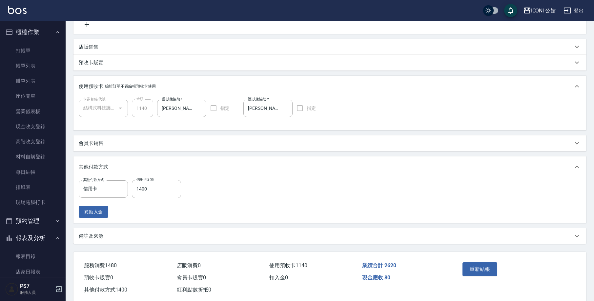
scroll to position [141, 0]
click at [156, 190] on input "1400" at bounding box center [156, 188] width 49 height 18
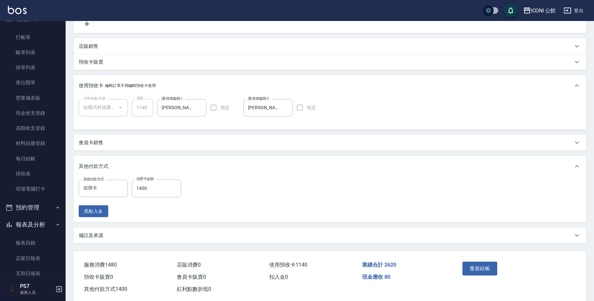
scroll to position [0, 0]
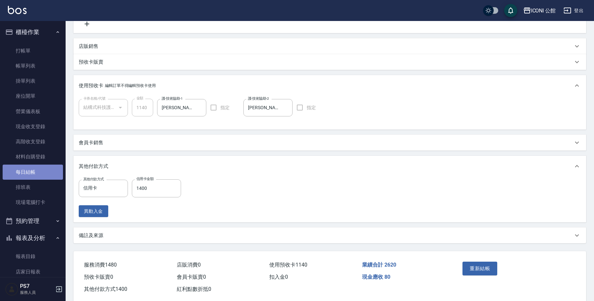
click at [36, 173] on link "每日結帳" at bounding box center [33, 172] width 60 height 15
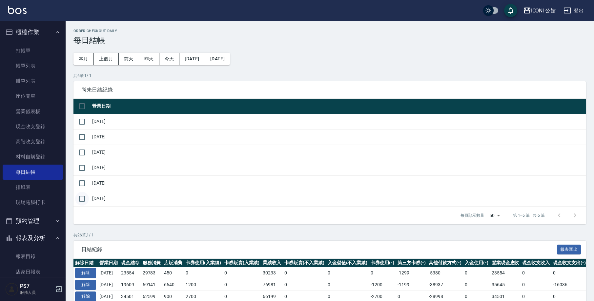
click at [84, 197] on input "checkbox" at bounding box center [82, 199] width 14 height 14
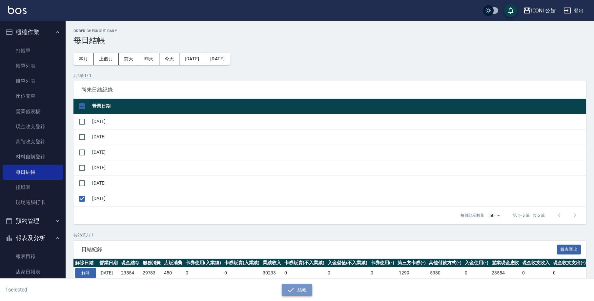
click at [301, 291] on button "結帳" at bounding box center [297, 290] width 31 height 12
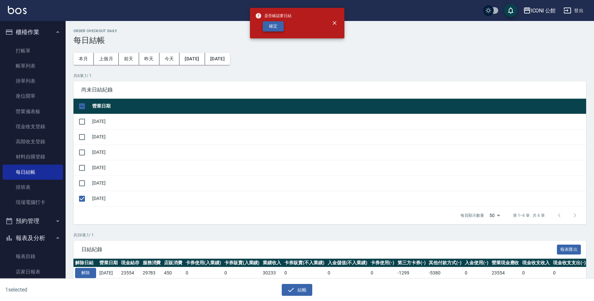
click at [270, 28] on button "確定" at bounding box center [273, 26] width 21 height 10
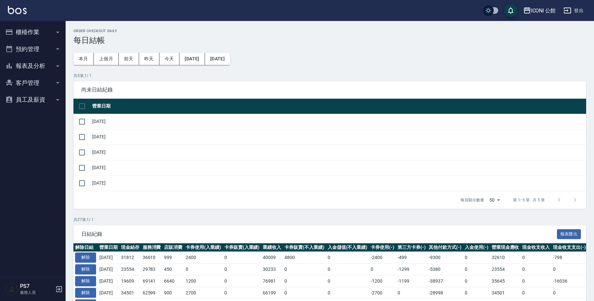
click at [21, 64] on button "報表及分析" at bounding box center [33, 65] width 60 height 17
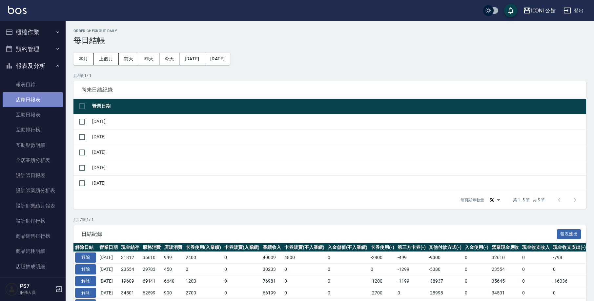
click at [37, 100] on link "店家日報表" at bounding box center [33, 99] width 60 height 15
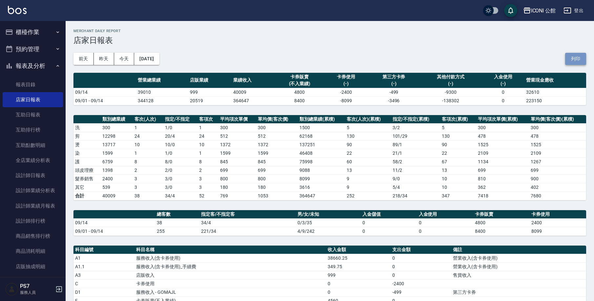
click at [579, 59] on button "列印" at bounding box center [575, 59] width 21 height 12
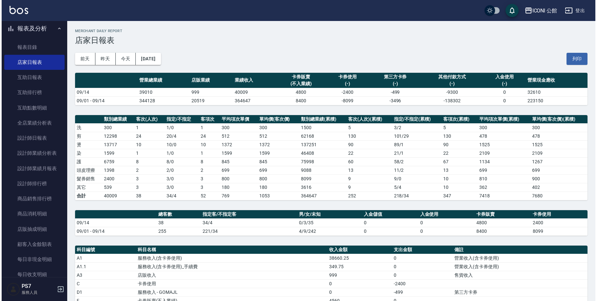
scroll to position [38, 0]
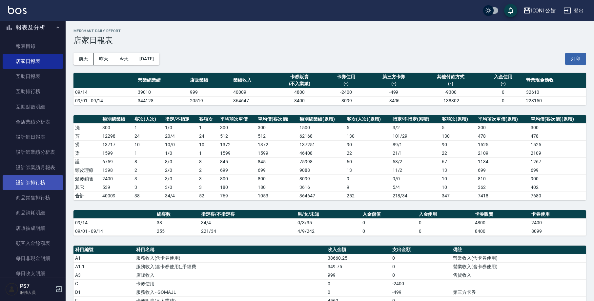
click at [43, 178] on link "設計師排行榜" at bounding box center [33, 182] width 60 height 15
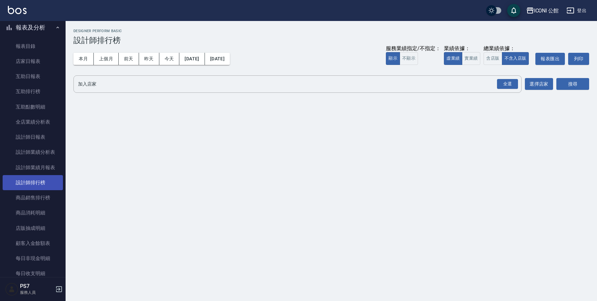
click at [17, 180] on link "設計師排行榜" at bounding box center [33, 182] width 60 height 15
click at [494, 59] on button "含店販" at bounding box center [493, 58] width 18 height 13
drag, startPoint x: 511, startPoint y: 84, endPoint x: 524, endPoint y: 100, distance: 21.0
click at [511, 84] on div "全選" at bounding box center [507, 84] width 21 height 10
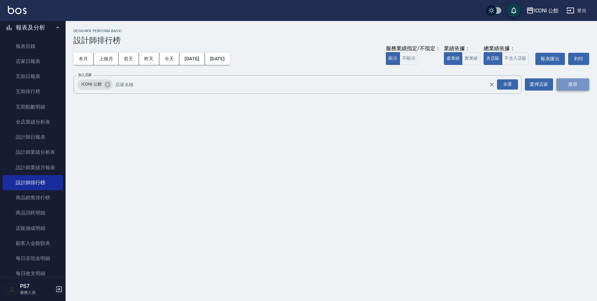
click at [571, 85] on button "搜尋" at bounding box center [573, 84] width 33 height 12
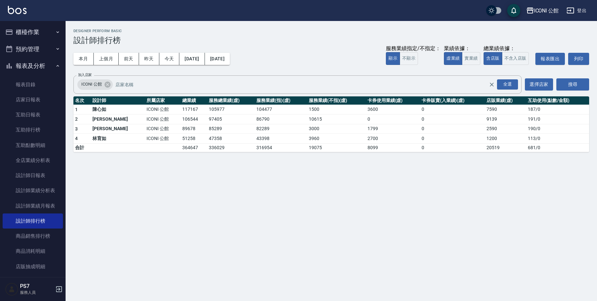
click at [28, 30] on button "櫃檯作業" at bounding box center [33, 32] width 60 height 17
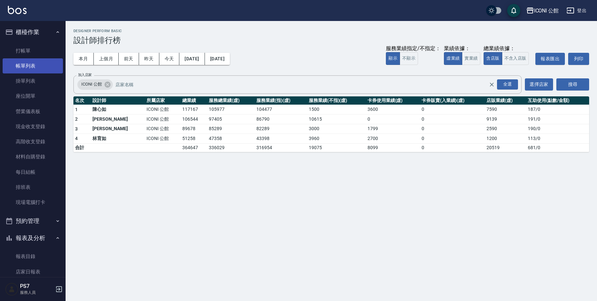
click at [35, 63] on link "帳單列表" at bounding box center [33, 65] width 60 height 15
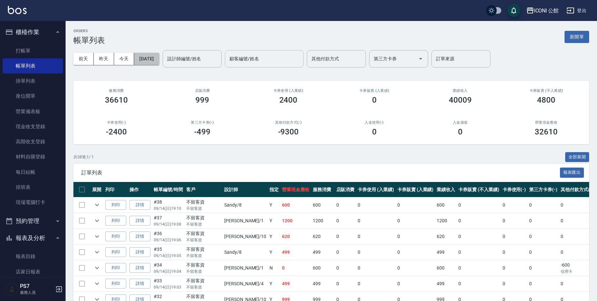
click at [159, 57] on button "[DATE]" at bounding box center [146, 59] width 25 height 12
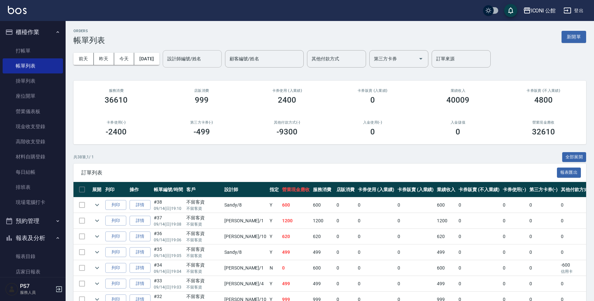
click at [194, 61] on div "設計師編號/姓名 設計師編號/姓名" at bounding box center [192, 58] width 59 height 17
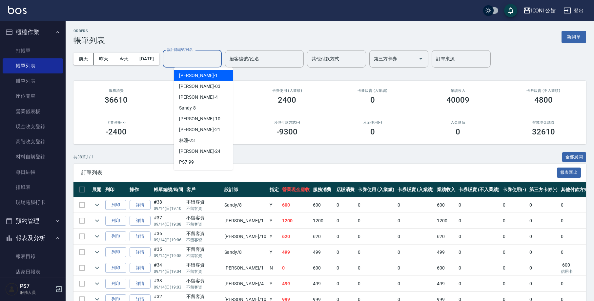
click at [195, 61] on input "設計師編號/姓名" at bounding box center [192, 58] width 53 height 11
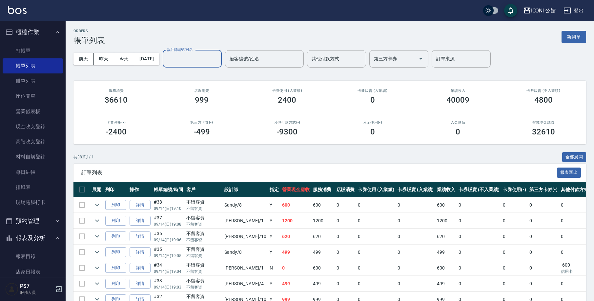
click at [192, 60] on input "設計師編號/姓名" at bounding box center [192, 58] width 53 height 11
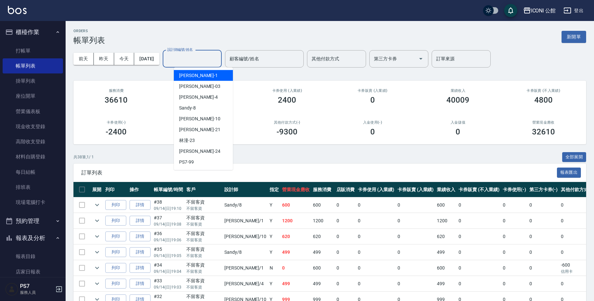
click at [190, 76] on span "Kevin -1" at bounding box center [198, 75] width 39 height 7
type input "[PERSON_NAME]-1"
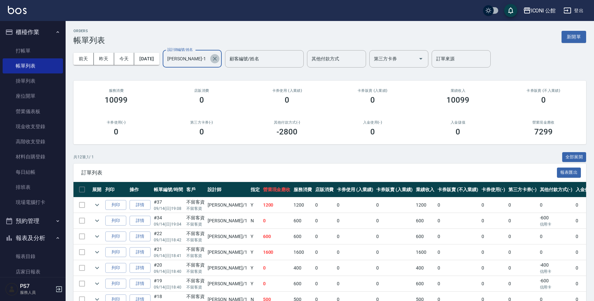
click at [218, 58] on icon "Clear" at bounding box center [215, 58] width 7 height 7
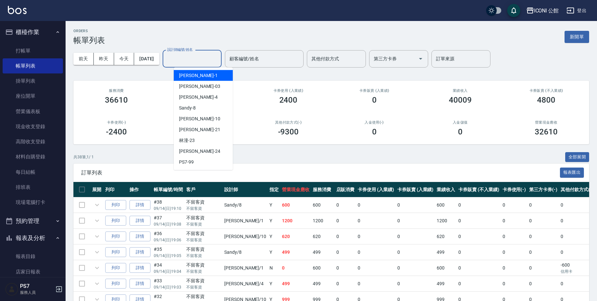
click at [205, 59] on input "設計師編號/姓名" at bounding box center [192, 58] width 53 height 11
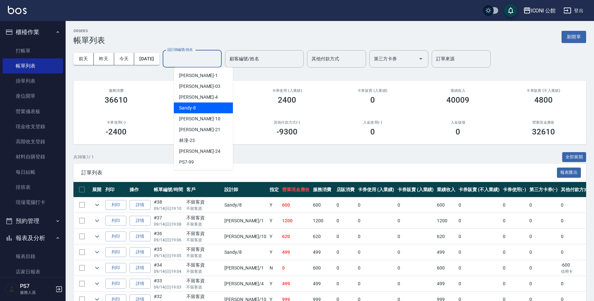
click at [187, 110] on span "Sandy -8" at bounding box center [187, 108] width 17 height 7
type input "Sandy-8"
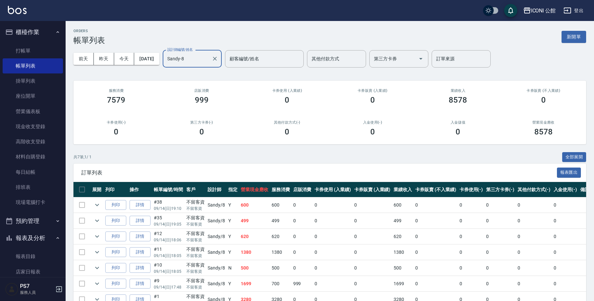
scroll to position [36, 0]
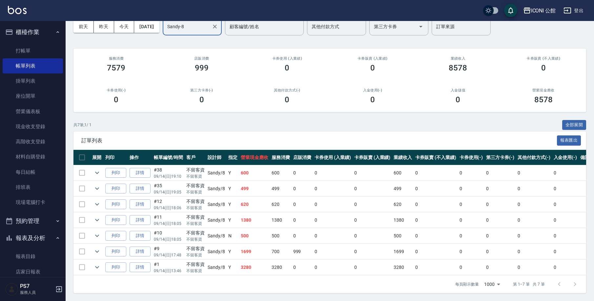
click at [233, 24] on div "設計師編號/姓名 Sandy-8 設計師編號/姓名 顧客編號/姓名 顧客編號/姓名 其他付款方式 其他付款方式 第三方卡券 第三方卡券 訂單來源 訂單來源" at bounding box center [327, 26] width 328 height 17
click at [218, 24] on icon "Clear" at bounding box center [215, 26] width 7 height 7
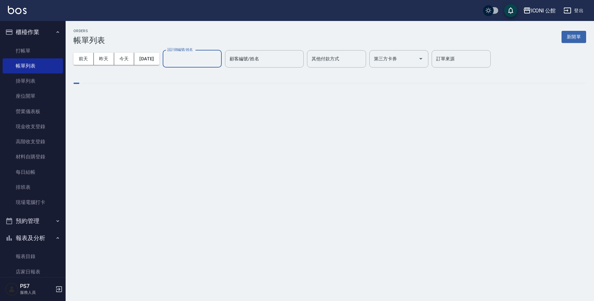
scroll to position [0, 0]
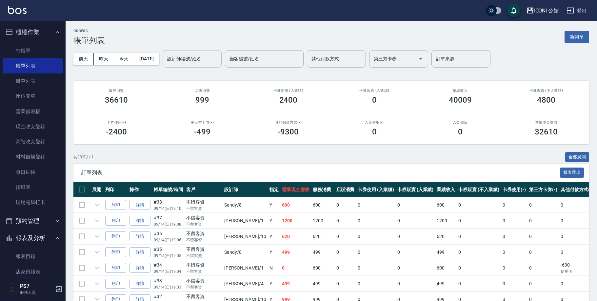
drag, startPoint x: 211, startPoint y: 26, endPoint x: 195, endPoint y: 63, distance: 41.0
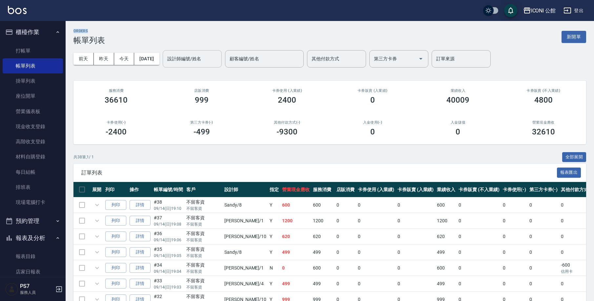
click at [195, 63] on input "設計師編號/姓名" at bounding box center [192, 58] width 53 height 11
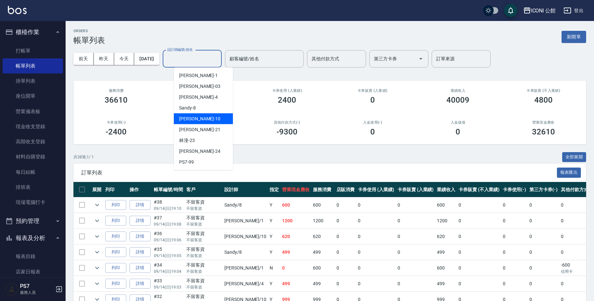
click at [191, 122] on div "[PERSON_NAME] -10" at bounding box center [203, 119] width 59 height 11
type input "[PERSON_NAME]-10"
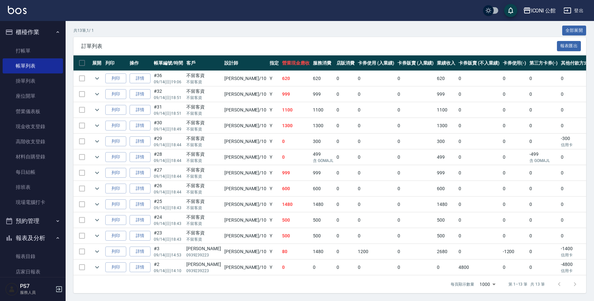
scroll to position [131, 0]
click at [34, 173] on link "每日結帳" at bounding box center [33, 172] width 60 height 15
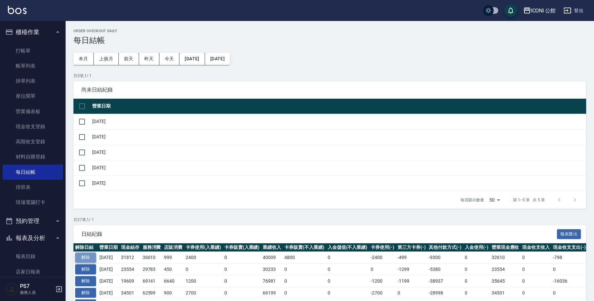
click at [93, 258] on button "解除" at bounding box center [85, 258] width 21 height 10
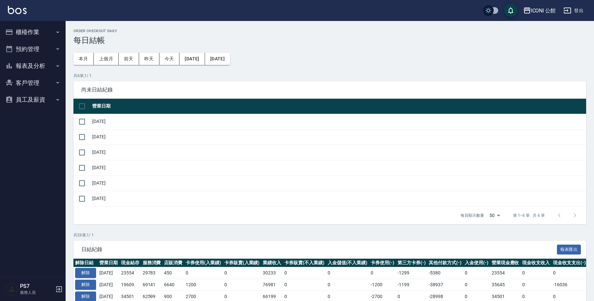
click at [31, 65] on button "報表及分析" at bounding box center [33, 65] width 60 height 17
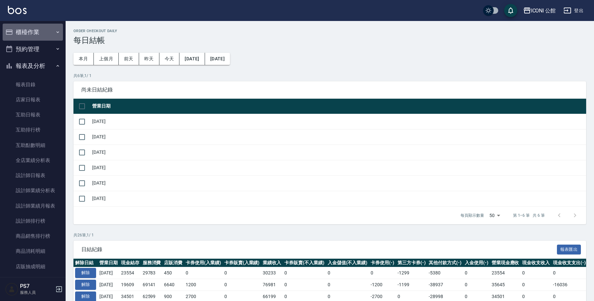
click at [41, 32] on button "櫃檯作業" at bounding box center [33, 32] width 60 height 17
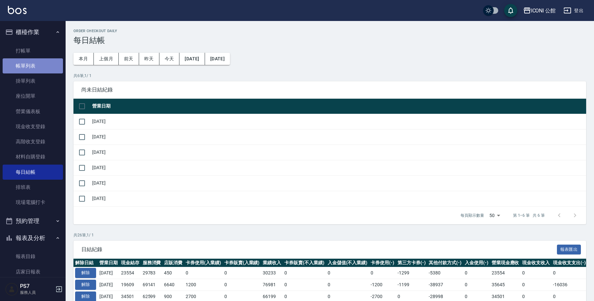
click at [36, 66] on link "帳單列表" at bounding box center [33, 65] width 60 height 15
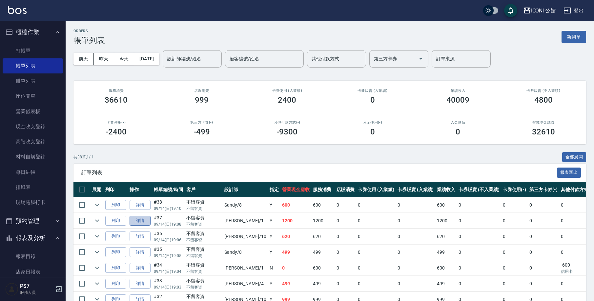
click at [139, 220] on link "詳情" at bounding box center [140, 221] width 21 height 10
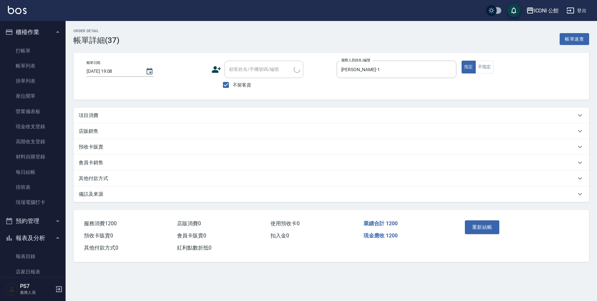
type input "[DATE] 19:08"
checkbox input "true"
type input "[PERSON_NAME]-1"
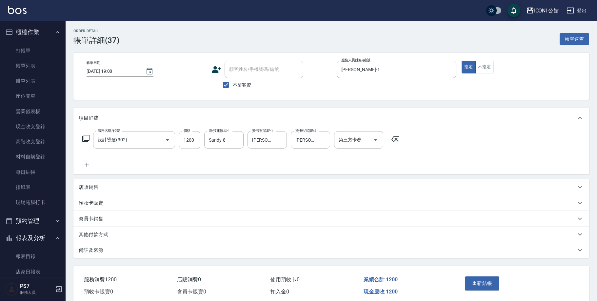
type input "設計燙髮(302)"
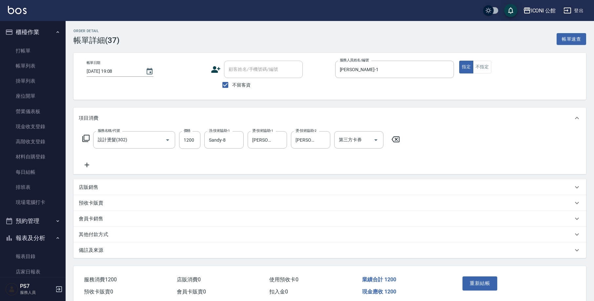
click at [99, 232] on p "其他付款方式" at bounding box center [94, 234] width 30 height 7
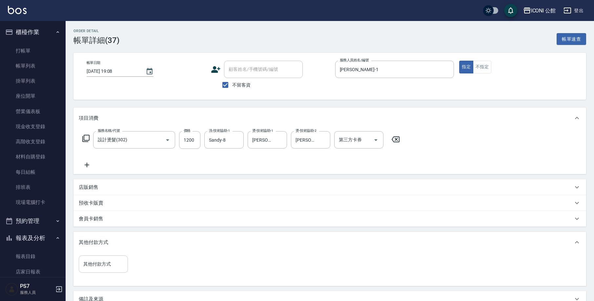
click at [109, 267] on input "其他付款方式" at bounding box center [103, 264] width 43 height 11
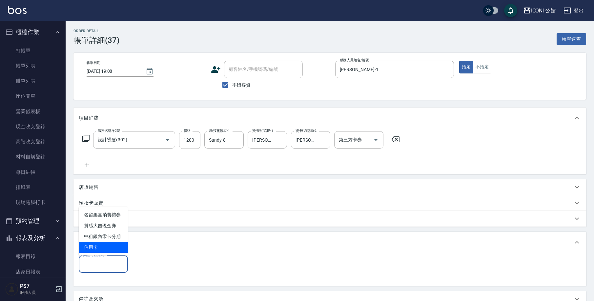
click at [114, 244] on span "信用卡" at bounding box center [103, 247] width 49 height 11
type input "信用卡"
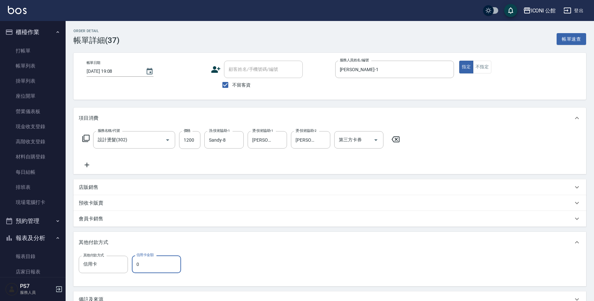
click at [154, 265] on input "0" at bounding box center [156, 265] width 49 height 18
type input "1200"
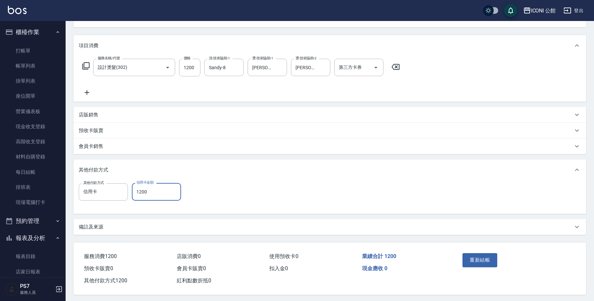
scroll to position [77, 0]
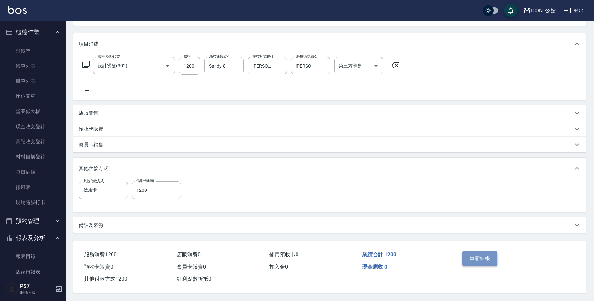
click at [479, 258] on button "重新結帳" at bounding box center [480, 259] width 35 height 14
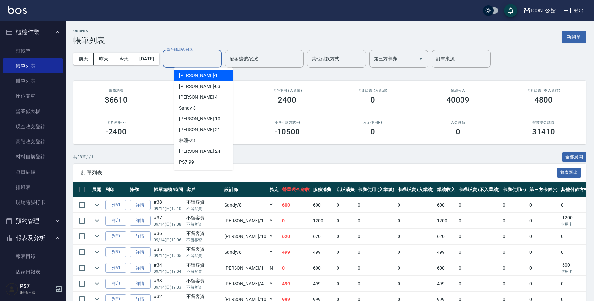
click at [183, 60] on input "設計師編號/姓名" at bounding box center [192, 58] width 53 height 11
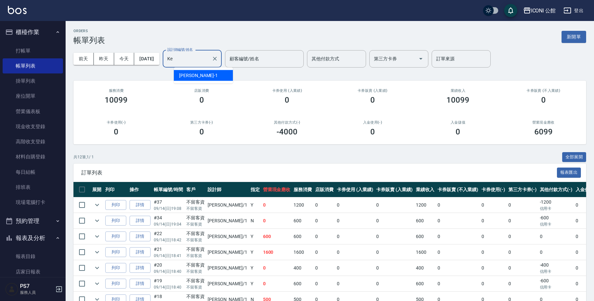
type input "K"
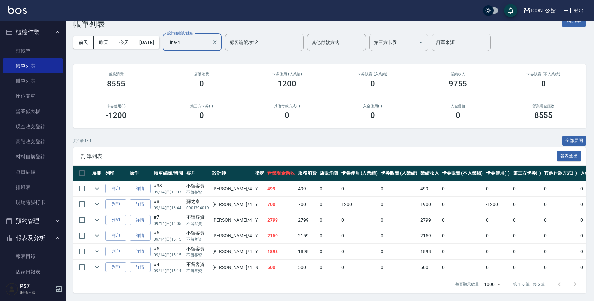
scroll to position [21, 0]
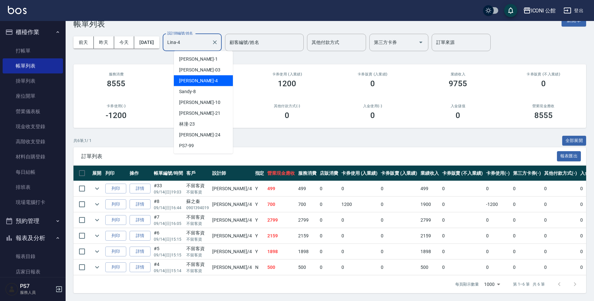
click at [201, 37] on input "Lina-4" at bounding box center [187, 42] width 43 height 11
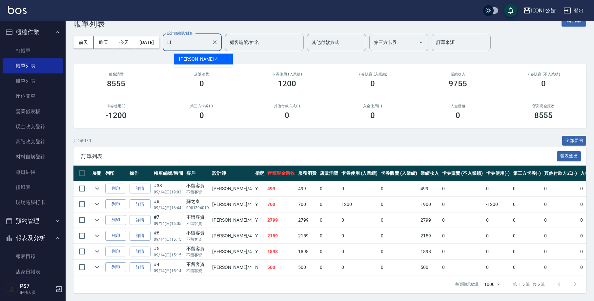
type input "L"
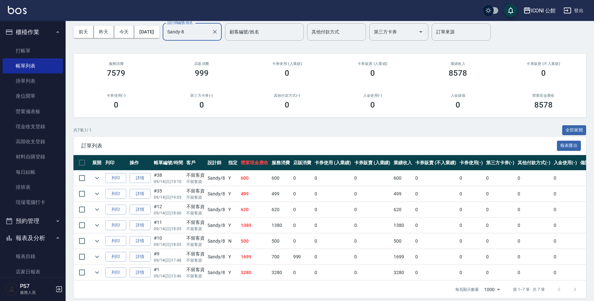
scroll to position [36, 0]
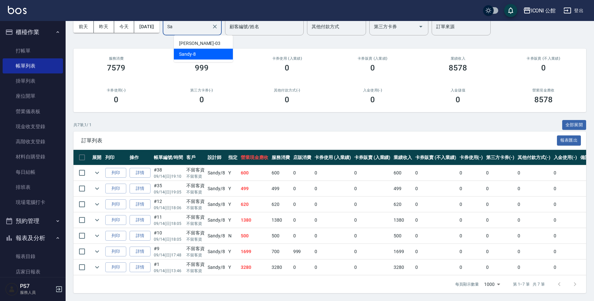
type input "S"
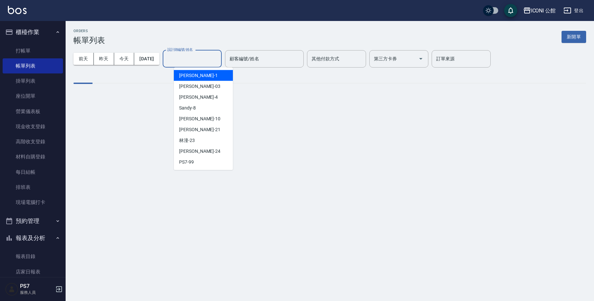
scroll to position [0, 0]
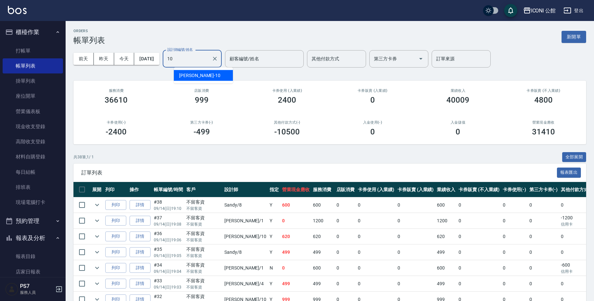
type input "[PERSON_NAME]-10"
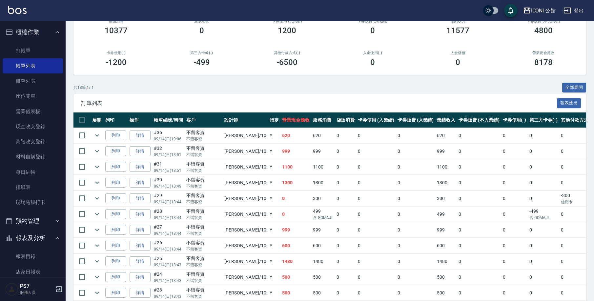
scroll to position [67, 0]
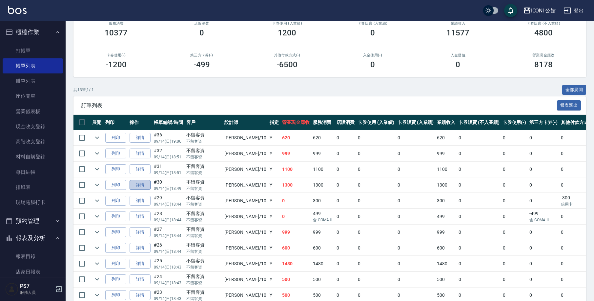
click at [142, 186] on link "詳情" at bounding box center [140, 185] width 21 height 10
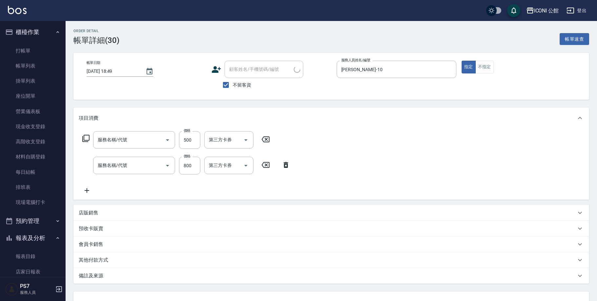
type input "[DATE] 18:49"
checkbox input "true"
type input "[PERSON_NAME]-10"
type input "不指定洗+剪(203)"
type input "DD急救護髮(506)"
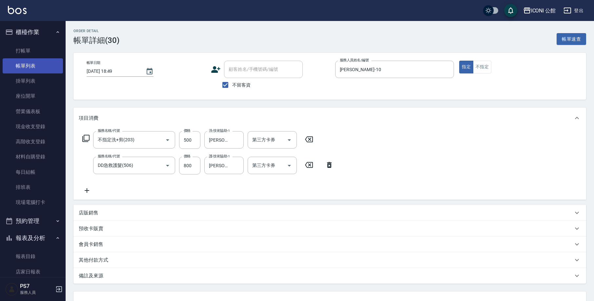
click at [41, 68] on link "帳單列表" at bounding box center [33, 65] width 60 height 15
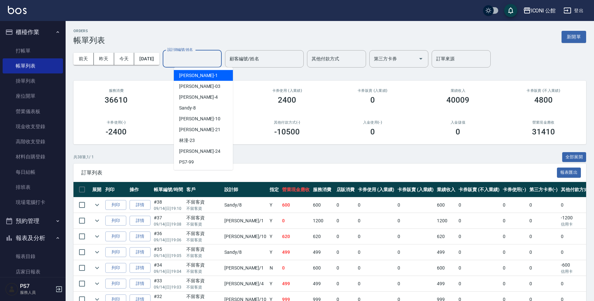
click at [187, 59] on input "設計師編號/姓名" at bounding box center [192, 58] width 53 height 11
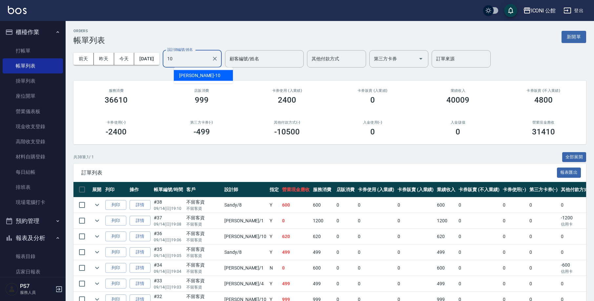
type input "[PERSON_NAME]-10"
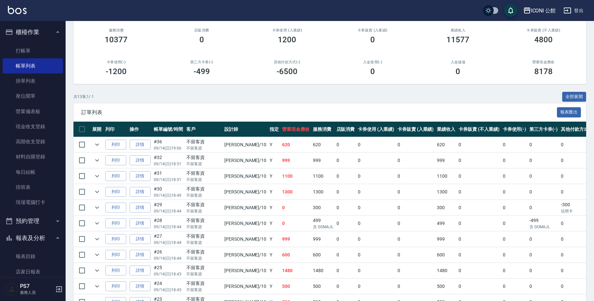
scroll to position [10, 0]
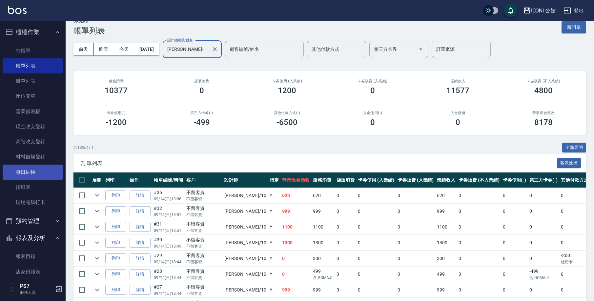
click at [44, 173] on link "每日結帳" at bounding box center [33, 172] width 60 height 15
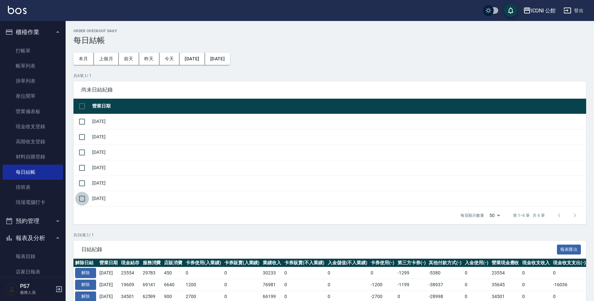
click at [84, 199] on input "checkbox" at bounding box center [82, 199] width 14 height 14
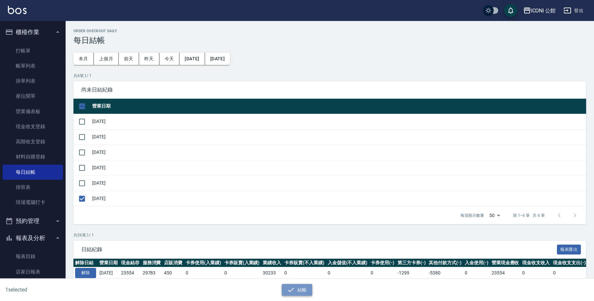
click at [305, 291] on button "結帳" at bounding box center [297, 290] width 31 height 12
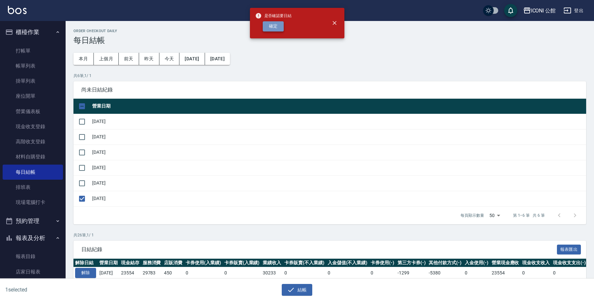
click at [274, 27] on button "確定" at bounding box center [273, 26] width 21 height 10
checkbox input "false"
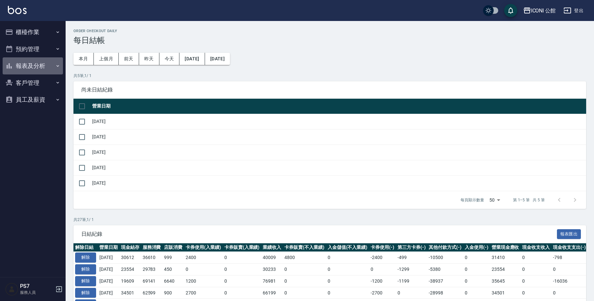
click at [31, 67] on button "報表及分析" at bounding box center [33, 65] width 60 height 17
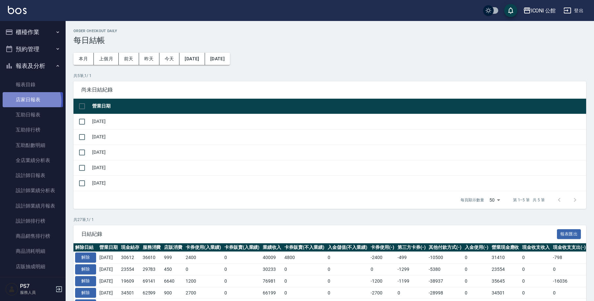
click at [30, 100] on link "店家日報表" at bounding box center [33, 99] width 60 height 15
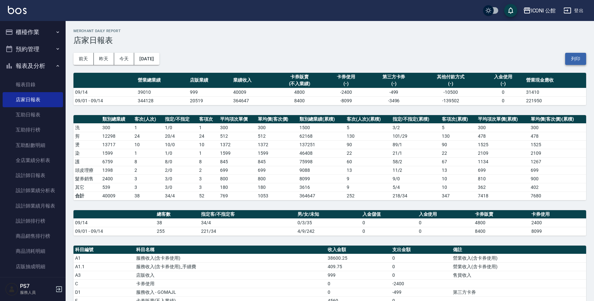
click at [580, 57] on button "列印" at bounding box center [575, 59] width 21 height 12
click at [29, 222] on link "設計師排行榜" at bounding box center [33, 221] width 60 height 15
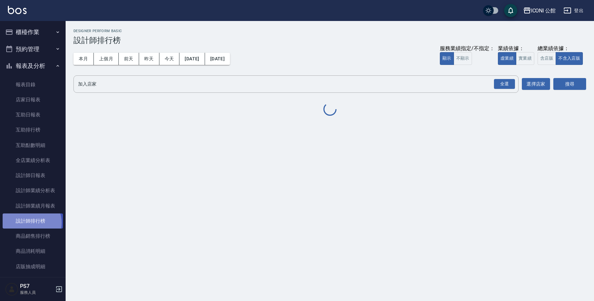
click at [29, 222] on link "設計師排行榜" at bounding box center [33, 221] width 60 height 15
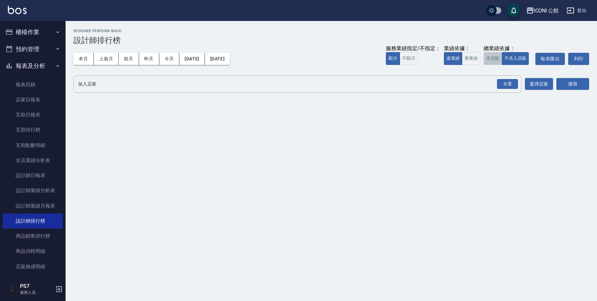
drag, startPoint x: 489, startPoint y: 57, endPoint x: 496, endPoint y: 64, distance: 9.8
click at [490, 58] on button "含店販" at bounding box center [493, 58] width 18 height 13
drag, startPoint x: 506, startPoint y: 82, endPoint x: 559, endPoint y: 83, distance: 53.2
click at [507, 82] on div "全選" at bounding box center [507, 84] width 21 height 10
click at [568, 80] on button "搜尋" at bounding box center [573, 84] width 33 height 12
